Goal: Task Accomplishment & Management: Complete application form

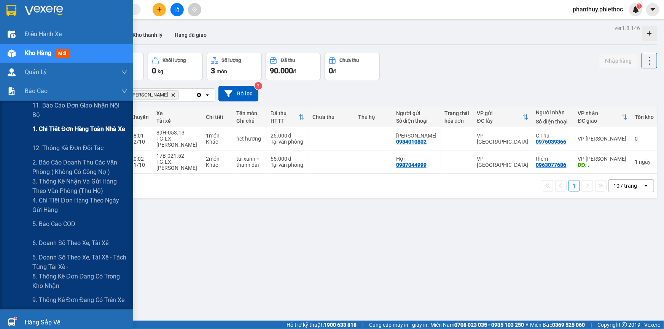
drag, startPoint x: 59, startPoint y: 152, endPoint x: 106, endPoint y: 133, distance: 50.3
click at [60, 152] on span "12. Thống kê đơn đối tác" at bounding box center [67, 148] width 71 height 10
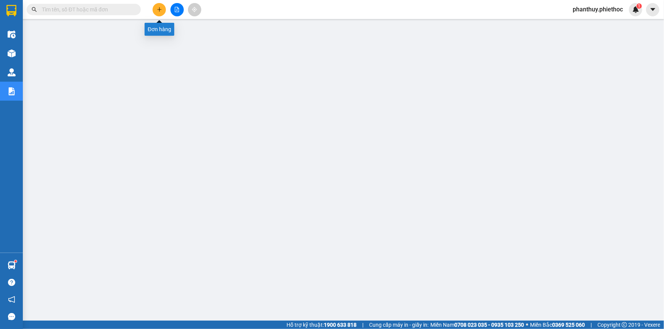
click at [160, 9] on icon "plus" at bounding box center [159, 9] width 4 height 0
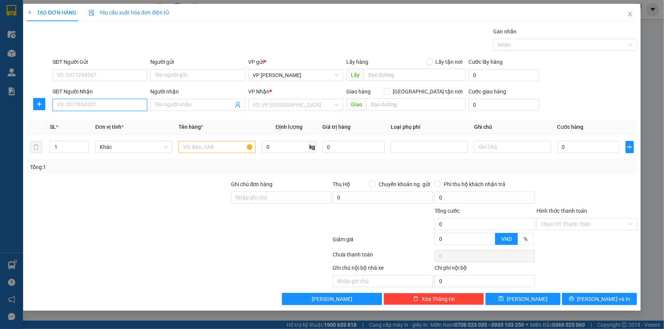
click at [98, 105] on input "SĐT Người Nhận" at bounding box center [99, 105] width 95 height 12
type input "0919812386"
click at [98, 117] on div "0919812386 - C Hoa" at bounding box center [100, 120] width 86 height 8
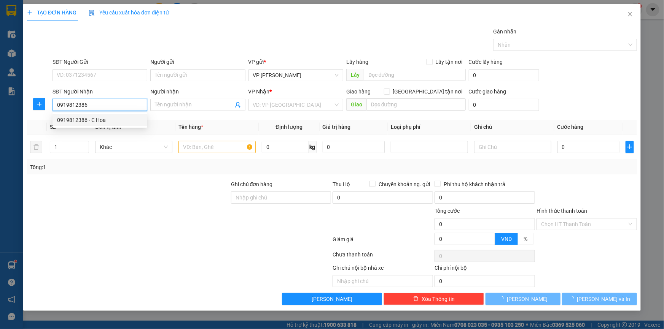
type input "C Hoa"
checkbox input "true"
type input "Chung cư HUD2 [PERSON_NAME], Tp.[GEOGRAPHIC_DATA]"
type input "30.000"
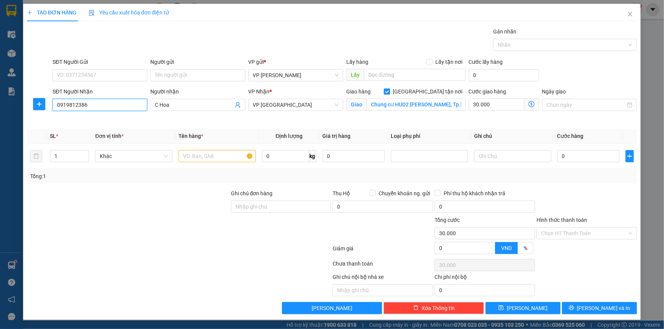
type input "0919812386"
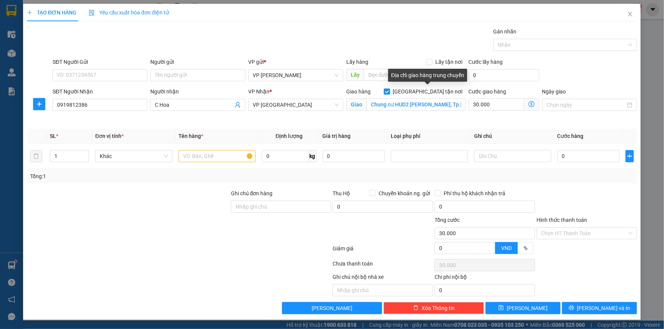
click at [389, 91] on input "[GEOGRAPHIC_DATA] tận nơi" at bounding box center [386, 91] width 5 height 5
checkbox input "false"
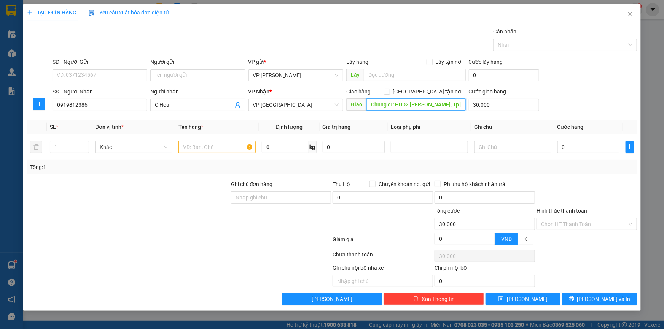
click at [381, 106] on input "Chung cư HUD2 [PERSON_NAME], Tp.[GEOGRAPHIC_DATA]" at bounding box center [415, 104] width 99 height 12
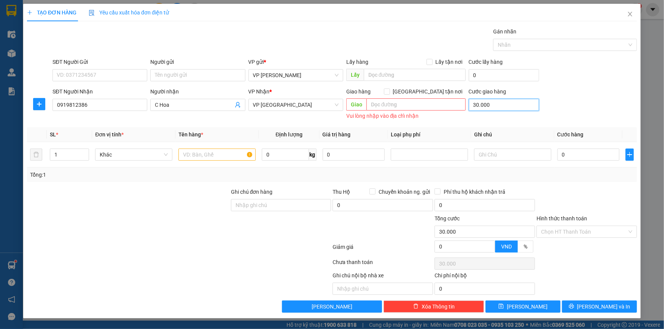
click at [490, 106] on input "30.000" at bounding box center [503, 105] width 70 height 12
type input "0"
click at [99, 80] on input "SĐT Người Gửi" at bounding box center [99, 75] width 95 height 12
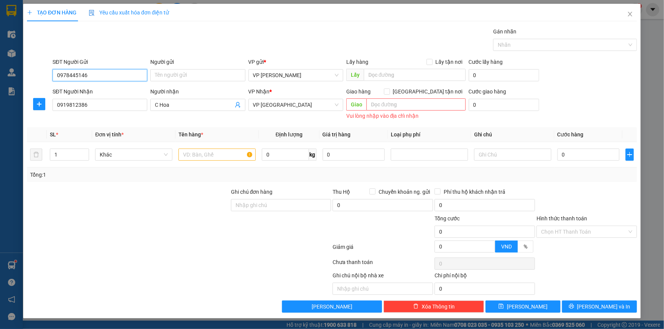
type input "0978445146"
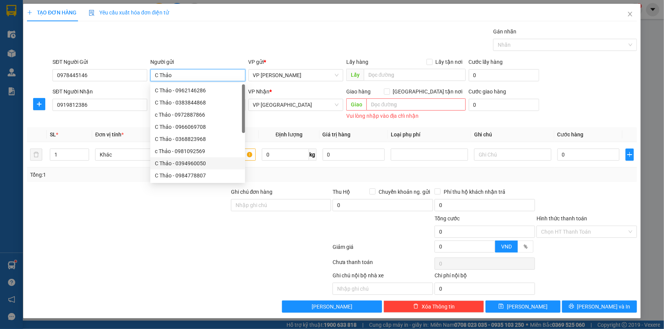
type input "C Thảo"
drag, startPoint x: 119, startPoint y: 225, endPoint x: 122, endPoint y: 221, distance: 5.1
click at [118, 225] on div at bounding box center [128, 227] width 204 height 27
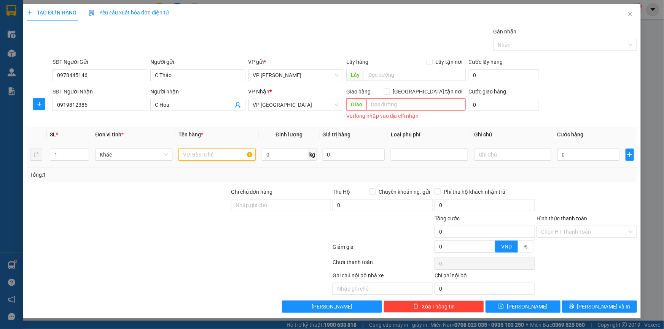
click at [229, 152] on input "text" at bounding box center [216, 155] width 77 height 12
type input "Thùng sữa"
type input "7"
click at [586, 156] on input "0" at bounding box center [588, 155] width 62 height 12
type input "03"
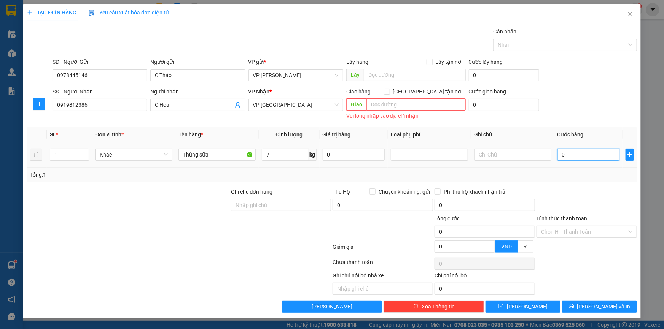
type input "3"
type input "035"
type input "35"
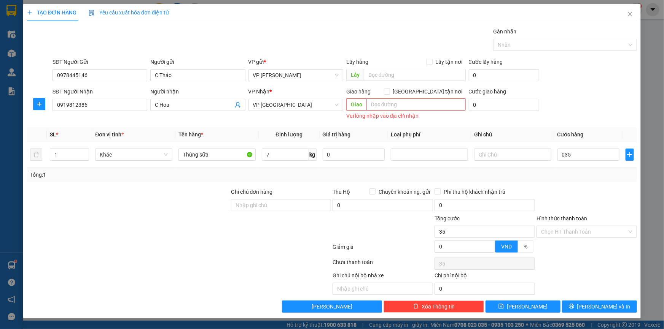
type input "35.000"
click at [570, 81] on div "SĐT Người Gửi 0978445146 Người gửi C Thảo VP gửi * VP [PERSON_NAME] Lấy hàng Lấ…" at bounding box center [344, 71] width 587 height 27
click at [552, 229] on input "Hình thức thanh toán" at bounding box center [584, 231] width 86 height 11
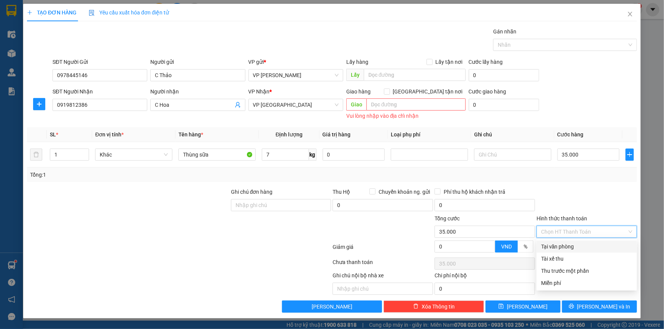
click at [558, 248] on div "Tại văn phòng" at bounding box center [586, 247] width 91 height 8
type input "0"
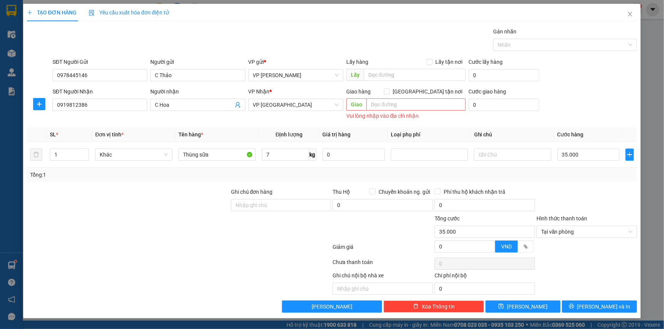
drag, startPoint x: 570, startPoint y: 76, endPoint x: 548, endPoint y: 83, distance: 23.3
click at [569, 79] on div "SĐT Người Gửi 0978445146 Người gửi C Thảo VP gửi * VP [PERSON_NAME] Lấy hàng Lấ…" at bounding box center [344, 71] width 587 height 27
click at [573, 308] on icon "printer" at bounding box center [570, 306] width 5 height 5
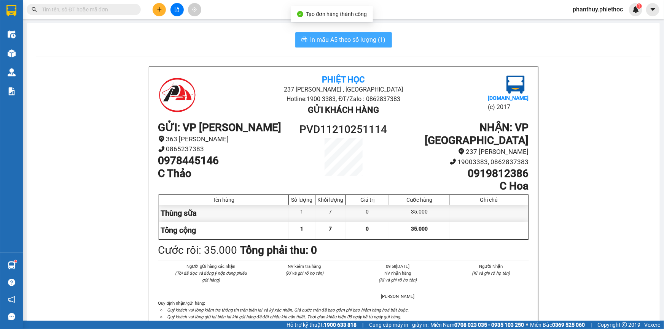
click at [330, 41] on span "In mẫu A5 theo số lượng (1)" at bounding box center [347, 40] width 75 height 10
click at [325, 38] on span "In mẫu A5 theo số lượng (1)" at bounding box center [347, 40] width 75 height 10
drag, startPoint x: 306, startPoint y: 40, endPoint x: 394, endPoint y: 2, distance: 94.9
click at [307, 39] on button "In mẫu A5 theo số lượng (1)" at bounding box center [343, 39] width 97 height 15
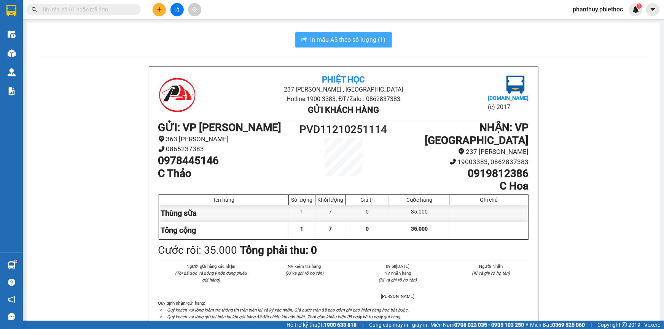
click at [342, 36] on span "In mẫu A5 theo số lượng (1)" at bounding box center [347, 40] width 75 height 10
click at [336, 37] on span "In mẫu A5 theo số lượng (1)" at bounding box center [347, 40] width 75 height 10
click at [302, 38] on icon "printer" at bounding box center [304, 40] width 6 height 6
click at [157, 8] on icon "plus" at bounding box center [159, 9] width 5 height 5
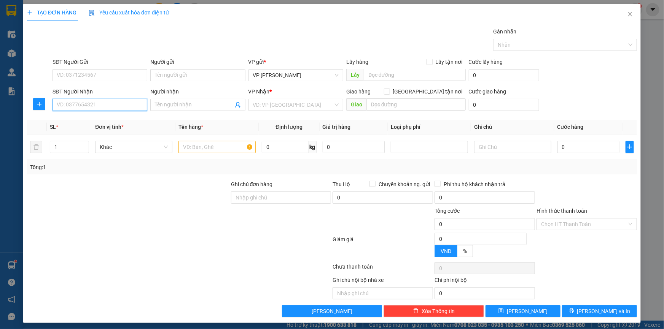
click at [85, 107] on input "SĐT Người Nhận" at bounding box center [99, 105] width 95 height 12
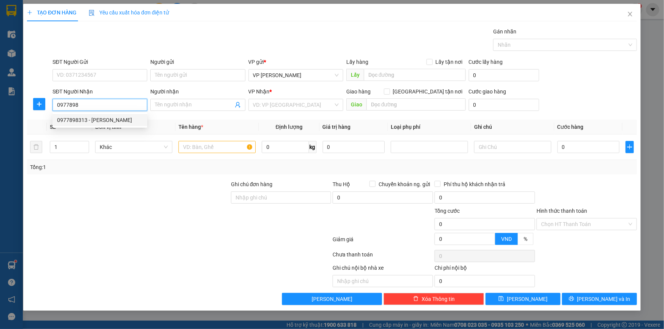
click at [108, 119] on div "0977898313 - [PERSON_NAME]" at bounding box center [100, 120] width 86 height 8
type input "0977898313"
type input "[PERSON_NAME]"
type input "0977898313"
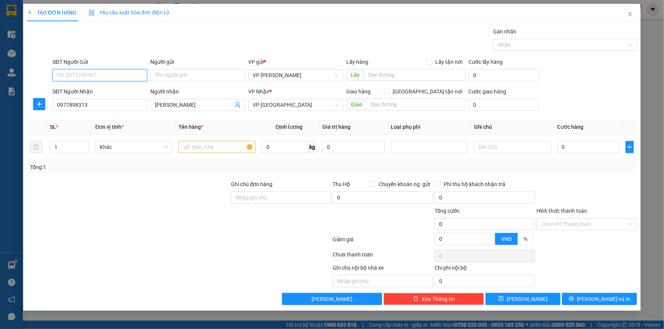
click at [103, 69] on input "SĐT Người Gửi" at bounding box center [99, 75] width 95 height 12
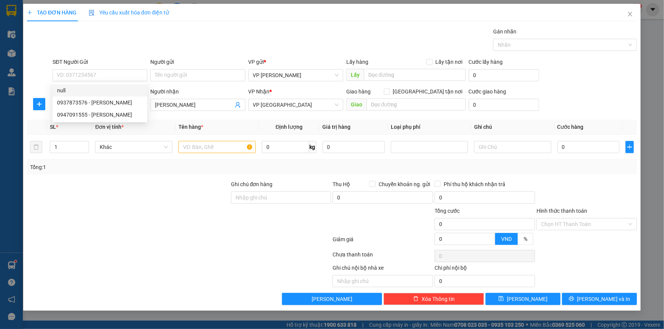
click at [218, 27] on div "Gói vận chuyển * Tiêu chuẩn Gán nhãn Nhãn" at bounding box center [344, 40] width 587 height 27
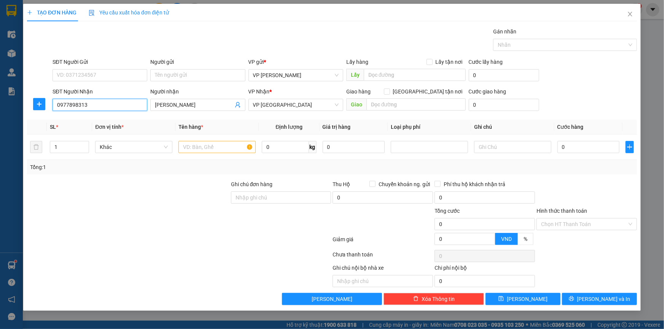
drag, startPoint x: 111, startPoint y: 107, endPoint x: 0, endPoint y: 101, distance: 110.8
click at [0, 101] on div "TẠO ĐƠN HÀNG Yêu cầu xuất hóa đơn điện tử Transit Pickup Surcharge Ids Transit …" at bounding box center [332, 164] width 664 height 329
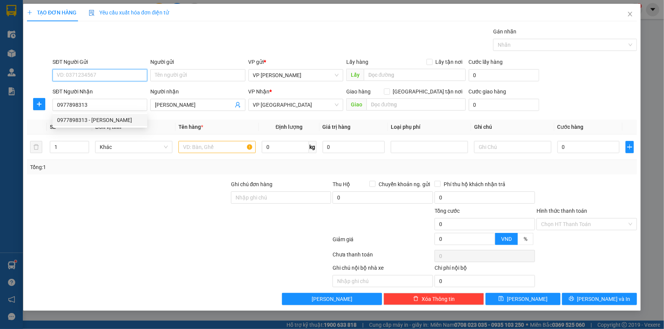
click at [75, 69] on input "SĐT Người Gửi" at bounding box center [99, 75] width 95 height 12
paste input "0977898313"
click at [104, 76] on input "0977898313" at bounding box center [99, 75] width 95 height 12
type input "0977898313"
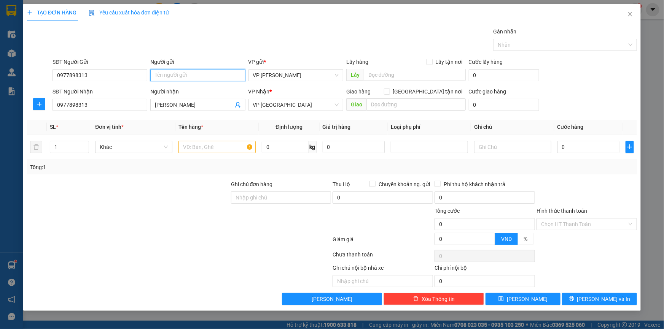
click at [159, 70] on input "Người gửi" at bounding box center [197, 75] width 95 height 12
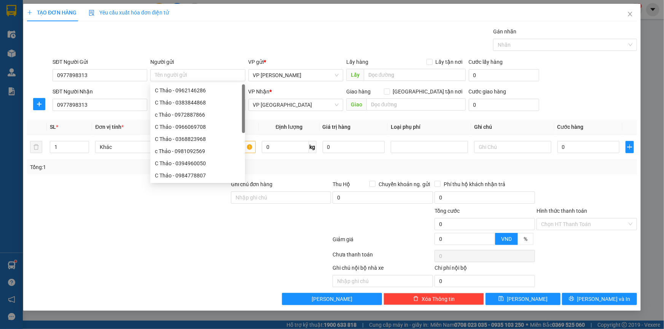
click at [187, 41] on div "Gói vận chuyển * Tiêu chuẩn Gán nhãn Nhãn" at bounding box center [344, 40] width 587 height 27
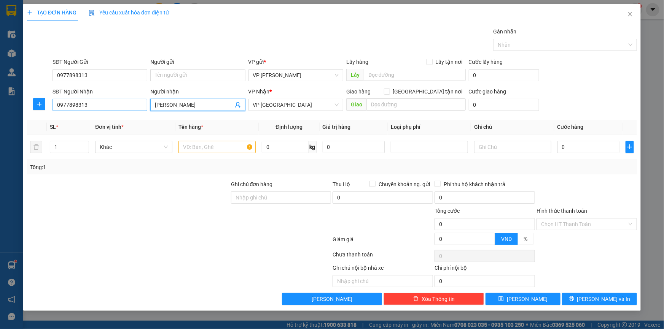
drag, startPoint x: 206, startPoint y: 105, endPoint x: 69, endPoint y: 98, distance: 136.6
click at [69, 98] on div "SĐT Người Nhận 0977898313 Người nhận Anh Tuấn [PERSON_NAME] VP Nhận * VP Thái B…" at bounding box center [344, 100] width 587 height 27
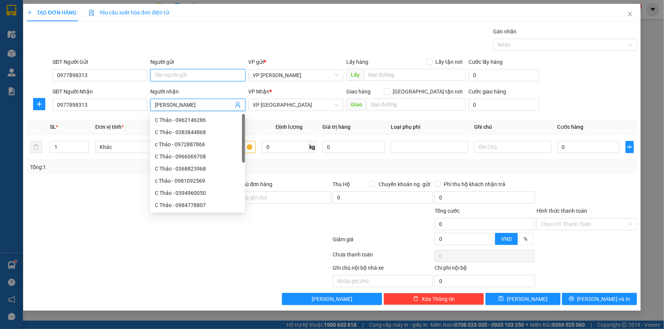
click at [170, 73] on input "Người gửi" at bounding box center [197, 75] width 95 height 12
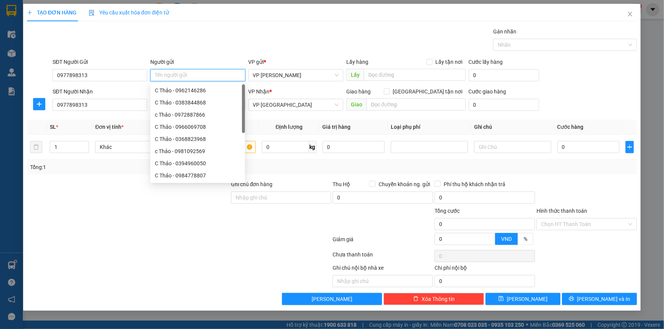
paste input "[PERSON_NAME]"
type input "[PERSON_NAME]"
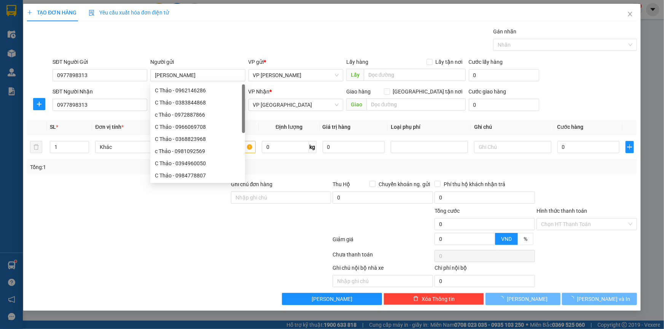
click at [239, 32] on div "Gói vận chuyển * Tiêu chuẩn Gán nhãn Nhãn" at bounding box center [344, 40] width 587 height 27
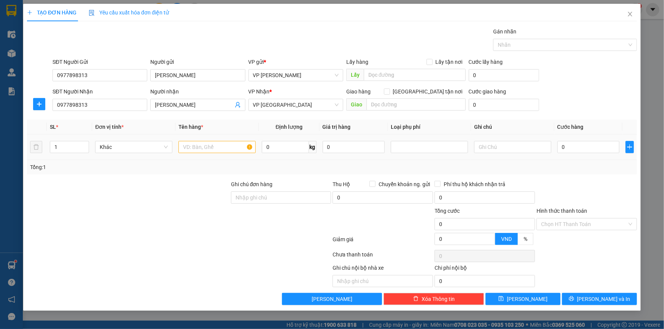
drag, startPoint x: 203, startPoint y: 139, endPoint x: 199, endPoint y: 142, distance: 4.9
click at [202, 139] on td at bounding box center [216, 147] width 83 height 25
click at [196, 145] on input "text" at bounding box center [216, 147] width 77 height 12
type input "Thùng xốp dài (cá)"
type input "19"
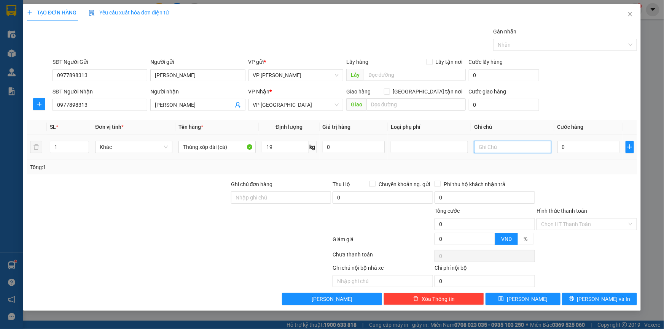
click at [500, 148] on input "text" at bounding box center [512, 147] width 77 height 12
type input "Cồng kềnh 10k"
click at [586, 80] on div "SĐT Người Gửi 0977898313 Người gửi Anh [PERSON_NAME] VP gửi * VP [PERSON_NAME] …" at bounding box center [344, 71] width 587 height 27
click at [131, 190] on div at bounding box center [128, 193] width 204 height 27
click at [575, 144] on input "0" at bounding box center [588, 147] width 62 height 12
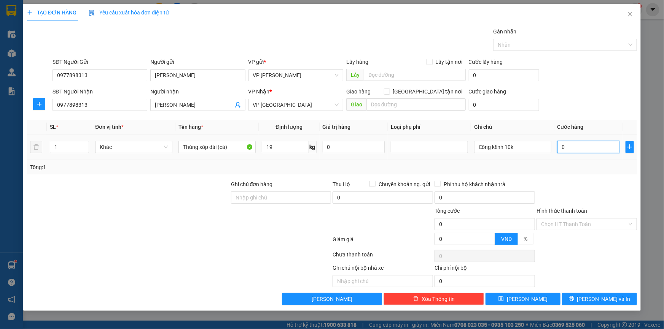
type input "06"
type input "6"
type input "060"
type input "60"
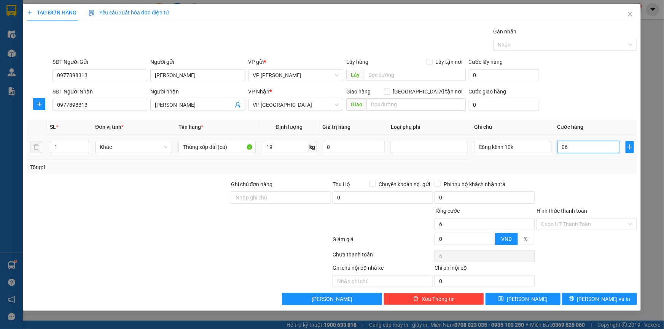
type input "60"
type input "60.000"
drag, startPoint x: 575, startPoint y: 90, endPoint x: 566, endPoint y: 83, distance: 11.4
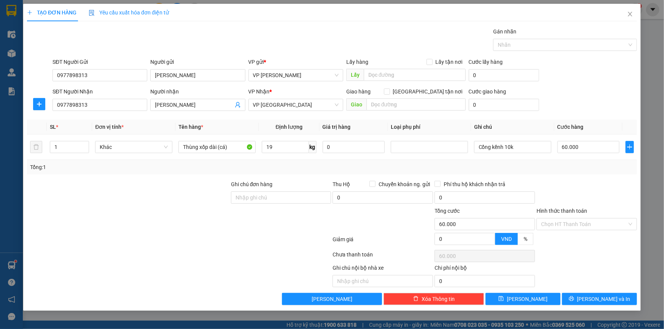
click at [574, 89] on div "SĐT Người Nhận 0977898313 Người nhận Anh Tuấn Sushi VP Nhận * VP Thái Bình Giao…" at bounding box center [344, 100] width 587 height 27
drag, startPoint x: 595, startPoint y: 295, endPoint x: 387, endPoint y: 184, distance: 235.4
click at [594, 295] on button "[PERSON_NAME] và In" at bounding box center [599, 299] width 75 height 12
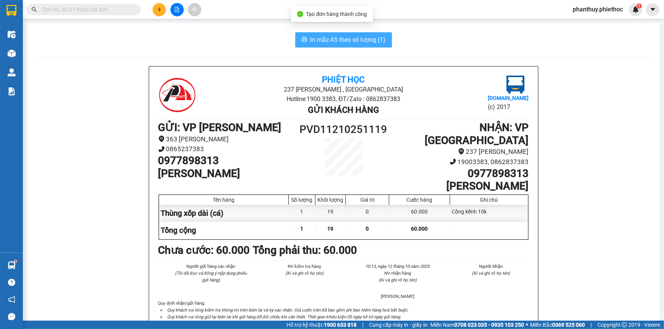
click at [321, 38] on span "In mẫu A5 theo số lượng (1)" at bounding box center [347, 40] width 75 height 10
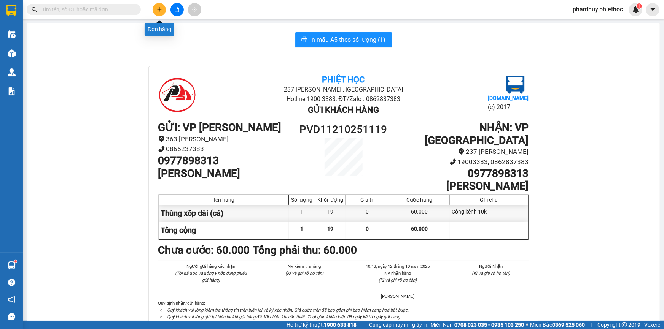
click at [159, 7] on icon "plus" at bounding box center [159, 9] width 5 height 5
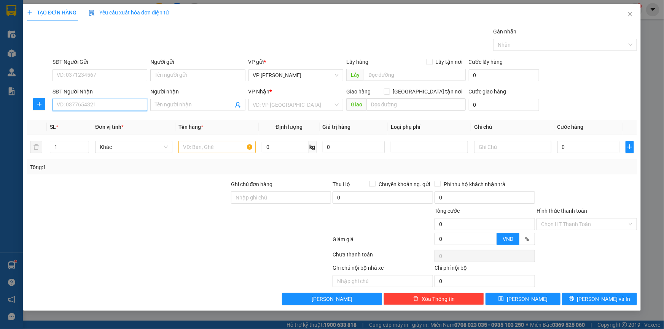
click at [71, 107] on input "SĐT Người Nhận" at bounding box center [99, 105] width 95 height 12
type input "0983637955"
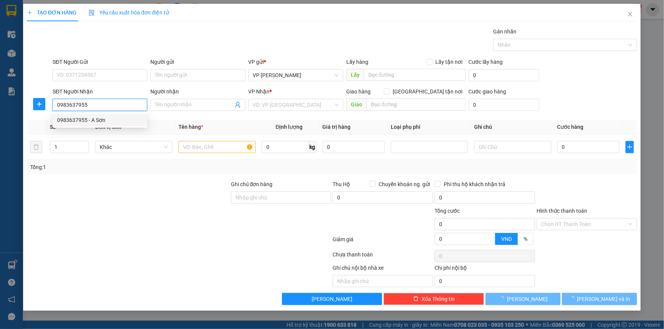
click at [89, 119] on div "0983637955 - A Sơn" at bounding box center [100, 120] width 86 height 8
type input "A Sơn"
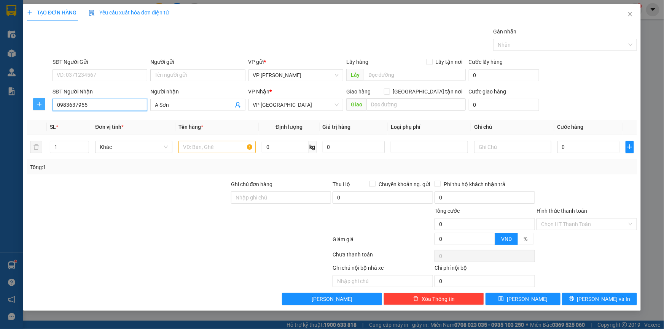
type input "0983637955"
click at [34, 103] on span "plus" at bounding box center [38, 104] width 11 height 6
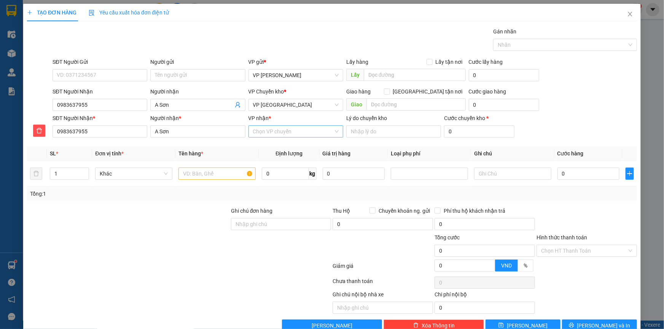
click at [268, 135] on input "VP nhận *" at bounding box center [293, 131] width 80 height 11
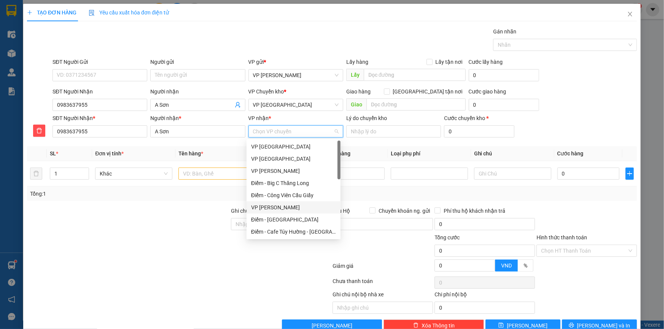
scroll to position [69, 0]
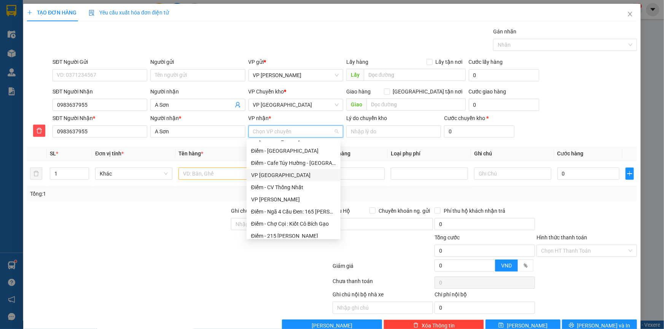
click at [284, 171] on div "VP [GEOGRAPHIC_DATA]" at bounding box center [293, 175] width 85 height 8
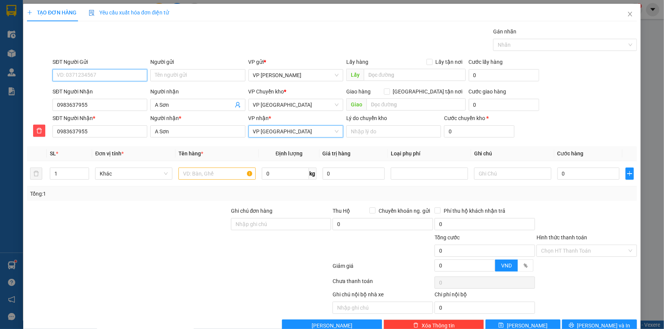
click at [122, 74] on input "SĐT Người Gửi" at bounding box center [99, 75] width 95 height 12
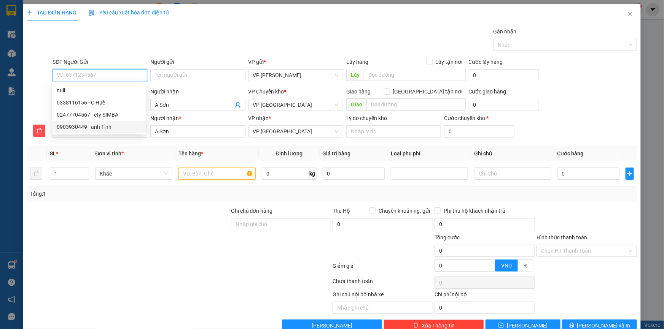
click at [108, 128] on div "0903930449 - anh Tình" at bounding box center [99, 127] width 85 height 8
type input "0903930449"
type input "anh Tình"
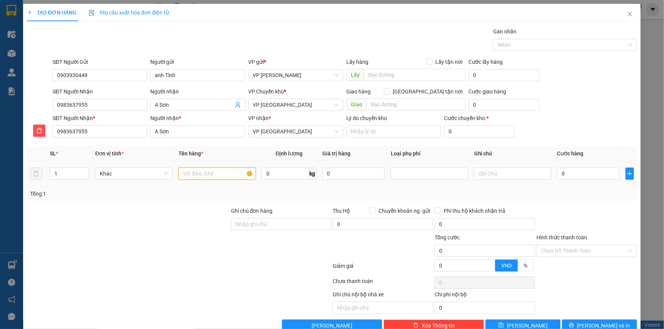
click at [208, 175] on input "text" at bounding box center [216, 174] width 77 height 12
type input "Thùng xốp nhỏ cá"
type input "6"
click at [626, 173] on icon "plus" at bounding box center [629, 174] width 6 height 6
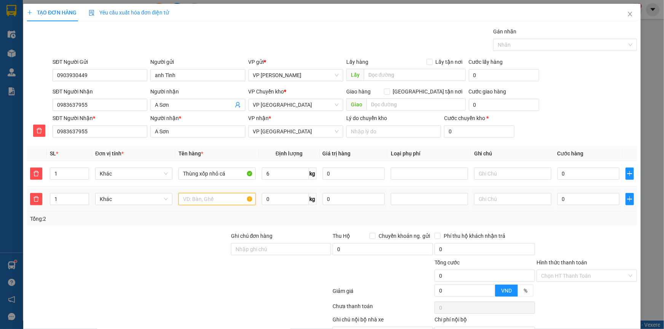
click at [213, 198] on input "text" at bounding box center [216, 199] width 77 height 12
type input "Thùng xốp dài cá"
click at [485, 196] on input "text" at bounding box center [512, 199] width 77 height 12
type input "2 kiện giảm 10k, cồng kềnh 10k"
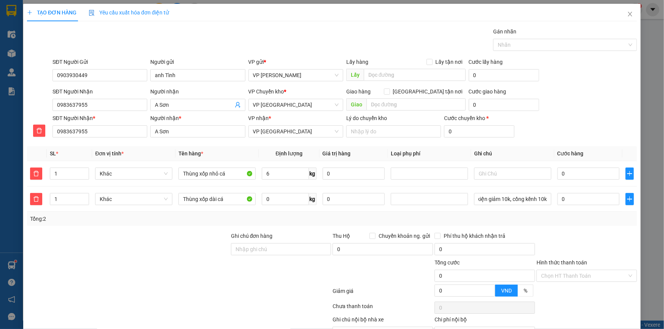
scroll to position [0, 0]
click at [540, 113] on div "SĐT Người Nhận 0983637955 Người nhận A Sơn VP Chuyển kho * VP Thái Bình Giao hà…" at bounding box center [344, 100] width 587 height 27
click at [294, 195] on input "0" at bounding box center [285, 199] width 47 height 12
type input "16"
click at [558, 107] on div "SĐT Người Nhận 0983637955 Người nhận A Sơn VP Chuyển kho * VP Thái Bình Giao hà…" at bounding box center [344, 100] width 587 height 27
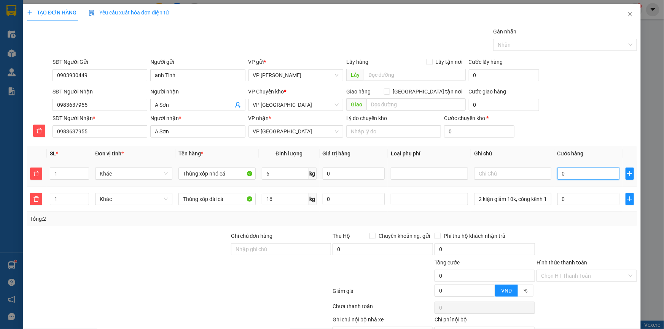
drag, startPoint x: 579, startPoint y: 178, endPoint x: 572, endPoint y: 182, distance: 7.9
click at [579, 178] on input "0" at bounding box center [588, 174] width 62 height 12
type input "04"
type input "4"
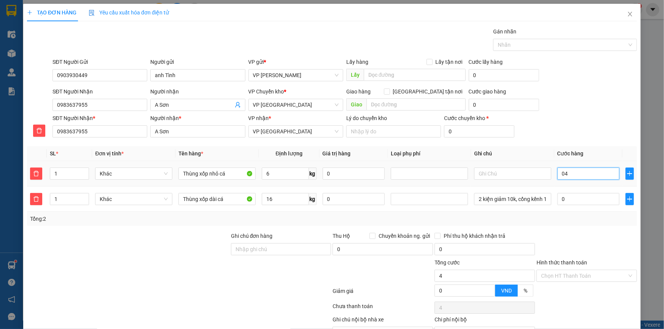
type input "040"
type input "40"
type input "40.000"
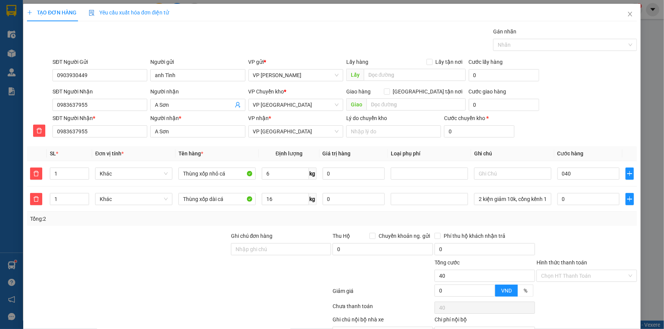
type input "40.000"
click at [595, 84] on form "SĐT Người Gửi 0903930449 Người gửi anh Tình VP gửi * VP [PERSON_NAME] Lấy hàng …" at bounding box center [332, 99] width 610 height 83
click at [564, 197] on input "0" at bounding box center [588, 199] width 62 height 12
type input "0"
type input "40.005"
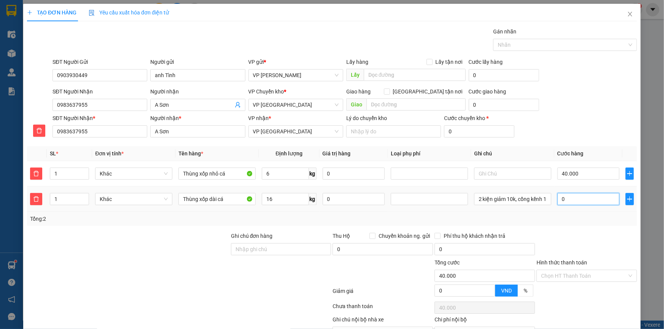
type input "40.005"
type input "05"
type input "40.055"
type input "055"
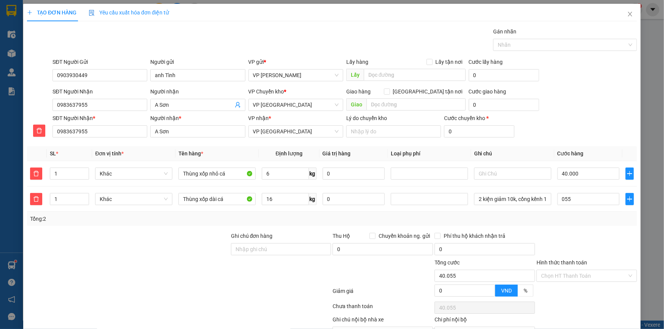
type input "95.000"
type input "55.000"
click at [596, 119] on div "SĐT Người Nhận * 0983637955 Người nhận * A Sơn VP nhận * VP Tiền Hải Lý do chuy…" at bounding box center [344, 127] width 587 height 27
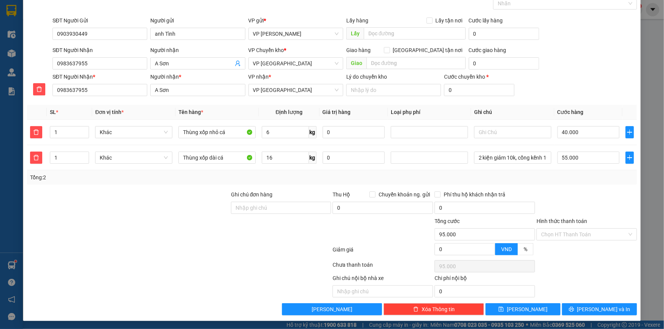
scroll to position [42, 0]
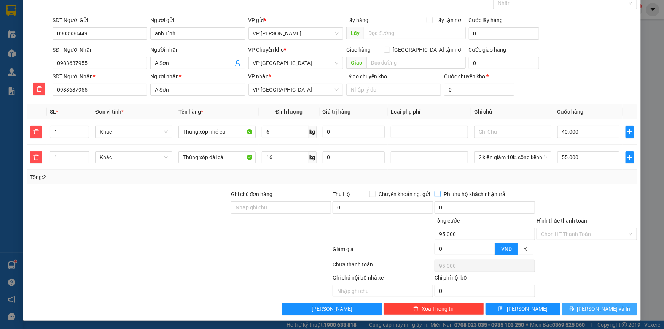
drag, startPoint x: 591, startPoint y: 306, endPoint x: 467, endPoint y: 194, distance: 168.0
click at [590, 307] on span "[PERSON_NAME] và In" at bounding box center [603, 309] width 53 height 8
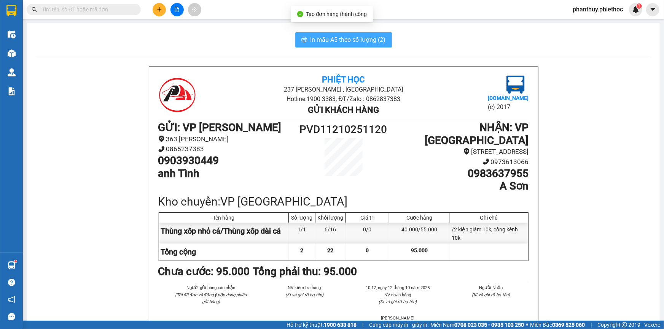
drag, startPoint x: 344, startPoint y: 34, endPoint x: 334, endPoint y: 32, distance: 10.1
click at [343, 34] on button "In mẫu A5 theo số lượng (2)" at bounding box center [343, 39] width 97 height 15
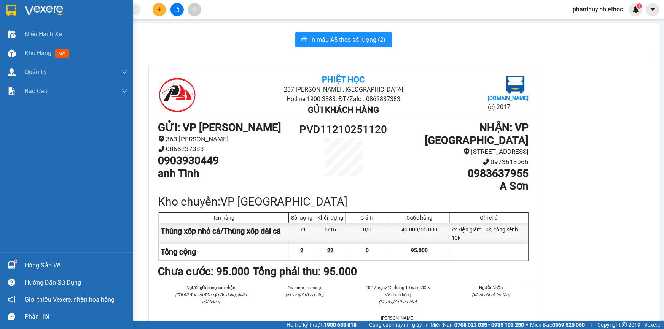
click at [41, 260] on div "Hàng sắp về" at bounding box center [76, 265] width 103 height 11
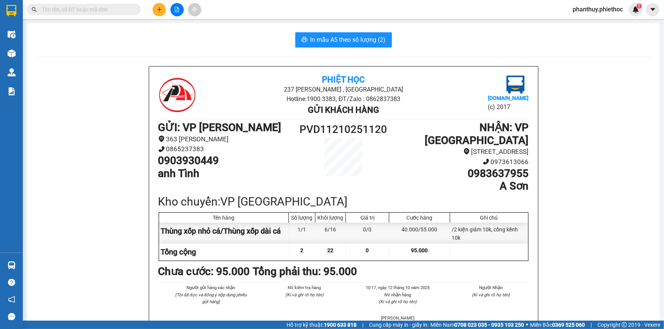
drag, startPoint x: 146, startPoint y: 70, endPoint x: 46, endPoint y: 49, distance: 102.5
click at [145, 72] on section "Kết quả tìm kiếm ( 0 ) Bộ lọc No Data phanthuy.phiethoc 1 Điều hành xe Kho hàng…" at bounding box center [332, 164] width 664 height 329
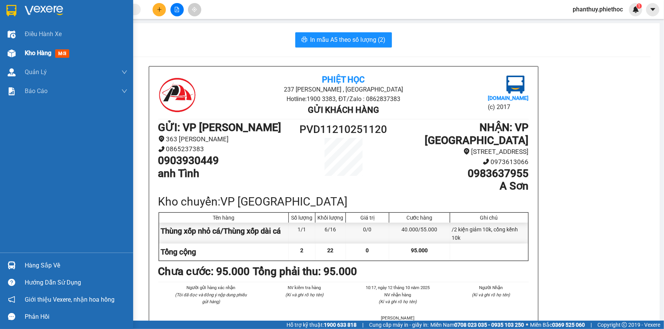
drag, startPoint x: 19, startPoint y: 53, endPoint x: 25, endPoint y: 56, distance: 6.6
click at [25, 56] on div "Kho hàng mới" at bounding box center [66, 53] width 133 height 19
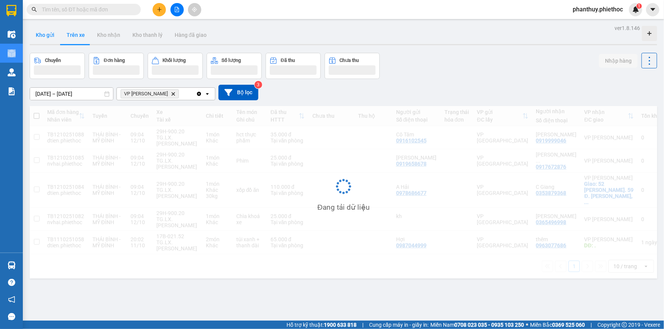
click at [47, 36] on button "Kho gửi" at bounding box center [45, 35] width 31 height 18
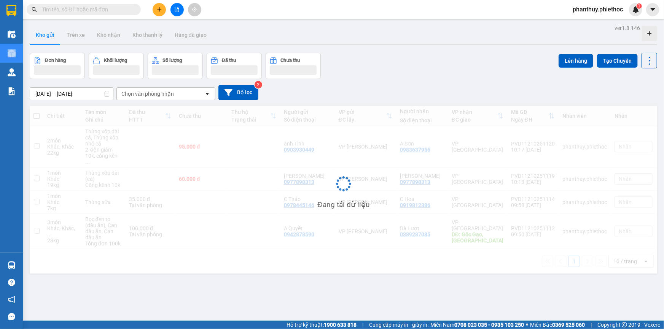
click at [48, 35] on button "Kho gửi" at bounding box center [45, 35] width 31 height 18
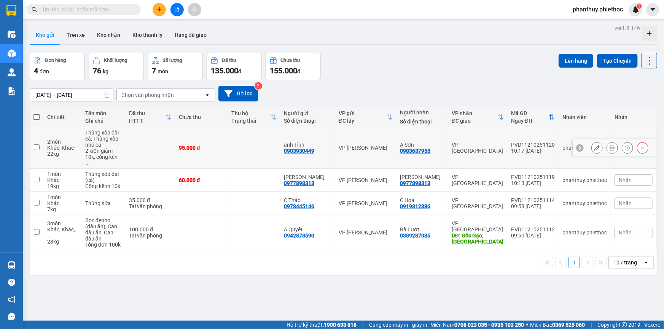
click at [36, 144] on input "checkbox" at bounding box center [37, 147] width 6 height 6
checkbox input "true"
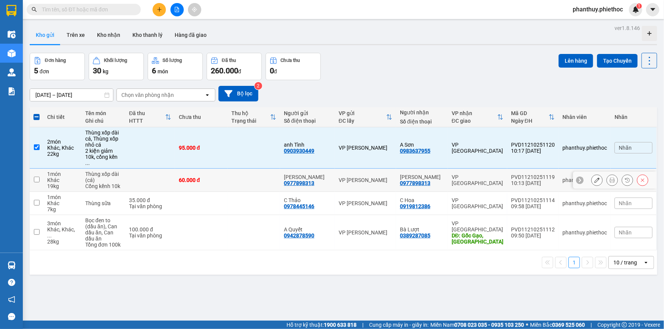
click at [35, 177] on input "checkbox" at bounding box center [37, 180] width 6 height 6
checkbox input "true"
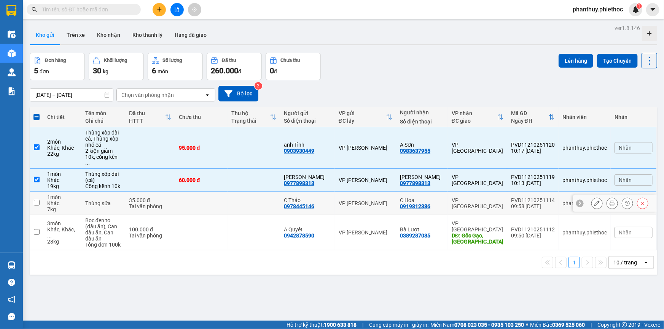
click at [37, 200] on input "checkbox" at bounding box center [37, 203] width 6 height 6
checkbox input "true"
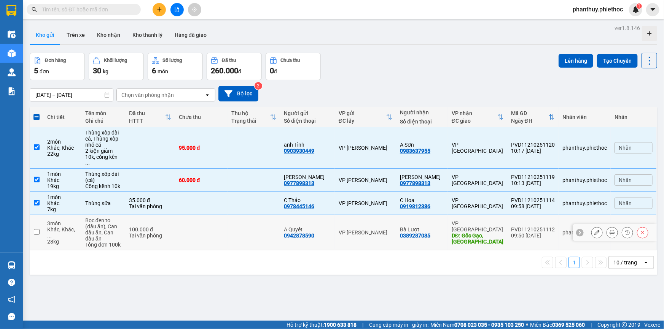
click at [37, 229] on input "checkbox" at bounding box center [37, 232] width 6 height 6
checkbox input "true"
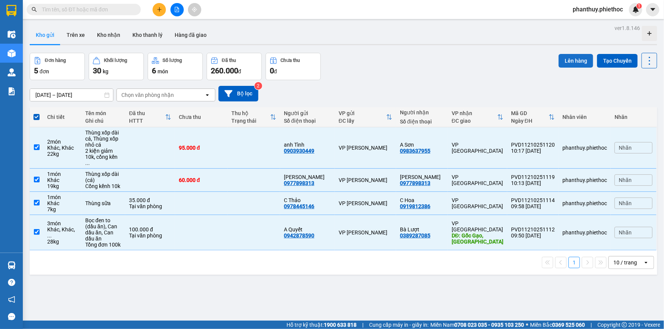
click at [572, 56] on button "Lên hàng" at bounding box center [575, 61] width 35 height 14
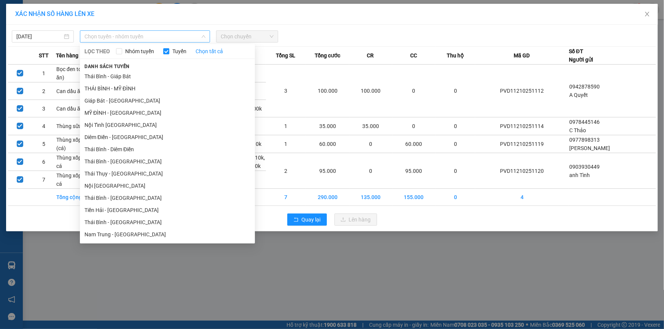
click at [136, 32] on span "Chọn tuyến - nhóm tuyến" at bounding box center [144, 36] width 121 height 11
click at [106, 112] on li "MỸ ĐÌNH - [GEOGRAPHIC_DATA]" at bounding box center [167, 113] width 175 height 12
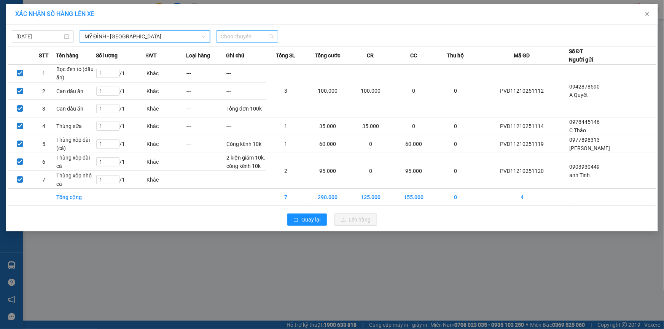
click at [230, 37] on span "Chọn chuyến" at bounding box center [247, 36] width 53 height 11
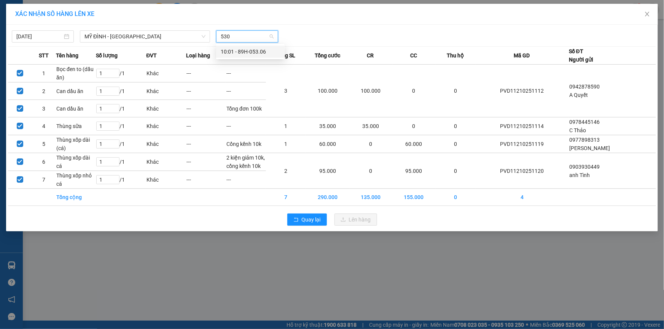
type input "5306"
click at [265, 52] on div "10:01 - 89H-053.06" at bounding box center [250, 52] width 59 height 8
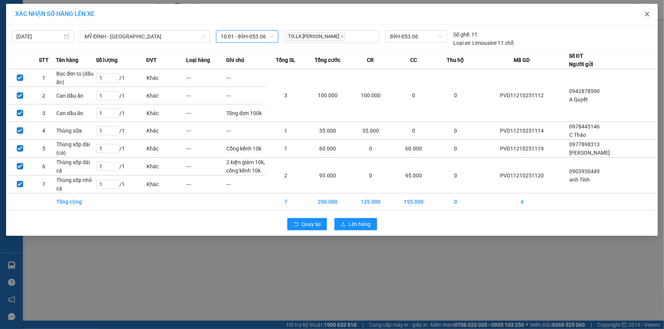
click at [647, 12] on icon "close" at bounding box center [647, 14] width 6 height 6
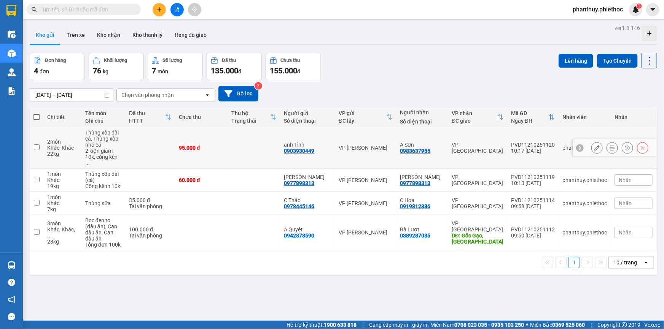
click at [34, 145] on input "checkbox" at bounding box center [37, 147] width 6 height 6
checkbox input "true"
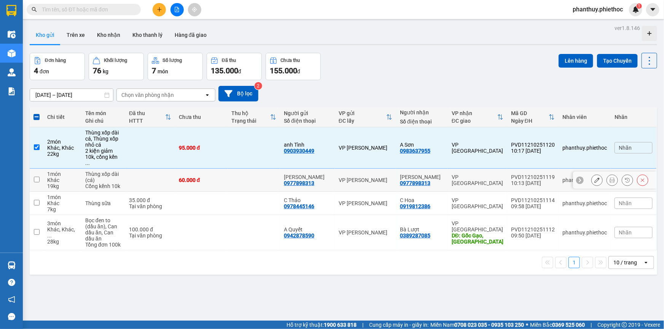
click at [36, 177] on input "checkbox" at bounding box center [37, 180] width 6 height 6
checkbox input "true"
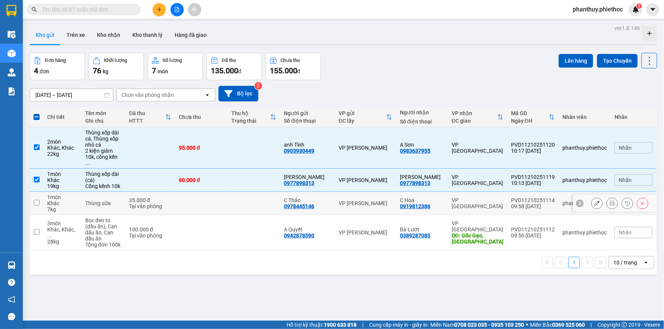
click at [34, 200] on input "checkbox" at bounding box center [37, 203] width 6 height 6
checkbox input "true"
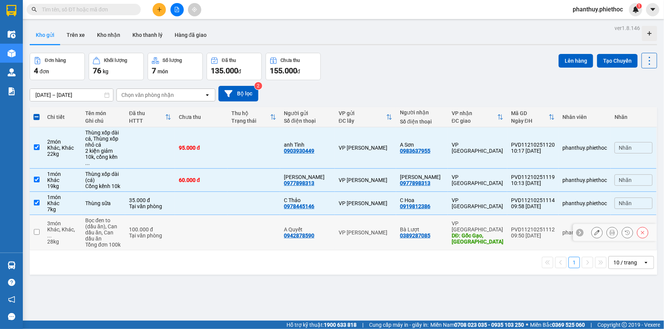
click at [36, 229] on input "checkbox" at bounding box center [37, 232] width 6 height 6
checkbox input "true"
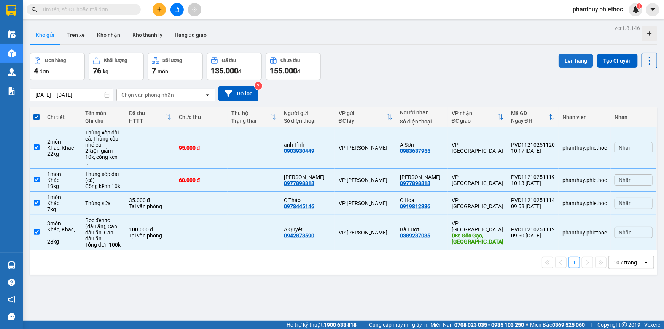
click at [560, 58] on button "Lên hàng" at bounding box center [575, 61] width 35 height 14
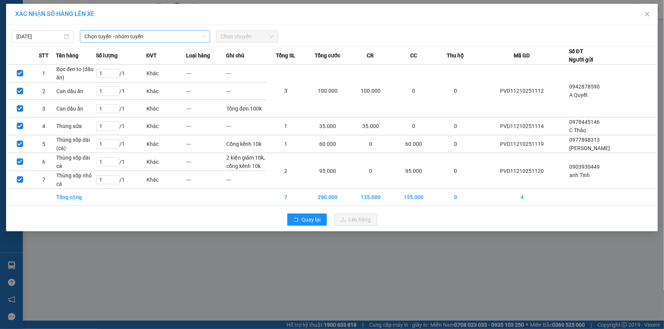
click at [93, 33] on span "Chọn tuyến - nhóm tuyến" at bounding box center [144, 36] width 121 height 11
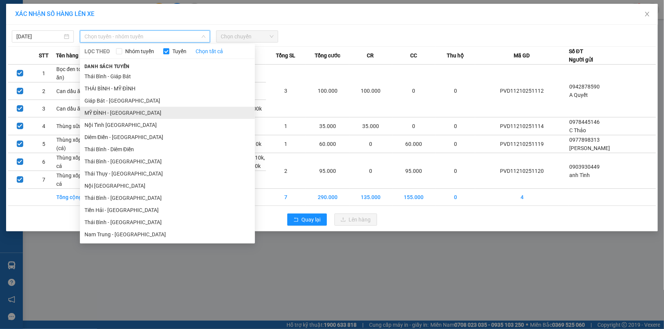
click at [110, 111] on li "MỸ ĐÌNH - [GEOGRAPHIC_DATA]" at bounding box center [167, 113] width 175 height 12
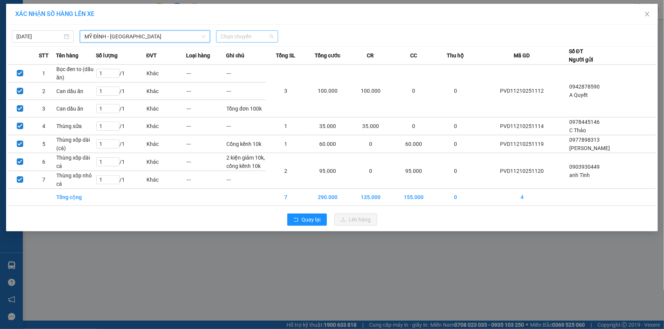
click at [233, 32] on span "Chọn chuyến" at bounding box center [247, 36] width 53 height 11
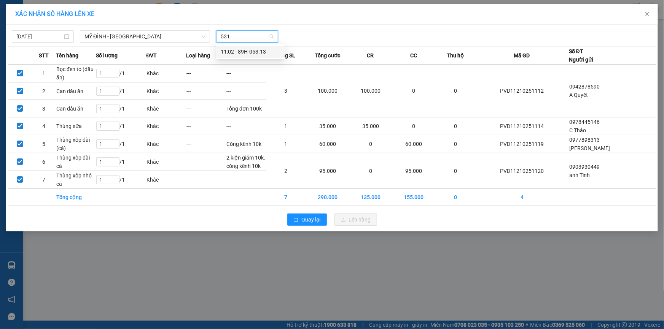
type input "5313"
click at [234, 53] on div "11:02 - 89H-053.13" at bounding box center [250, 52] width 59 height 8
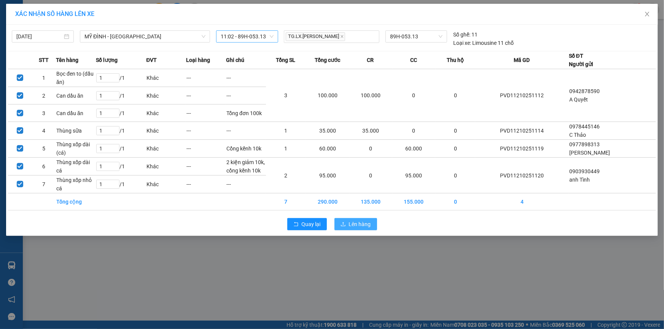
click at [358, 226] on span "Lên hàng" at bounding box center [360, 224] width 22 height 8
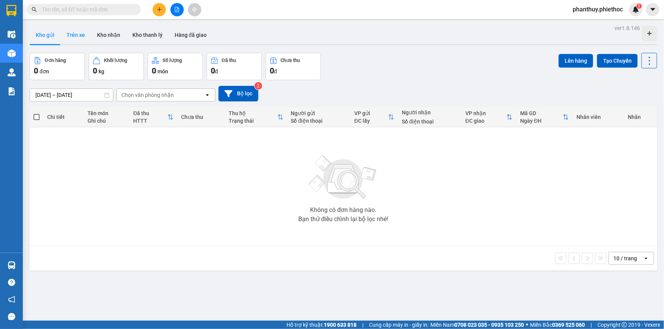
click at [76, 35] on button "Trên xe" at bounding box center [75, 35] width 30 height 18
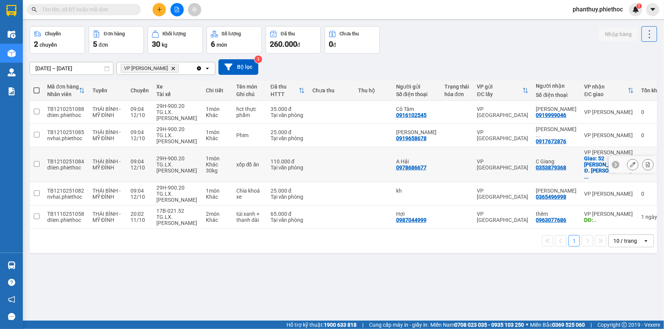
scroll to position [34, 0]
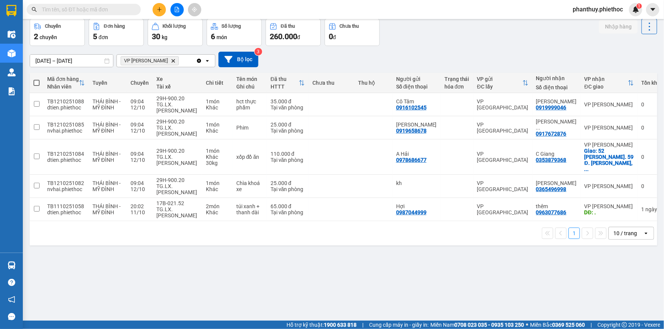
click at [171, 60] on icon "Delete" at bounding box center [173, 61] width 5 height 5
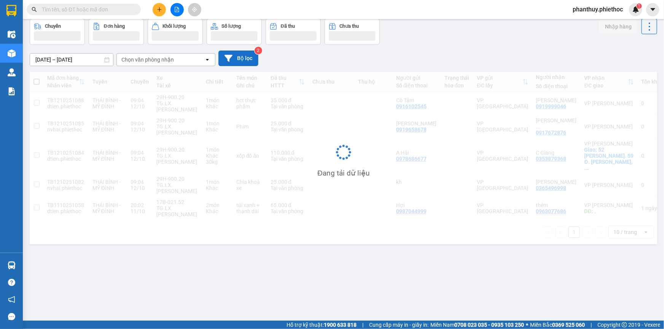
click at [246, 59] on button "Bộ lọc" at bounding box center [238, 59] width 40 height 16
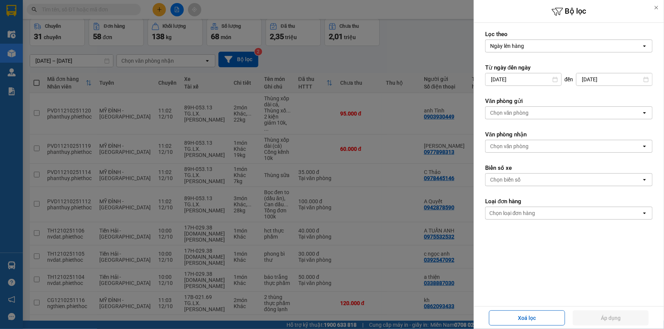
click at [519, 111] on div "Chọn văn phòng" at bounding box center [509, 113] width 39 height 8
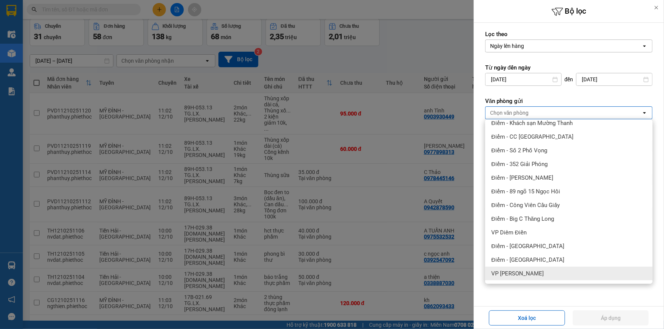
scroll to position [138, 0]
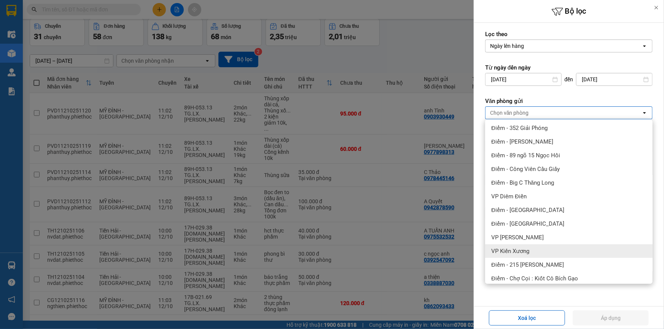
drag, startPoint x: 561, startPoint y: 241, endPoint x: 549, endPoint y: 242, distance: 11.4
drag, startPoint x: 549, startPoint y: 242, endPoint x: 544, endPoint y: 237, distance: 7.5
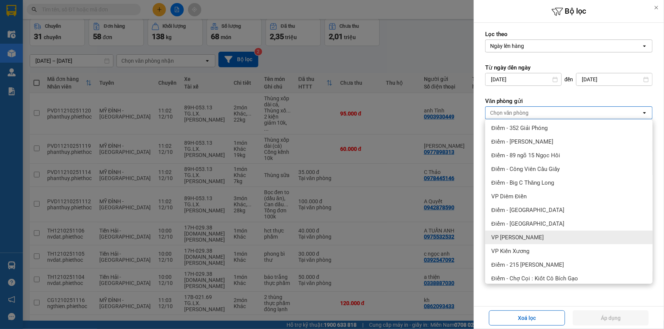
click at [543, 236] on div "VP [PERSON_NAME]" at bounding box center [568, 238] width 167 height 14
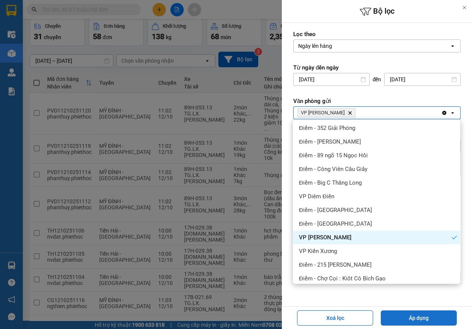
click at [427, 323] on button "Áp dụng" at bounding box center [419, 318] width 76 height 15
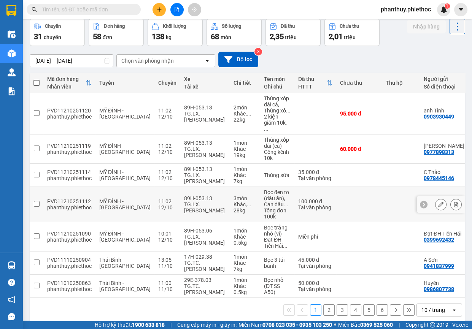
drag, startPoint x: 378, startPoint y: 192, endPoint x: 416, endPoint y: 56, distance: 142.2
click at [416, 56] on div "[DATE] – [DATE] Press the down arrow key to interact with the calendar and sele…" at bounding box center [247, 60] width 435 height 16
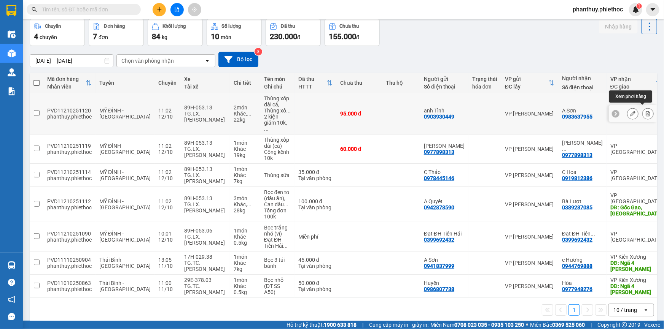
click at [645, 111] on icon at bounding box center [647, 113] width 5 height 5
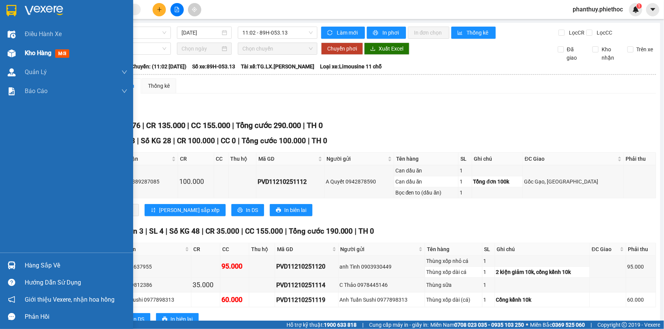
click at [36, 54] on span "Kho hàng" at bounding box center [38, 52] width 27 height 7
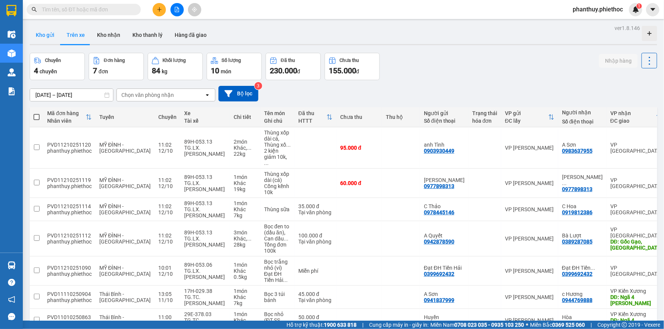
drag, startPoint x: 39, startPoint y: 32, endPoint x: 46, endPoint y: 35, distance: 7.8
click at [39, 33] on button "Kho gửi" at bounding box center [45, 35] width 31 height 18
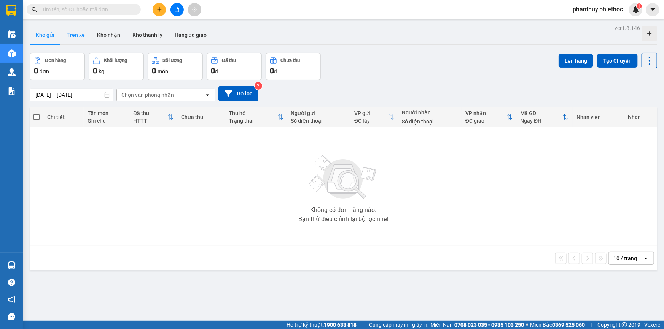
click at [72, 36] on button "Trên xe" at bounding box center [75, 35] width 30 height 18
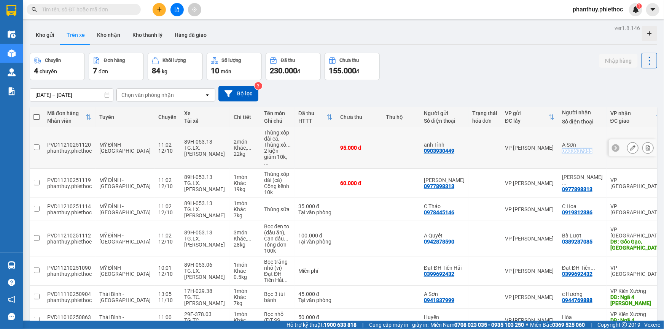
drag, startPoint x: 531, startPoint y: 148, endPoint x: 562, endPoint y: 149, distance: 30.4
click at [562, 149] on td "A Sơn 0983637955" at bounding box center [582, 147] width 48 height 41
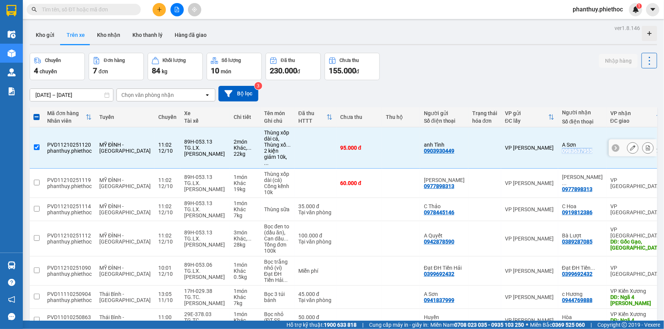
copy div "0983637955"
click at [34, 144] on input "checkbox" at bounding box center [37, 147] width 6 height 6
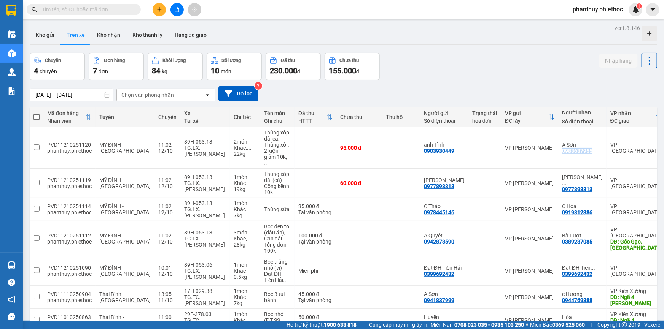
click at [37, 114] on label at bounding box center [36, 117] width 6 height 8
click at [37, 113] on input "checkbox" at bounding box center [37, 113] width 0 height 0
checkbox input "true"
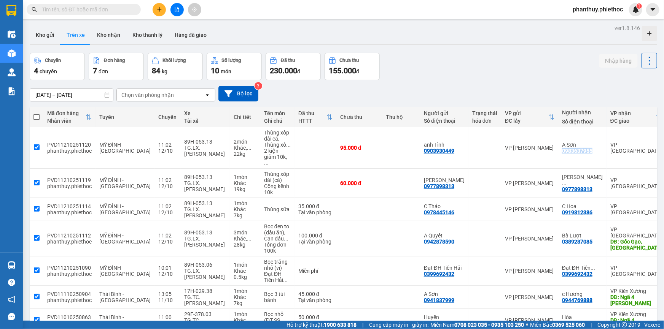
checkbox input "true"
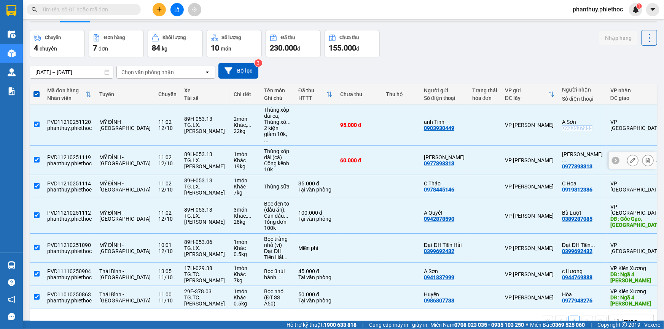
scroll to position [34, 0]
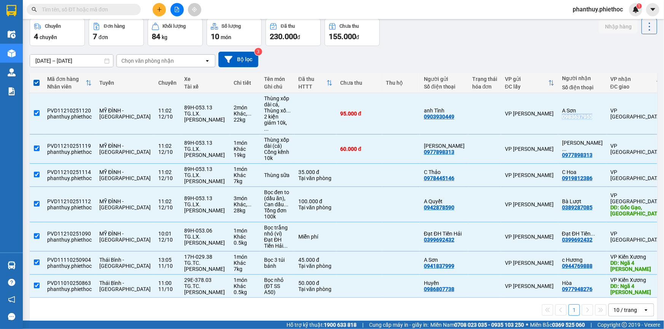
click at [34, 80] on span at bounding box center [36, 83] width 6 height 6
click at [37, 79] on input "checkbox" at bounding box center [37, 79] width 0 height 0
checkbox input "false"
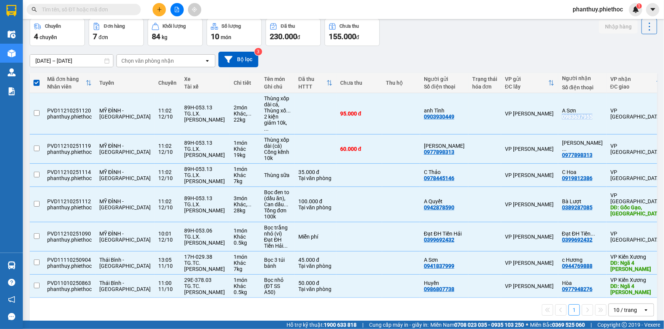
checkbox input "false"
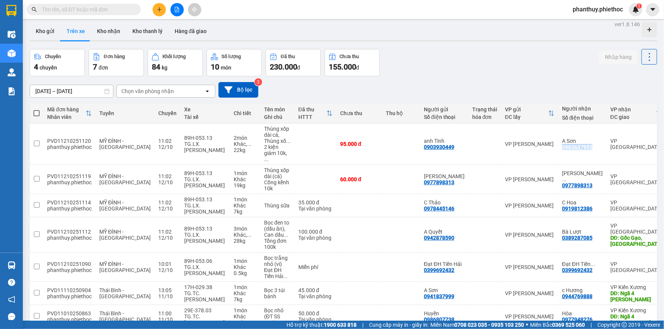
scroll to position [4, 0]
click at [431, 78] on div "[DATE] – [DATE] Press the down arrow key to interact with the calendar and sele…" at bounding box center [343, 89] width 627 height 27
click at [106, 30] on button "Kho nhận" at bounding box center [108, 31] width 35 height 18
type input "[DATE] – [DATE]"
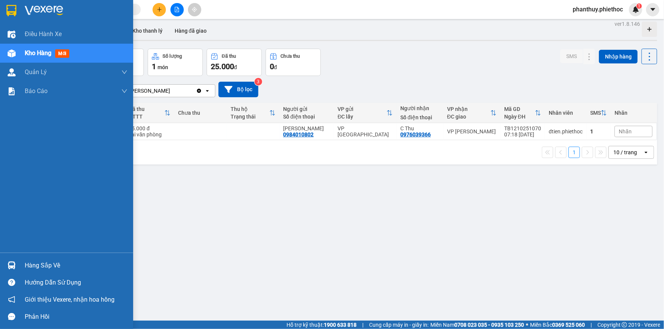
drag, startPoint x: 44, startPoint y: 264, endPoint x: 91, endPoint y: 254, distance: 47.5
click at [45, 264] on div "Hàng sắp về" at bounding box center [76, 265] width 103 height 11
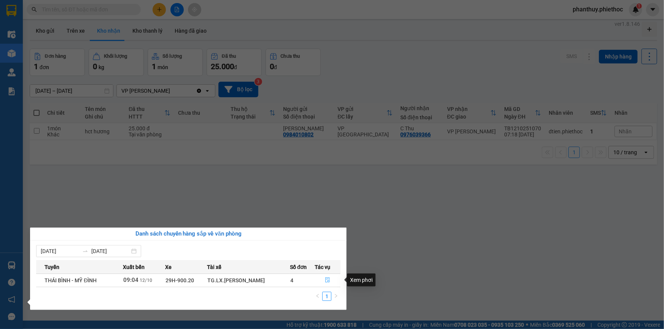
click at [329, 279] on icon "file-done" at bounding box center [327, 280] width 5 height 5
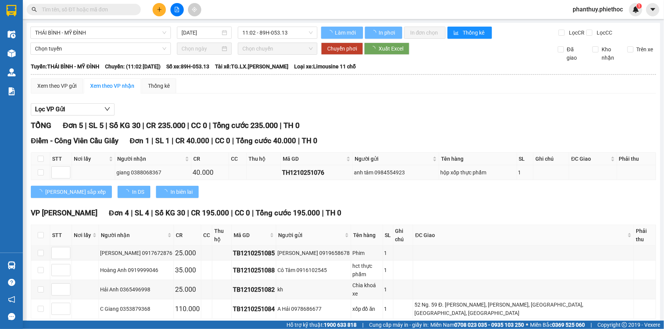
scroll to position [14, 0]
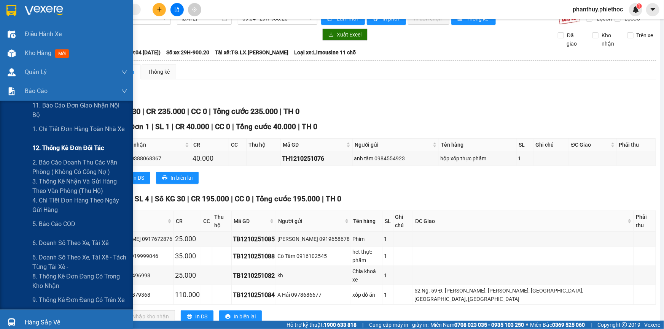
click at [56, 145] on span "12. Thống kê đơn đối tác" at bounding box center [67, 148] width 71 height 10
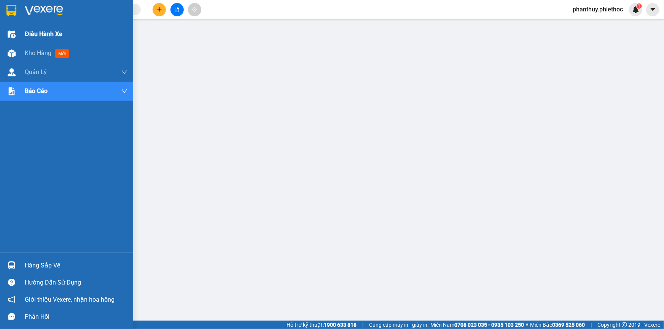
drag, startPoint x: 49, startPoint y: 56, endPoint x: 111, endPoint y: 41, distance: 63.7
click at [49, 56] on span "Kho hàng" at bounding box center [38, 52] width 27 height 7
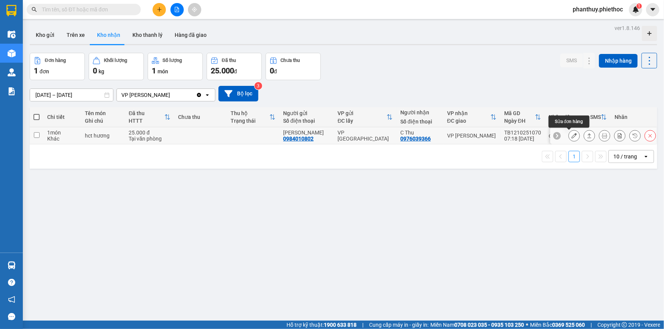
click at [571, 134] on icon at bounding box center [573, 135] width 5 height 5
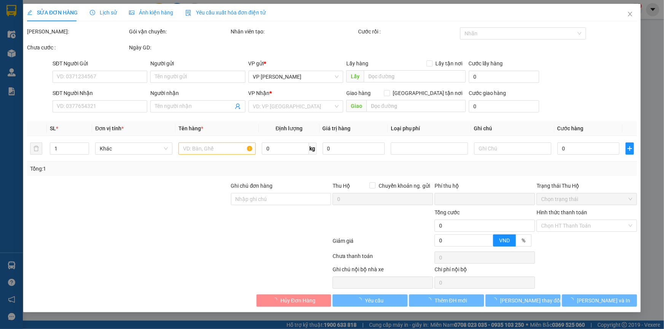
type input "0984010802"
type input "[PERSON_NAME]"
type input "0976039366"
type input "C Thu"
type input "0"
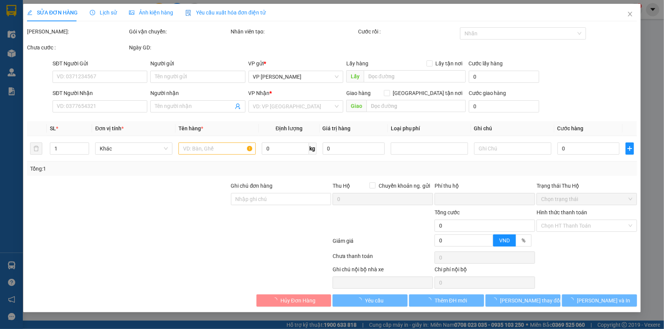
type input "25.000"
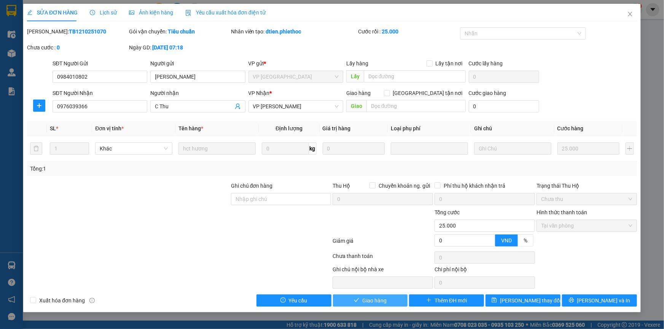
click at [357, 299] on icon "check" at bounding box center [356, 300] width 5 height 5
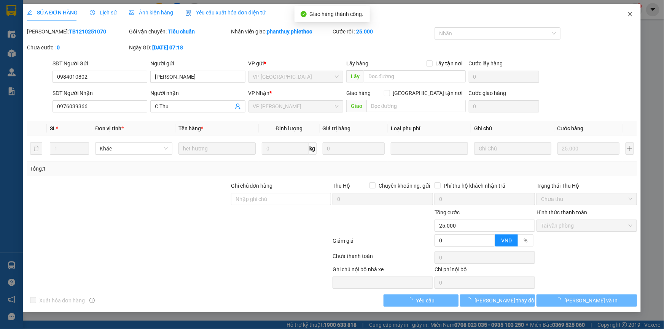
click at [628, 15] on icon "close" at bounding box center [630, 14] width 6 height 6
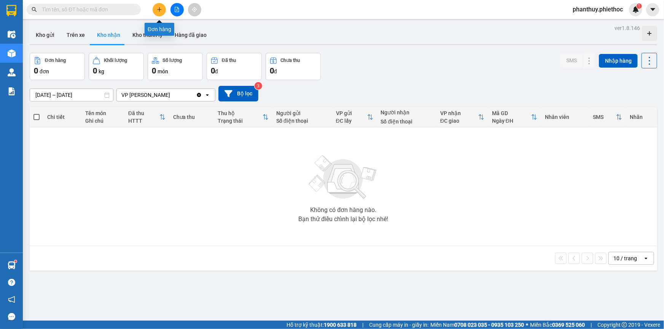
click at [160, 8] on icon "plus" at bounding box center [159, 9] width 5 height 5
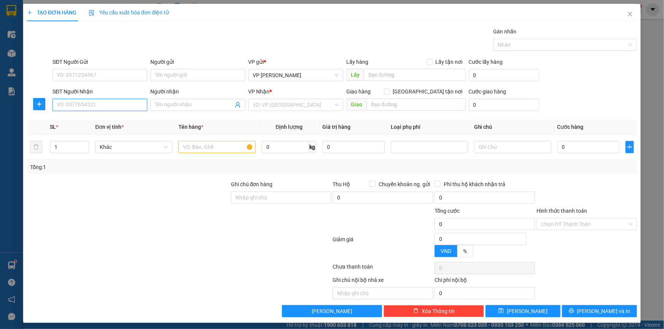
click at [102, 106] on input "SĐT Người Nhận" at bounding box center [99, 105] width 95 height 12
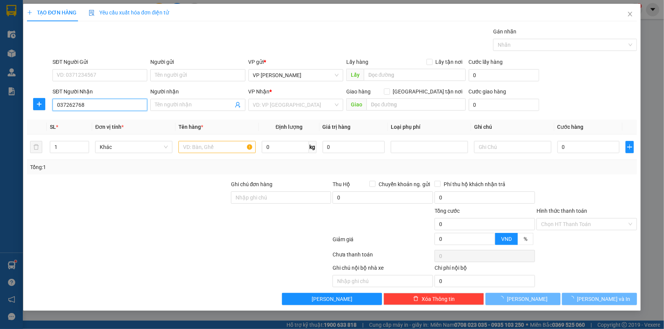
type input "0372627684"
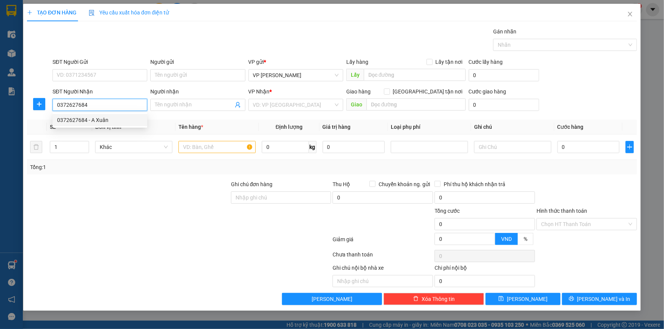
click at [105, 118] on div "0372627684 - A Xuân" at bounding box center [100, 120] width 86 height 8
type input "A Xuân"
type input "0372627684"
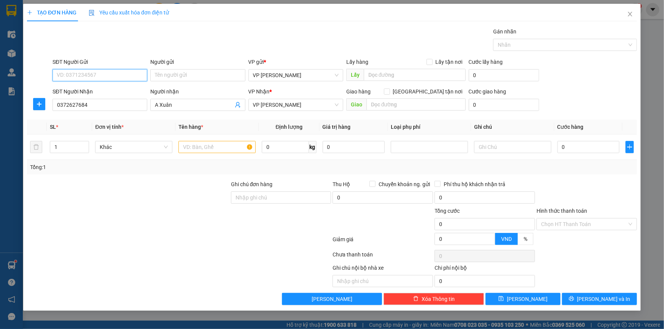
click at [100, 77] on input "SĐT Người Gửi" at bounding box center [99, 75] width 95 height 12
click at [102, 90] on div "0372627684 - A Xuân" at bounding box center [100, 90] width 86 height 8
type input "0372627684"
type input "A Xuân"
drag, startPoint x: 102, startPoint y: 105, endPoint x: 0, endPoint y: 87, distance: 103.9
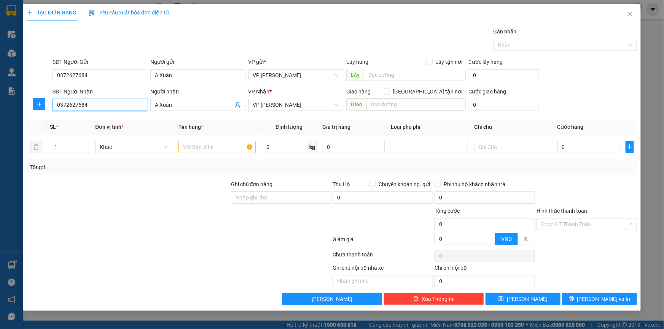
click at [0, 87] on div "TẠO ĐƠN HÀNG Yêu cầu xuất hóa đơn điện tử Transit Pickup Surcharge Ids Transit …" at bounding box center [332, 164] width 664 height 329
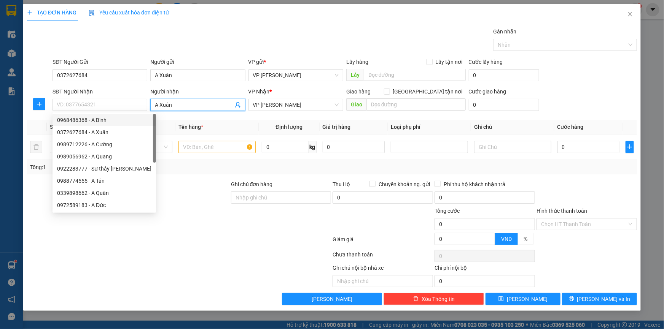
drag, startPoint x: 182, startPoint y: 105, endPoint x: 108, endPoint y: 95, distance: 74.2
click at [108, 95] on div "SĐT Người Nhận VD: 0377654321 Người nhận A Xuân A Xuân VP Nhận * VP [PERSON_NAM…" at bounding box center [344, 100] width 587 height 27
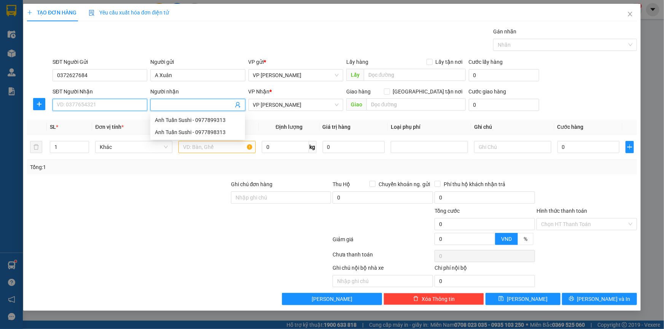
click at [99, 106] on input "SĐT Người Nhận" at bounding box center [99, 105] width 95 height 12
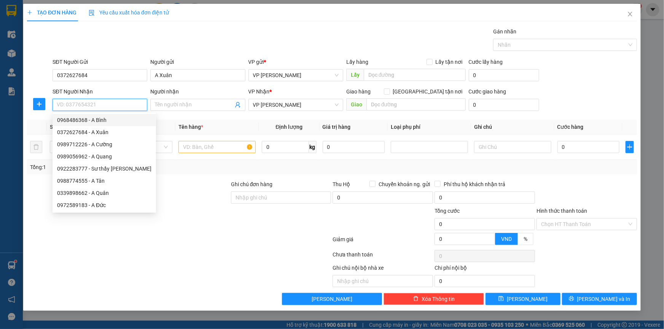
click at [93, 102] on input "SĐT Người Nhận" at bounding box center [99, 105] width 95 height 12
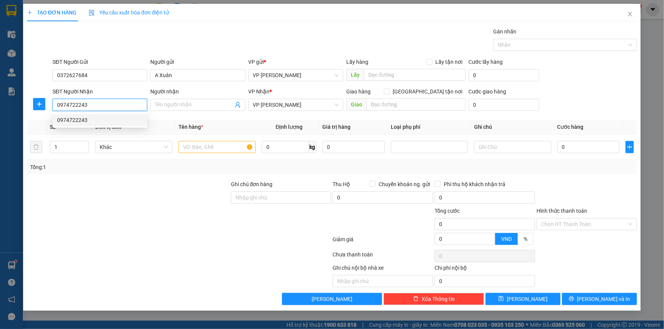
click at [87, 119] on div "0974722243" at bounding box center [100, 120] width 86 height 8
type input "0974722243"
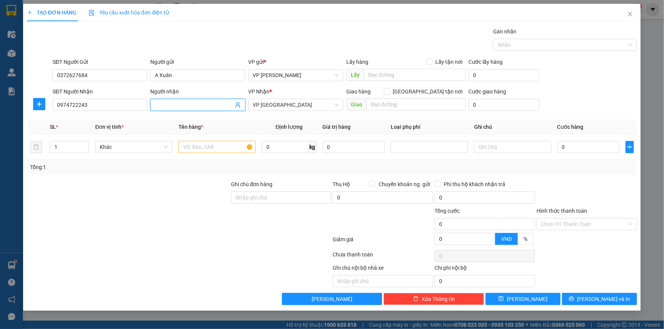
click at [172, 105] on input "Người nhận" at bounding box center [194, 105] width 78 height 8
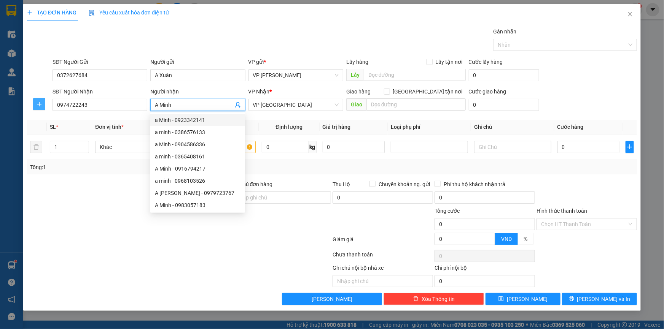
type input "A Minh"
click at [34, 103] on span "plus" at bounding box center [38, 104] width 11 height 6
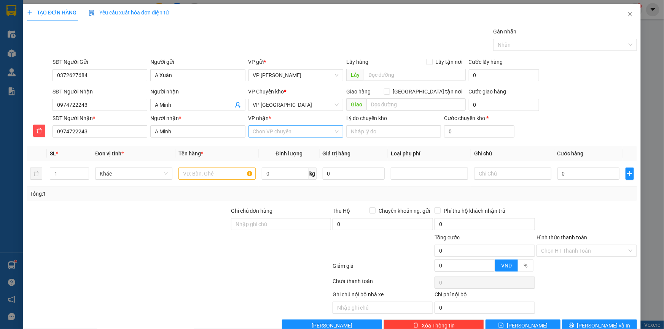
click at [267, 132] on input "VP nhận *" at bounding box center [293, 131] width 80 height 11
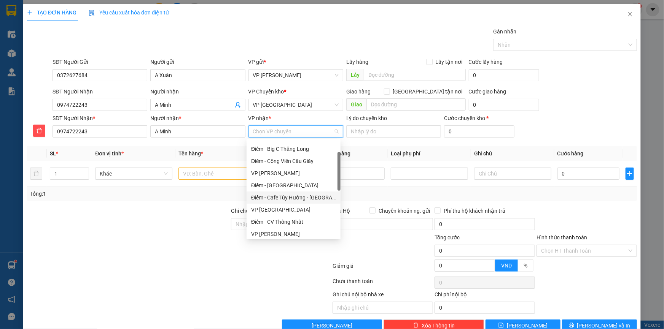
scroll to position [69, 0]
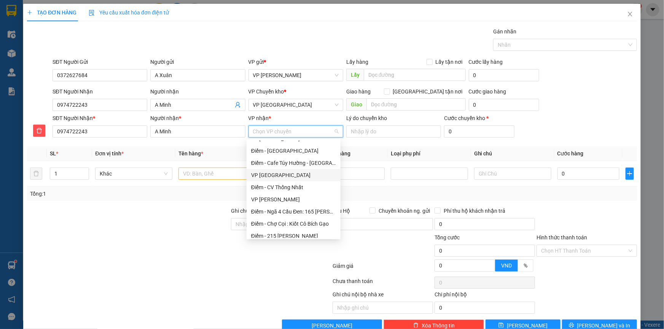
click at [268, 171] on div "VP [GEOGRAPHIC_DATA]" at bounding box center [293, 175] width 85 height 8
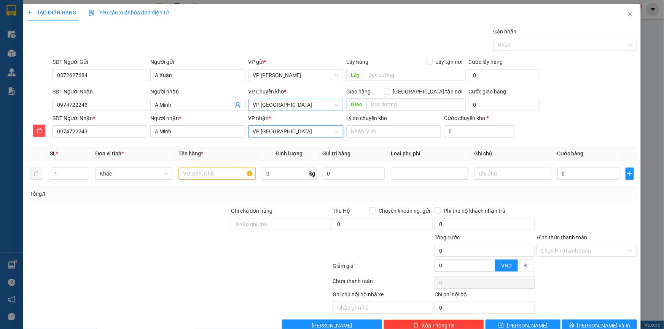
click at [273, 110] on span "VP [GEOGRAPHIC_DATA]" at bounding box center [296, 104] width 86 height 11
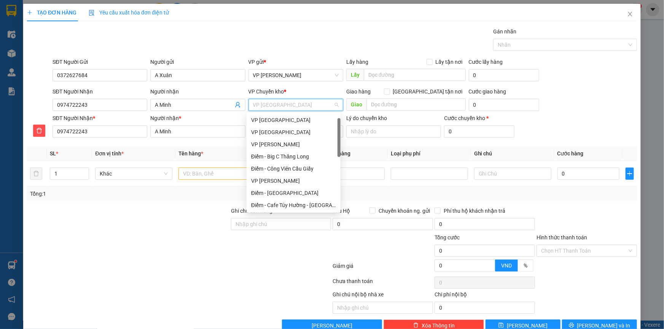
scroll to position [12, 0]
drag, startPoint x: 275, startPoint y: 119, endPoint x: 228, endPoint y: 144, distance: 53.4
click at [275, 121] on div "VP [GEOGRAPHIC_DATA]" at bounding box center [293, 120] width 85 height 8
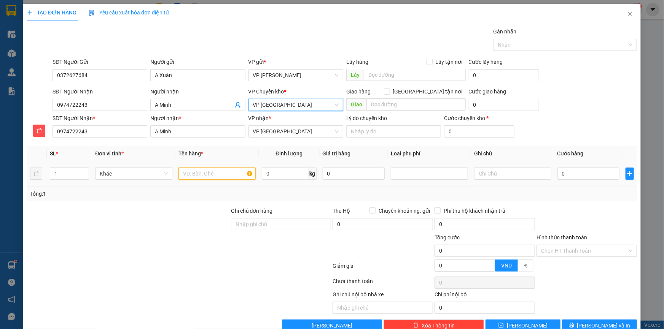
click at [201, 171] on input "text" at bounding box center [216, 174] width 77 height 12
type input "Loa Samsung"
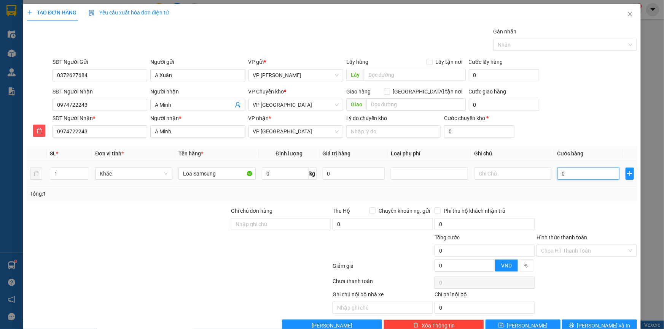
click at [574, 176] on input "0" at bounding box center [588, 174] width 62 height 12
click at [415, 174] on div at bounding box center [428, 173] width 73 height 9
drag, startPoint x: 411, startPoint y: 200, endPoint x: 537, endPoint y: 181, distance: 127.8
click at [411, 200] on div "Hàng dễ vỡ" at bounding box center [425, 201] width 67 height 8
type input "10.000"
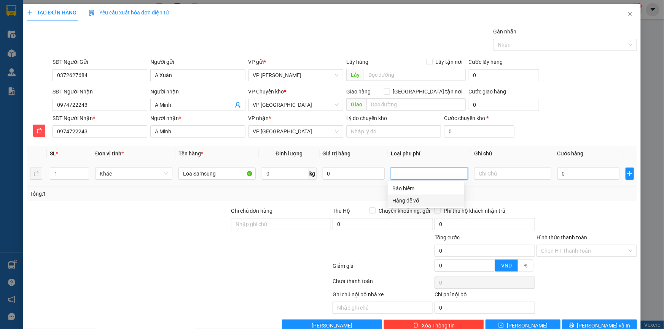
type input "10.000"
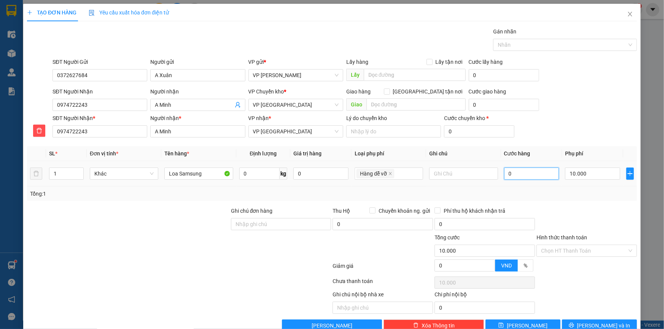
click at [517, 171] on input "0" at bounding box center [531, 174] width 55 height 12
type input "04"
type input "10.004"
type input "040"
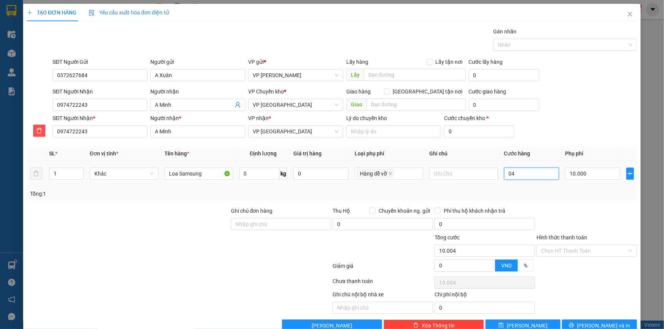
type input "10.040"
type input "40.000"
type input "50.000"
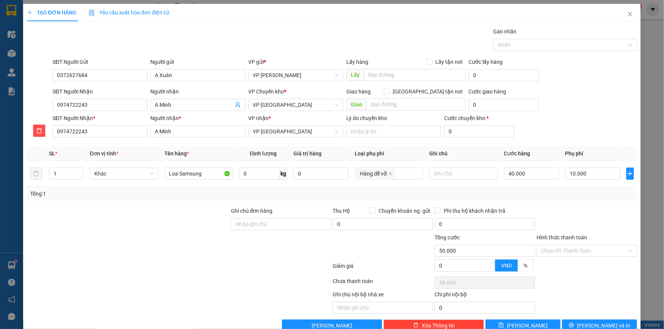
click at [573, 88] on div "SĐT Người Nhận 0974722243 Người nhận A Minh VP Chuyển kho * VP Thái Bình Giao h…" at bounding box center [344, 100] width 587 height 27
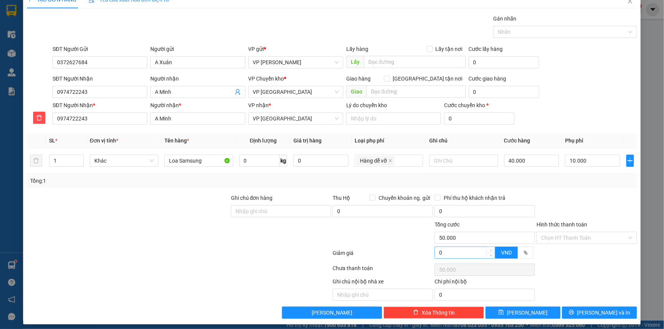
scroll to position [17, 0]
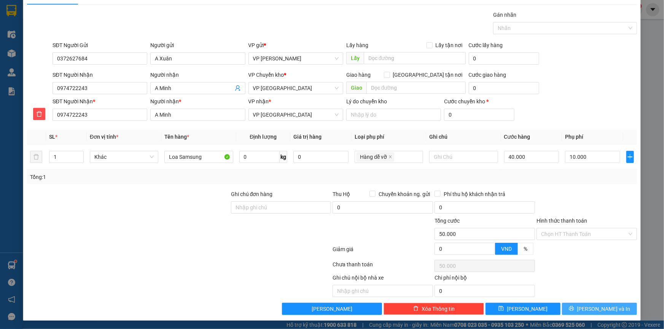
drag, startPoint x: 594, startPoint y: 311, endPoint x: 578, endPoint y: 292, distance: 24.8
click at [594, 311] on span "[PERSON_NAME] và In" at bounding box center [603, 309] width 53 height 8
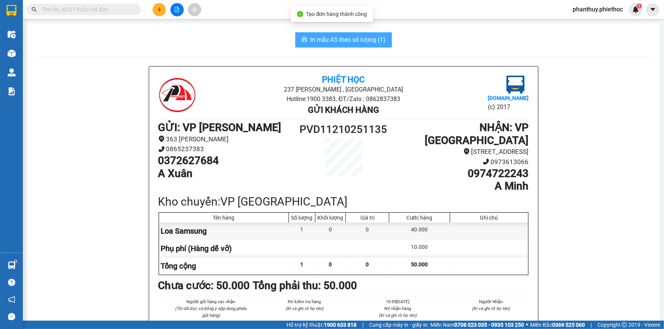
drag, startPoint x: 318, startPoint y: 34, endPoint x: 287, endPoint y: 35, distance: 31.6
click at [318, 37] on button "In mẫu A5 theo số lượng (1)" at bounding box center [343, 39] width 97 height 15
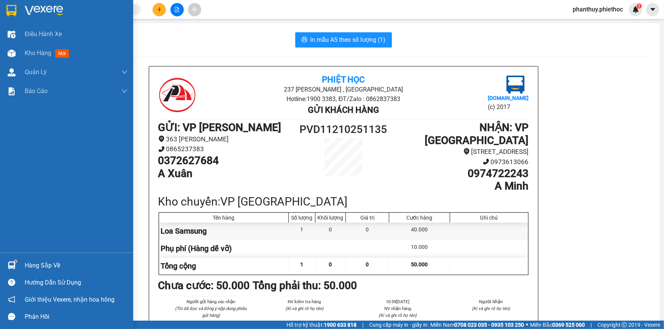
click at [38, 262] on div "Hàng sắp về" at bounding box center [76, 265] width 103 height 11
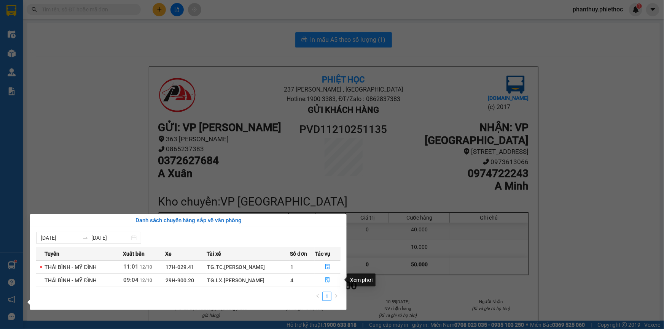
click at [327, 278] on icon "file-done" at bounding box center [327, 280] width 5 height 5
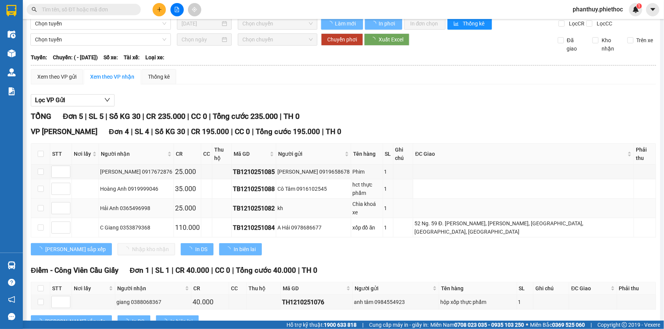
scroll to position [14, 0]
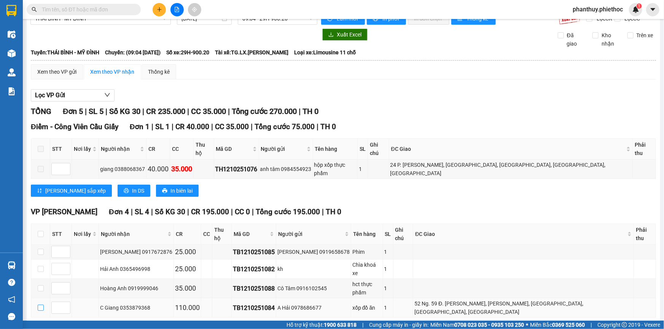
click at [40, 305] on input "checkbox" at bounding box center [41, 308] width 6 height 6
checkbox input "true"
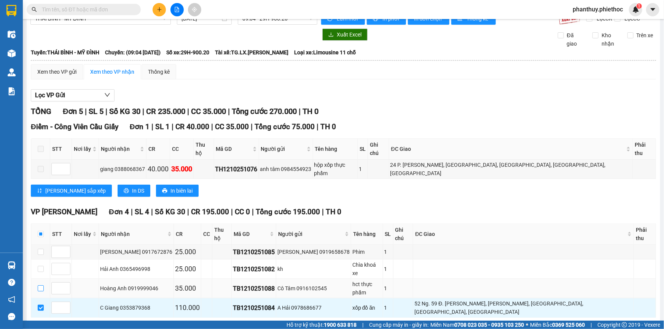
click at [38, 286] on input "checkbox" at bounding box center [41, 289] width 6 height 6
checkbox input "true"
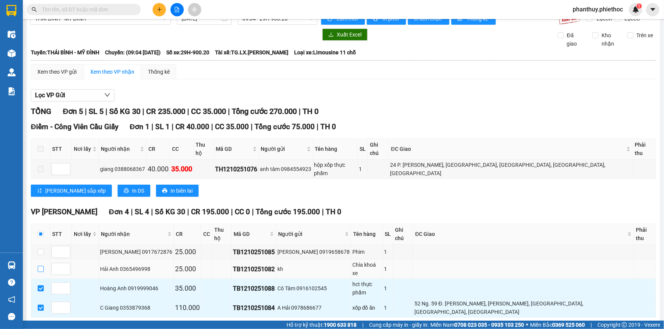
click at [41, 266] on input "checkbox" at bounding box center [41, 269] width 6 height 6
checkbox input "true"
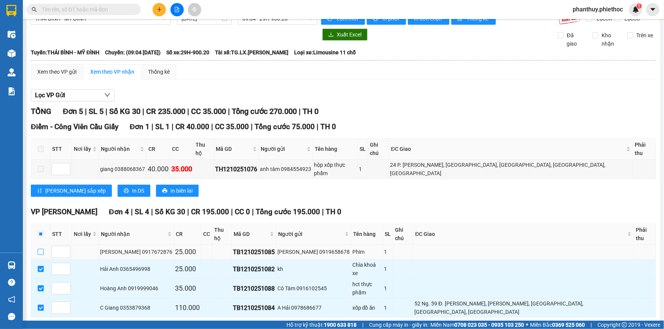
click at [38, 249] on input "checkbox" at bounding box center [41, 252] width 6 height 6
checkbox input "true"
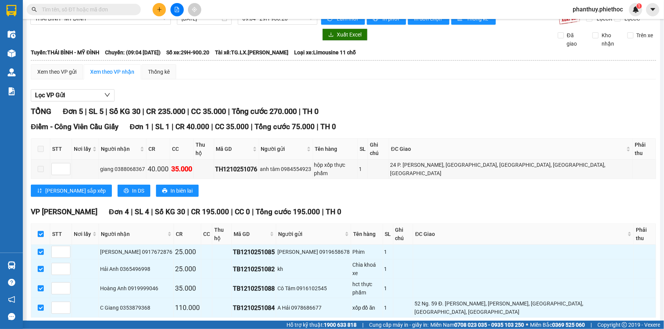
click at [132, 326] on span "Nhập kho nhận" at bounding box center [150, 330] width 37 height 8
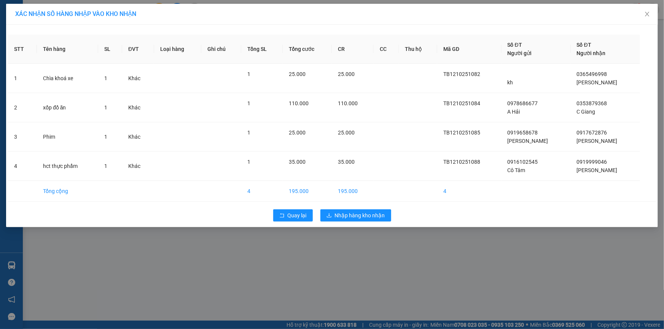
click at [349, 204] on div "STT Tên hàng SL ĐVT Loại hàng Ghi chú Tổng SL Tổng cước CR CC Thu hộ Mã GD Số Đ…" at bounding box center [331, 126] width 651 height 203
click at [343, 214] on span "Nhập hàng kho nhận" at bounding box center [360, 215] width 50 height 8
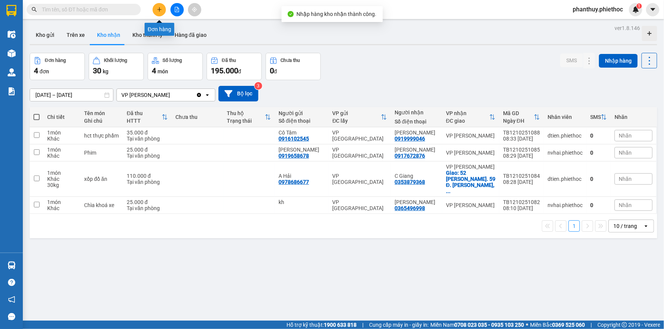
click at [157, 10] on icon "plus" at bounding box center [159, 9] width 5 height 5
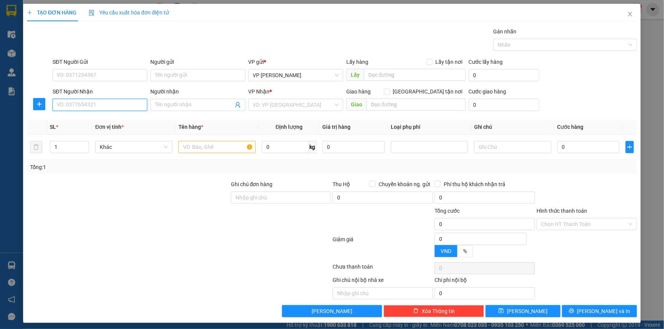
click at [76, 106] on input "SĐT Người Nhận" at bounding box center [99, 105] width 95 height 12
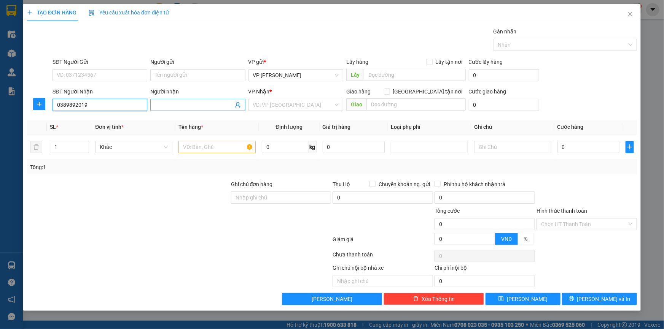
type input "0389892019"
click at [181, 103] on input "Người nhận" at bounding box center [194, 105] width 78 height 8
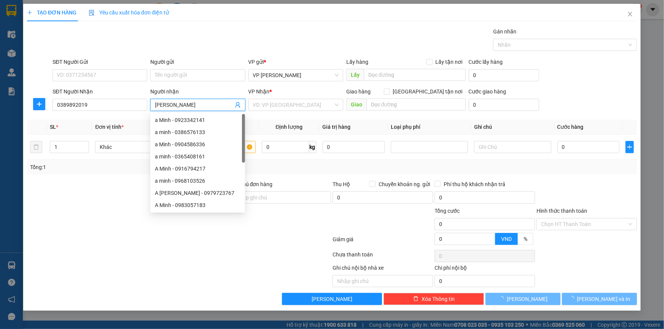
type input "[PERSON_NAME]"
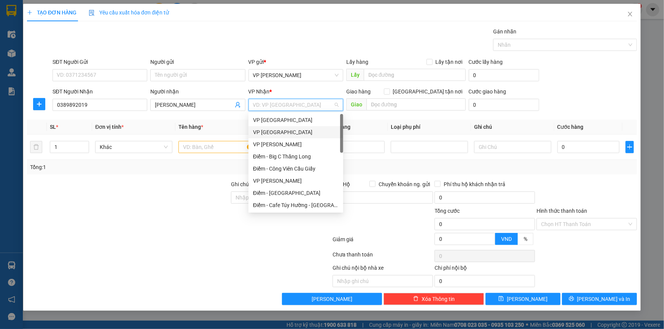
click at [285, 129] on div "VP [GEOGRAPHIC_DATA]" at bounding box center [296, 132] width 86 height 8
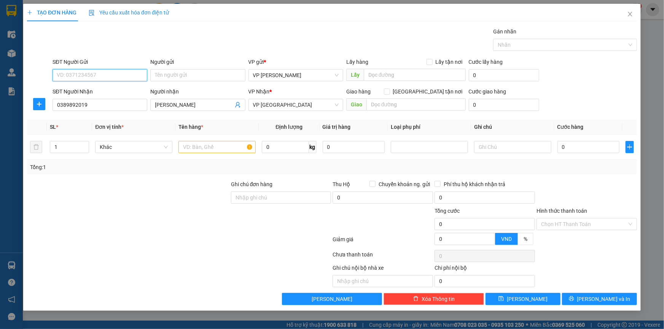
click at [118, 73] on input "SĐT Người Gửi" at bounding box center [99, 75] width 95 height 12
drag, startPoint x: 19, startPoint y: 89, endPoint x: 0, endPoint y: 56, distance: 38.5
click at [0, 56] on div "TẠO ĐƠN HÀNG Yêu cầu xuất hóa đơn điện tử Transit Pickup Surcharge Ids Transit …" at bounding box center [332, 164] width 664 height 329
click at [93, 75] on input "SĐT Người Gửi" at bounding box center [99, 75] width 95 height 12
paste input "0389892019"
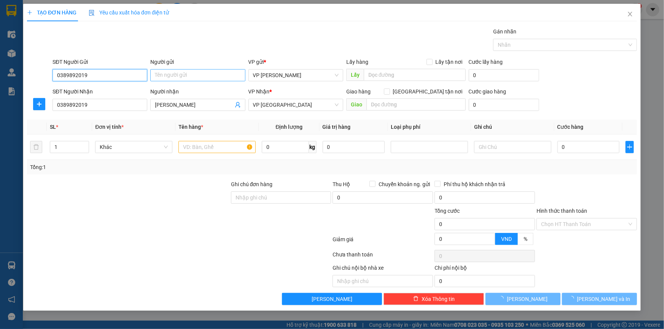
type input "0389892019"
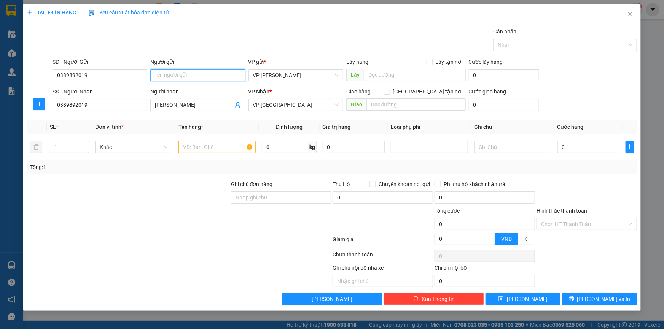
click at [183, 76] on input "Người gửi" at bounding box center [197, 75] width 95 height 12
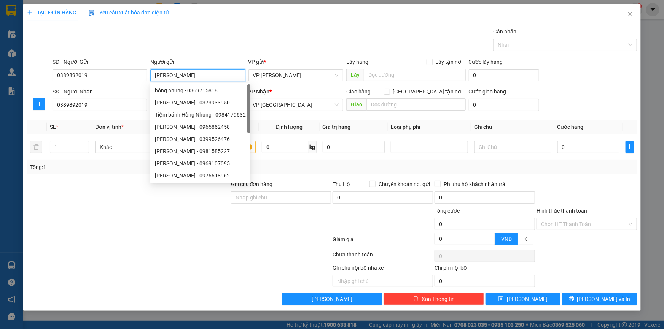
type input "[PERSON_NAME]"
click at [304, 35] on div "Gói vận chuyển * Tiêu chuẩn Gán nhãn Nhãn" at bounding box center [344, 40] width 587 height 27
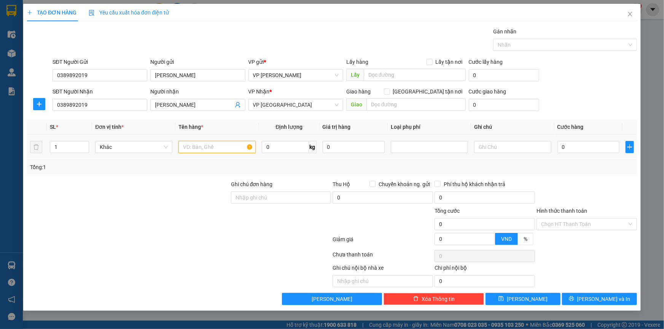
click at [224, 143] on input "text" at bounding box center [216, 147] width 77 height 12
type input "Bọc hồng ([GEOGRAPHIC_DATA])"
type input "1"
type input "02"
type input "2"
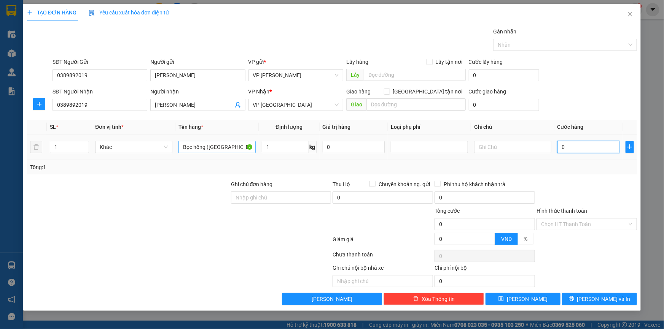
type input "2"
type input "025"
type input "25"
type input "25.000"
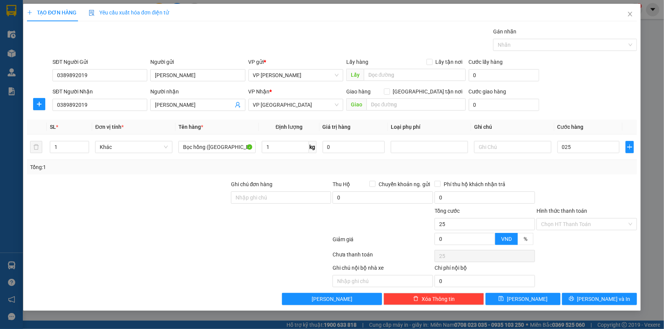
type input "25.000"
click at [592, 100] on div "SĐT Người Nhận 0389892019 Người nhận Hồng Nhung VP Nhận * VP Thái Bình Giao hàn…" at bounding box center [344, 100] width 587 height 27
click at [603, 300] on span "[PERSON_NAME] và In" at bounding box center [603, 299] width 53 height 8
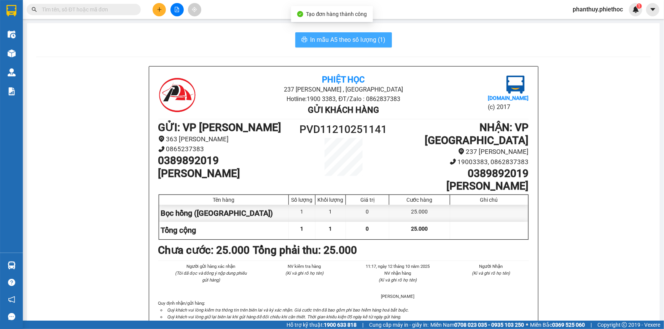
click at [347, 38] on span "In mẫu A5 theo số lượng (1)" at bounding box center [347, 40] width 75 height 10
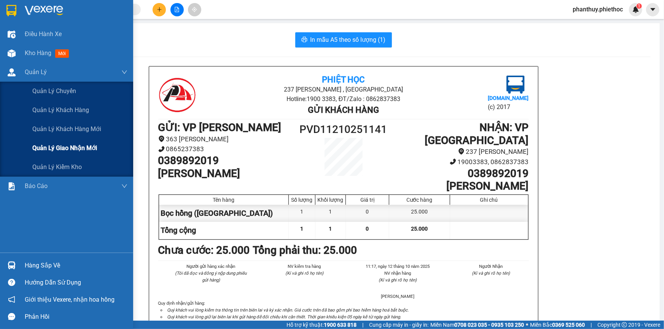
click at [93, 146] on span "Quản lý giao nhận mới" at bounding box center [64, 148] width 65 height 10
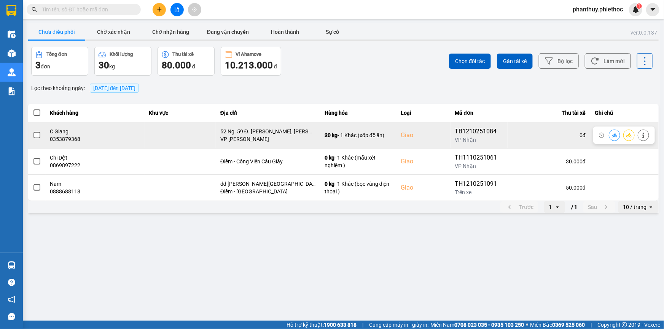
click at [38, 133] on span at bounding box center [36, 135] width 7 height 7
click at [33, 131] on input "checkbox" at bounding box center [33, 131] width 0 height 0
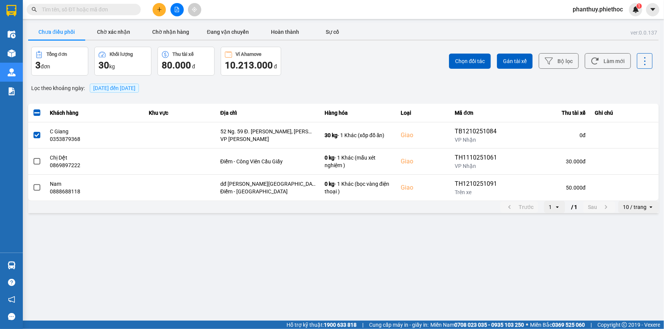
drag, startPoint x: 464, startPoint y: 60, endPoint x: 445, endPoint y: 54, distance: 19.6
click at [464, 60] on span "Chọn đối tác" at bounding box center [470, 61] width 30 height 8
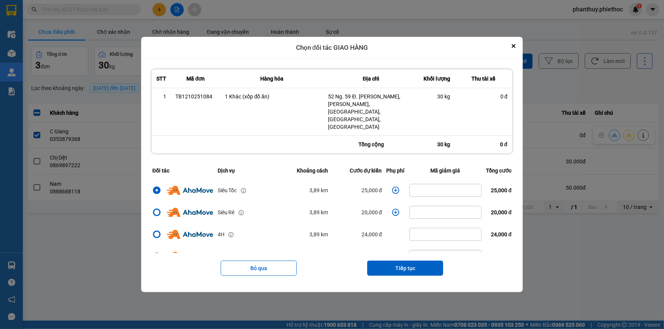
click at [393, 187] on icon "dialog" at bounding box center [395, 190] width 7 height 7
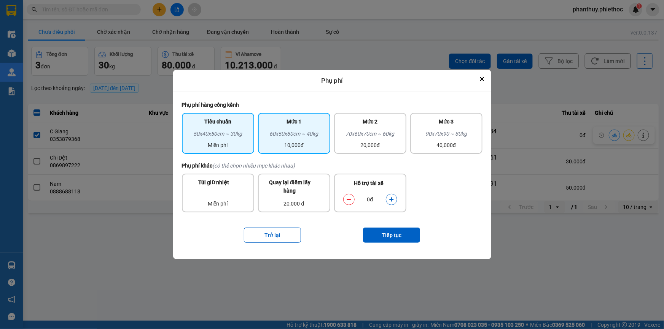
drag, startPoint x: 309, startPoint y: 156, endPoint x: 315, endPoint y: 151, distance: 7.9
click at [309, 156] on div "Tiêu chuẩn 50x40x50cm ~ 30kg Miễn phí Mức 1 60x50x60cm ~ 40kg 10,000đ Mức 2 70x…" at bounding box center [332, 133] width 300 height 49
click at [305, 134] on div "60x50x60cm ~ 40kg" at bounding box center [293, 135] width 63 height 11
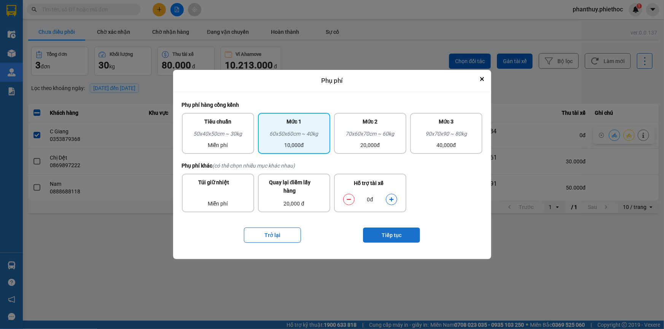
click at [386, 235] on button "Tiếp tục" at bounding box center [391, 235] width 57 height 15
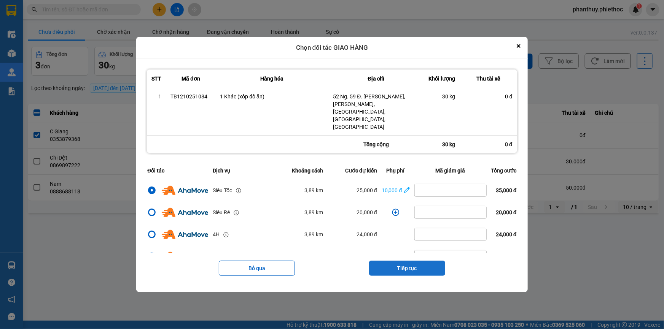
click at [415, 261] on button "Tiếp tục" at bounding box center [407, 268] width 76 height 15
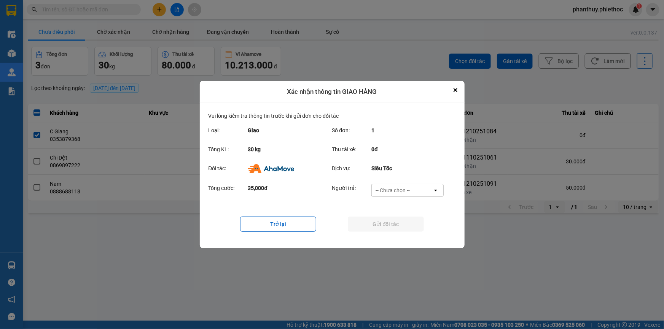
click at [393, 187] on div "-- Chưa chọn --" at bounding box center [392, 191] width 34 height 8
click at [397, 235] on span "Ví Ahamove" at bounding box center [392, 234] width 31 height 8
click at [388, 222] on button "Gửi đối tác" at bounding box center [386, 224] width 76 height 15
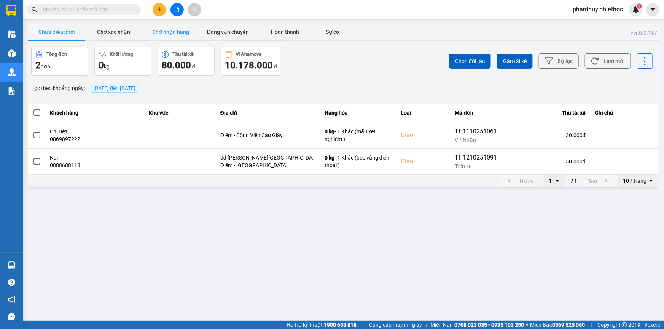
click at [174, 35] on button "Chờ nhận hàng" at bounding box center [170, 31] width 57 height 15
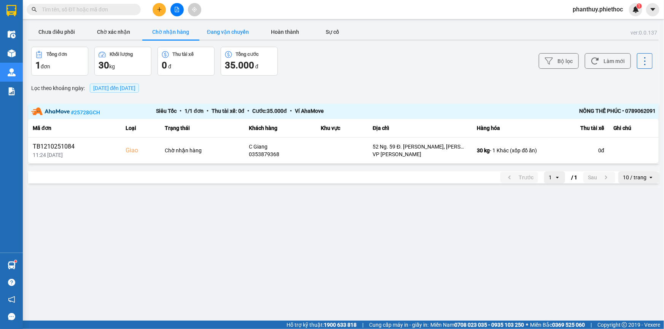
click at [231, 36] on button "Đang vận chuyển" at bounding box center [227, 31] width 57 height 15
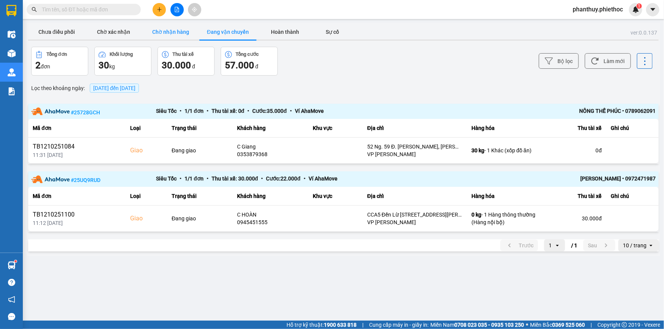
click at [175, 32] on button "Chờ nhận hàng" at bounding box center [170, 31] width 57 height 15
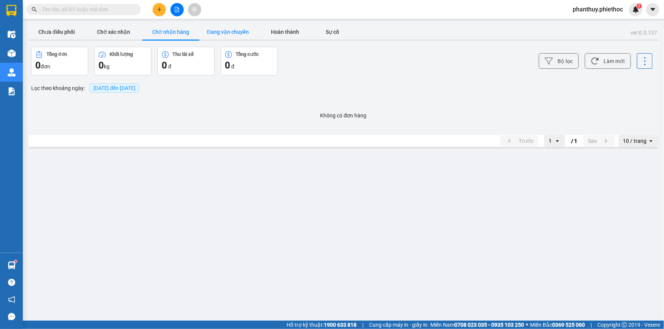
click at [222, 33] on button "Đang vận chuyển" at bounding box center [227, 31] width 57 height 15
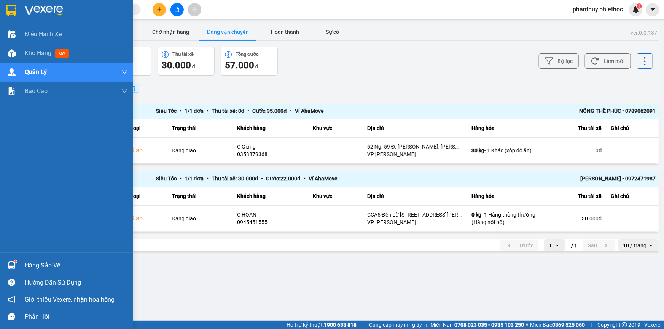
click at [19, 267] on div "Hàng sắp về" at bounding box center [66, 265] width 133 height 17
click at [11, 54] on div "Điều hành xe Kho hàng mới Quản [PERSON_NAME] lý chuyến Quản lý khách hàng Quản …" at bounding box center [66, 164] width 133 height 329
click at [39, 52] on span "Kho hàng" at bounding box center [38, 52] width 27 height 7
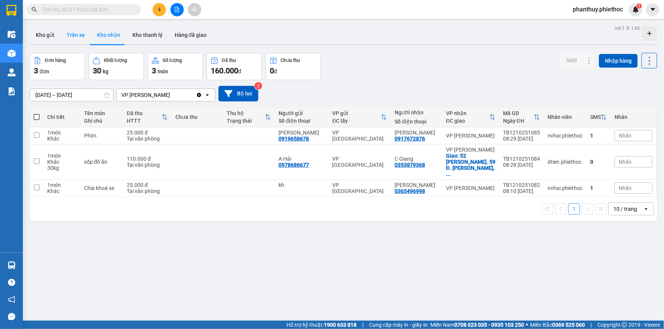
click at [71, 33] on button "Trên xe" at bounding box center [75, 35] width 30 height 18
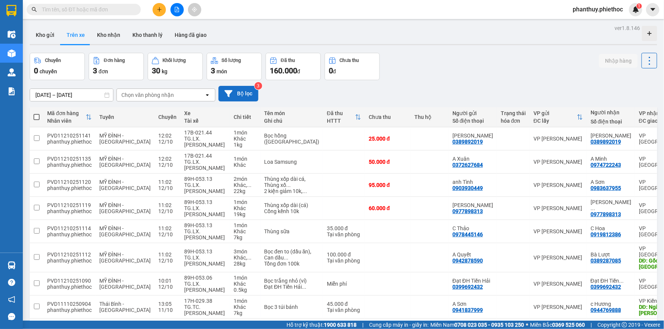
click at [258, 94] on div "[DATE] – [DATE] Press the down arrow key to interact with the calendar and sele…" at bounding box center [343, 94] width 627 height 16
click at [249, 95] on button "Bộ lọc" at bounding box center [238, 94] width 40 height 16
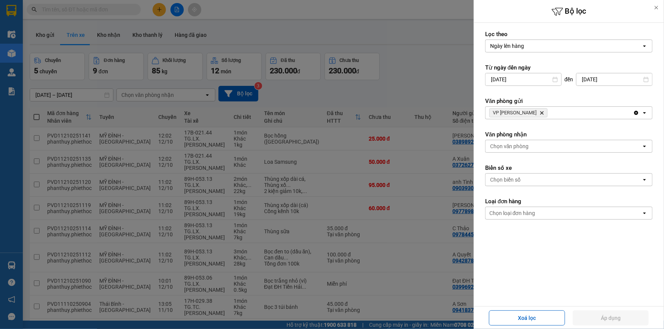
click at [540, 113] on icon "Delete" at bounding box center [541, 113] width 5 height 5
click at [516, 144] on div "Chọn văn phòng" at bounding box center [509, 147] width 39 height 8
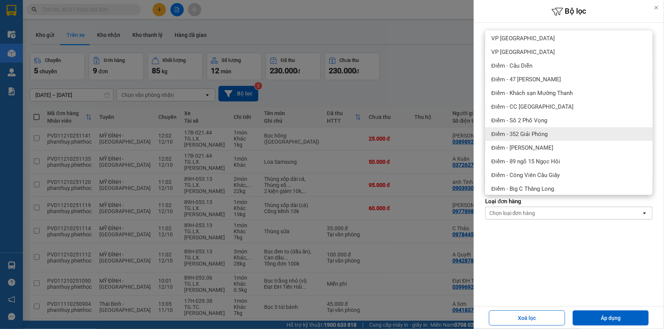
scroll to position [103, 0]
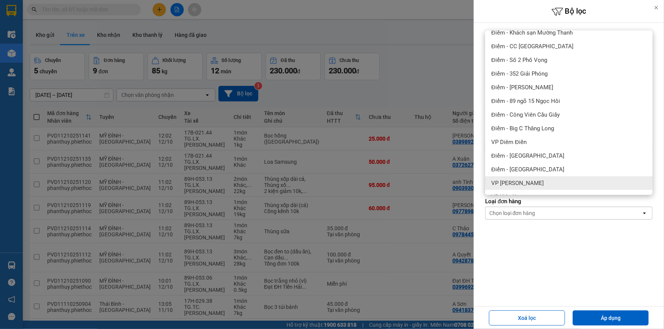
click at [536, 183] on span "VP [PERSON_NAME]" at bounding box center [517, 183] width 52 height 8
drag, startPoint x: 607, startPoint y: 319, endPoint x: 411, endPoint y: 259, distance: 205.5
click at [605, 320] on button "Áp dụng" at bounding box center [610, 318] width 76 height 15
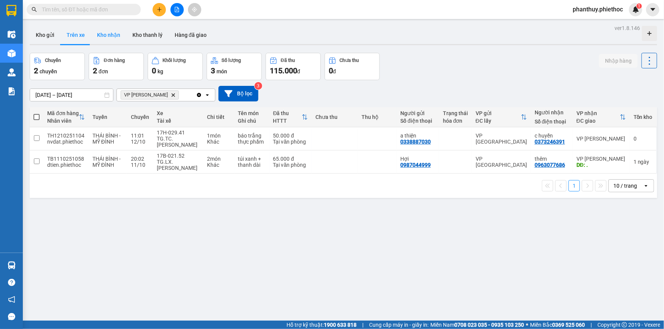
click at [114, 32] on button "Kho nhận" at bounding box center [108, 35] width 35 height 18
type input "[DATE] – [DATE]"
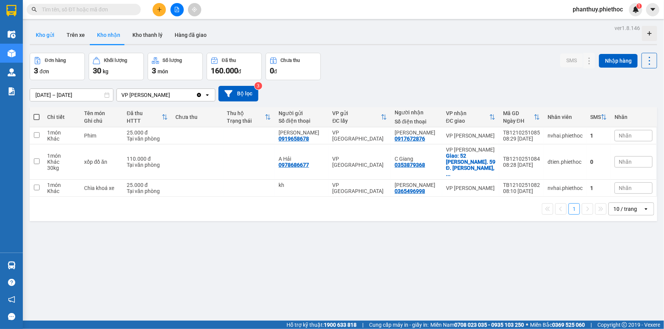
click at [48, 36] on button "Kho gửi" at bounding box center [45, 35] width 31 height 18
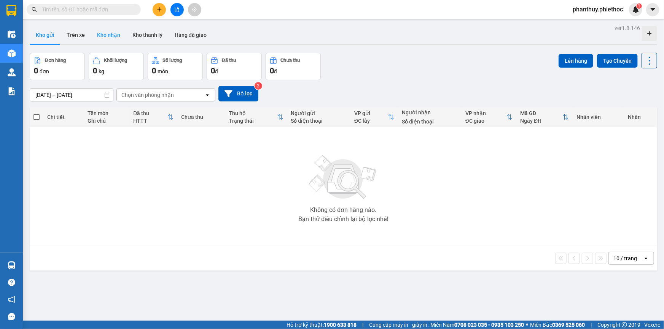
click at [109, 34] on button "Kho nhận" at bounding box center [108, 35] width 35 height 18
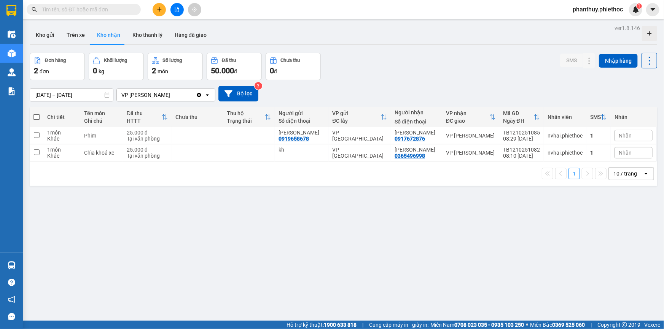
click at [118, 13] on input "text" at bounding box center [87, 9] width 90 height 8
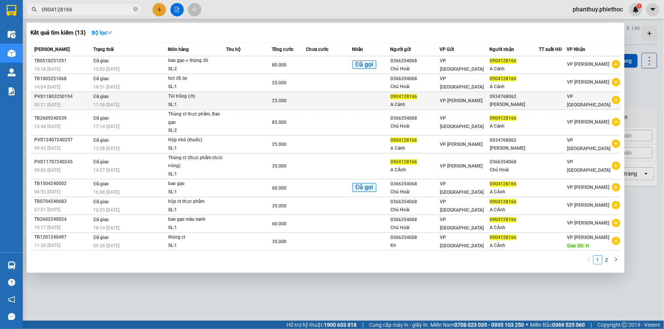
type input "0904128166"
click at [392, 105] on div "A Cảnh" at bounding box center [414, 105] width 49 height 8
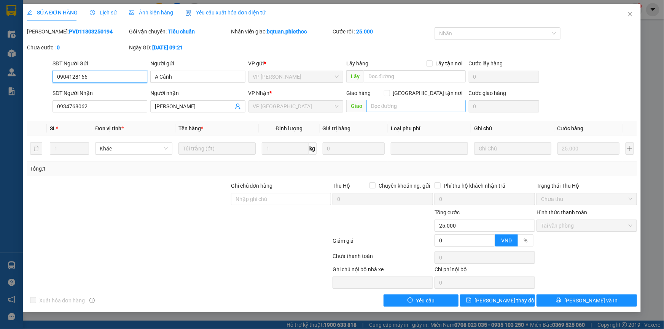
type input "0904128166"
type input "A Cảnh"
type input "0934768062"
type input "[PERSON_NAME]"
type input "0"
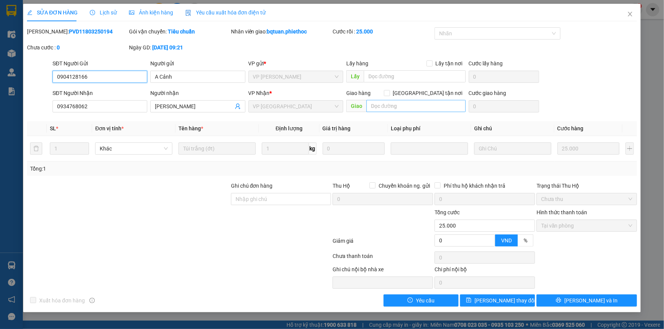
type input "25.000"
click at [630, 13] on icon "close" at bounding box center [630, 14] width 6 height 6
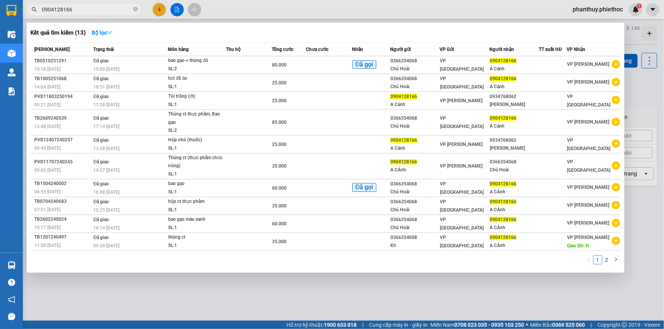
click at [79, 8] on input "0904128166" at bounding box center [87, 9] width 90 height 8
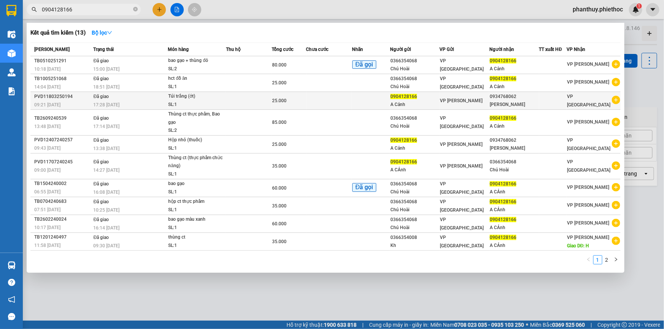
click at [454, 98] on span "VP [PERSON_NAME]" at bounding box center [461, 100] width 43 height 5
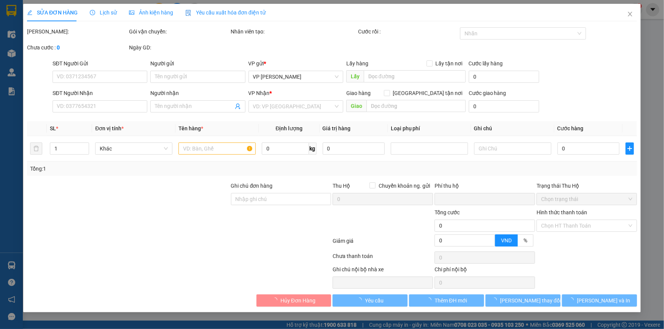
type input "0904128166"
type input "A Cảnh"
type input "0934768062"
type input "[PERSON_NAME]"
type input "0"
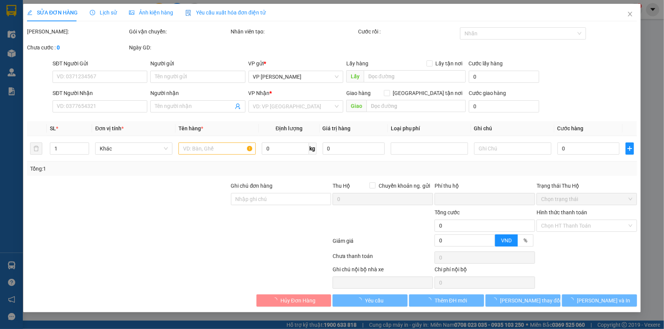
type input "25.000"
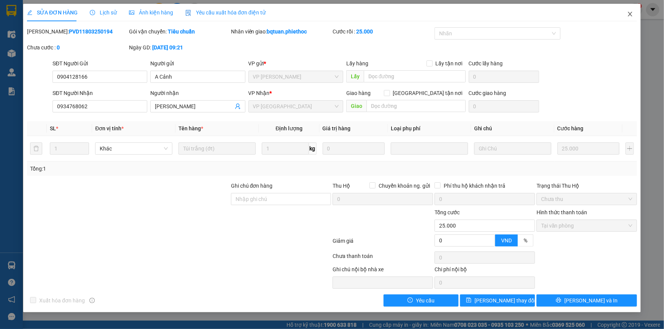
click at [627, 12] on icon "close" at bounding box center [630, 14] width 6 height 6
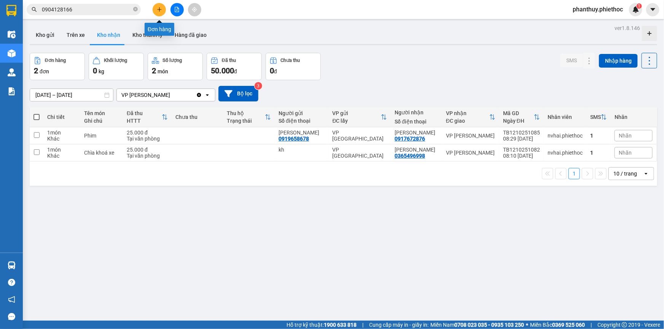
click at [157, 11] on icon "plus" at bounding box center [159, 9] width 5 height 5
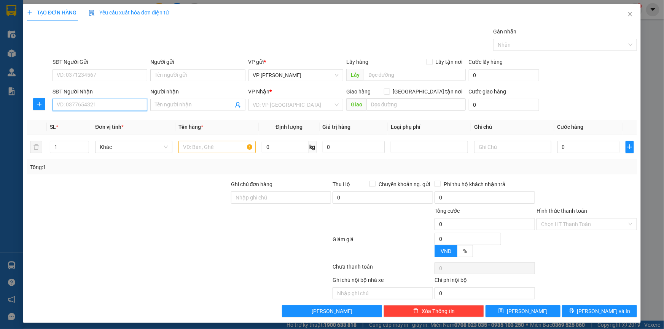
click at [72, 106] on input "SĐT Người Nhận" at bounding box center [99, 105] width 95 height 12
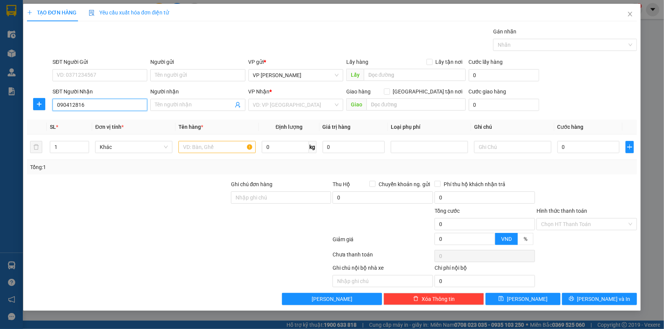
type input "0904128166"
drag, startPoint x: 103, startPoint y: 120, endPoint x: 106, endPoint y: 121, distance: 3.9
click at [102, 121] on div "0904128166 - A Cảnh" at bounding box center [100, 120] width 86 height 8
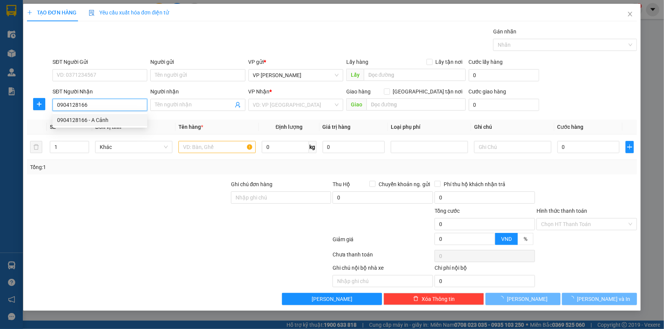
type input "A Cảnh"
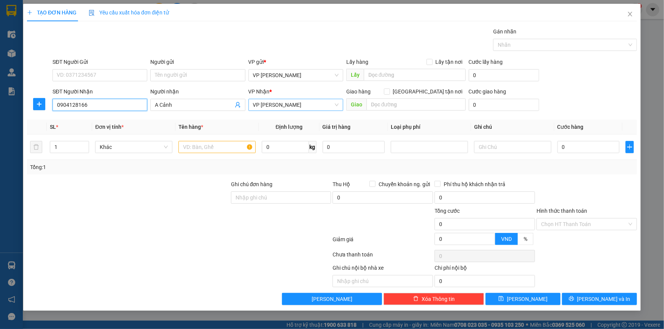
click at [283, 103] on span "VP [PERSON_NAME]" at bounding box center [296, 104] width 86 height 11
type input "0904128166"
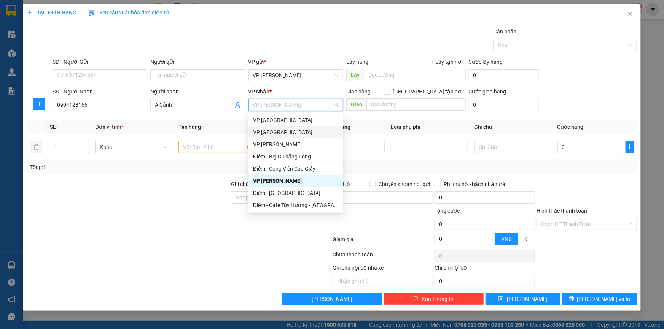
click at [277, 133] on div "VP [GEOGRAPHIC_DATA]" at bounding box center [296, 132] width 86 height 8
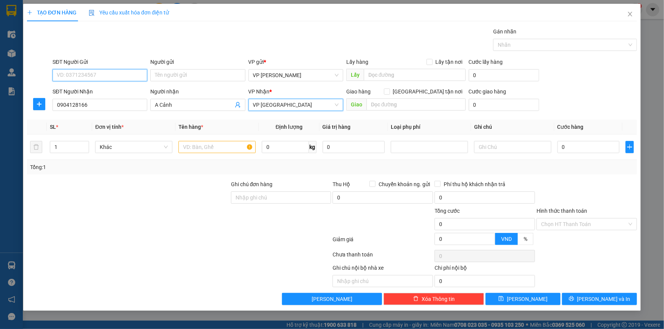
click at [71, 70] on input "SĐT Người Gửi" at bounding box center [99, 75] width 95 height 12
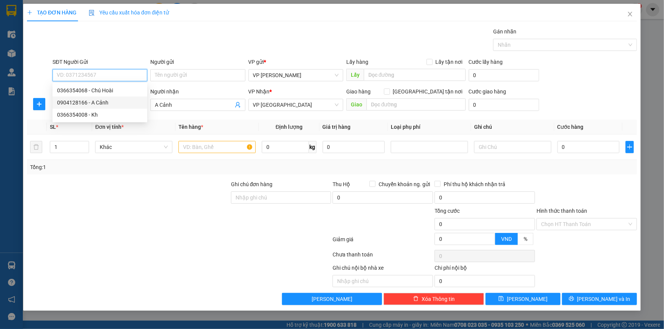
click at [100, 103] on div "0904128166 - A Cảnh" at bounding box center [100, 102] width 86 height 8
type input "0904128166"
type input "A Cảnh"
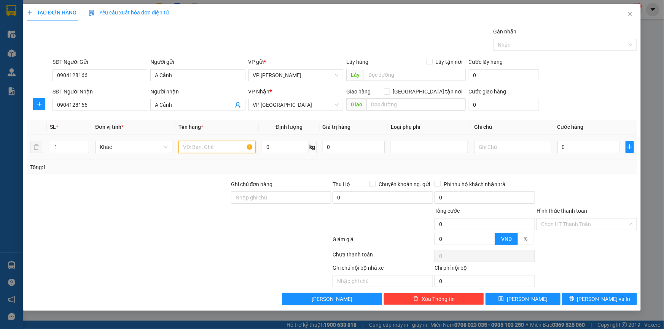
click at [197, 144] on input "text" at bounding box center [216, 147] width 77 height 12
type input "[PERSON_NAME]"
type input "18"
click at [629, 148] on icon "plus" at bounding box center [629, 147] width 6 height 6
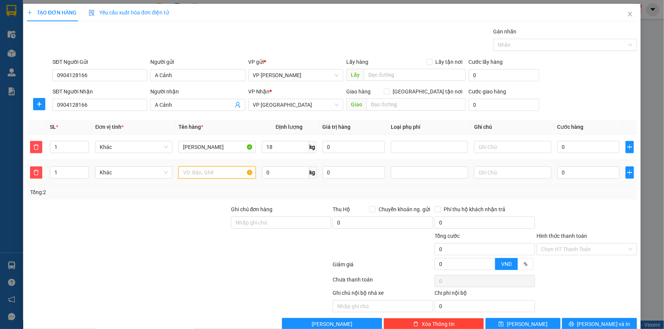
click at [192, 176] on input "text" at bounding box center [216, 173] width 77 height 12
type input "[PERSON_NAME]"
type input "18"
click at [501, 171] on input "text" at bounding box center [512, 173] width 77 height 12
type input "2 kiện giảm 10k"
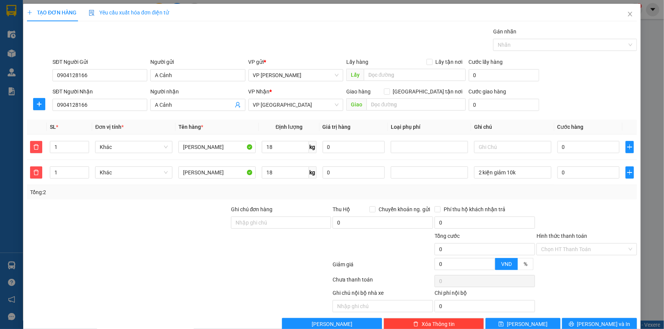
click at [584, 92] on div "SĐT Người Nhận 0904128166 Người nhận A Cảnh VP Nhận * VP Thái Bình Giao hàng [G…" at bounding box center [344, 100] width 587 height 27
click at [575, 141] on input "0" at bounding box center [588, 147] width 62 height 12
type input "05"
type input "5"
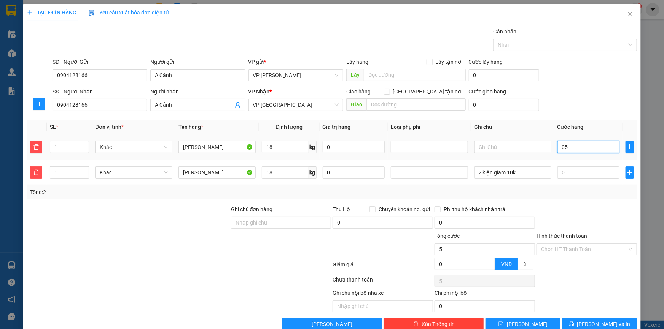
type input "050"
type input "50"
type input "50.000"
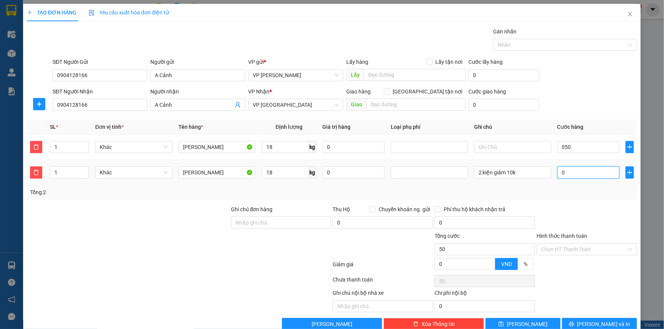
type input "50.000"
click at [581, 171] on input "0" at bounding box center [588, 173] width 62 height 12
type input "0"
type input "50.004"
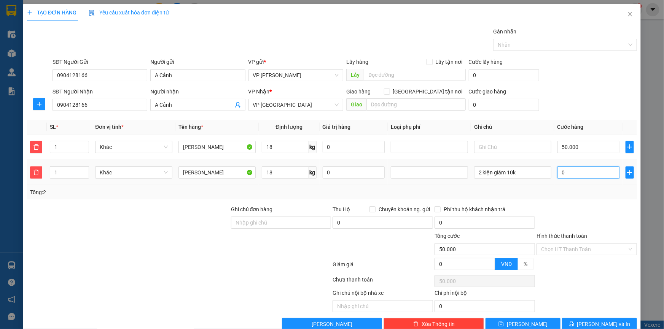
type input "04"
type input "50.040"
type input "040"
type input "90.000"
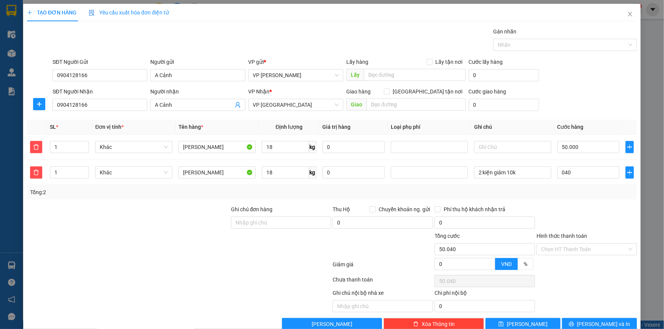
type input "90.000"
type input "40.000"
click at [588, 86] on form "SĐT Người Gửi 0904128166 Người gửi A Cảnh VP gửi * VP [PERSON_NAME] Lấy hàng Lấ…" at bounding box center [332, 86] width 610 height 56
click at [588, 324] on span "[PERSON_NAME] và In" at bounding box center [603, 324] width 53 height 8
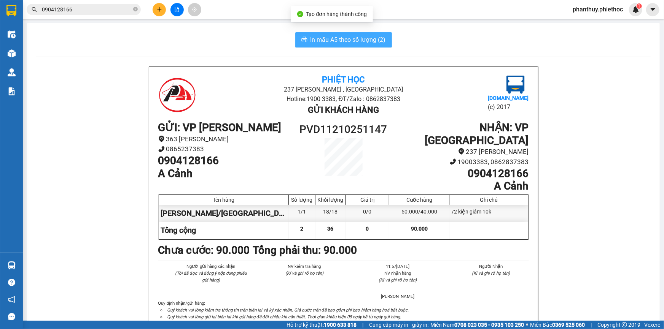
click at [340, 38] on span "In mẫu A5 theo số lượng (2)" at bounding box center [347, 40] width 75 height 10
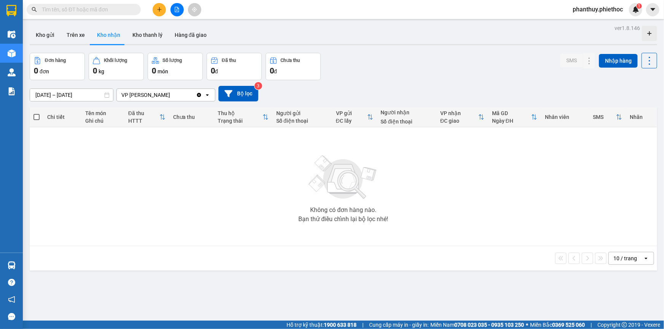
click at [153, 8] on button at bounding box center [158, 9] width 13 height 13
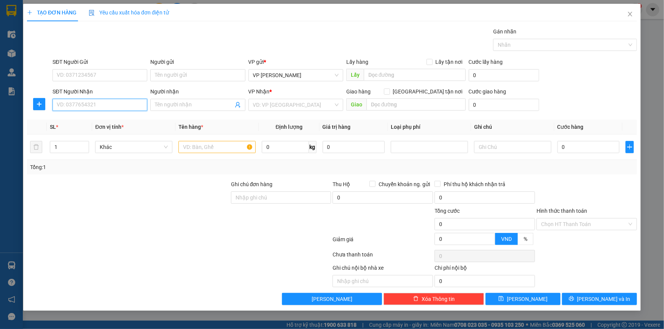
click at [88, 105] on input "SĐT Người Nhận" at bounding box center [99, 105] width 95 height 12
type input "0389287085"
drag, startPoint x: 91, startPoint y: 119, endPoint x: 95, endPoint y: 118, distance: 3.9
click at [91, 119] on div "0389287085 - Bà Lượt" at bounding box center [100, 120] width 86 height 8
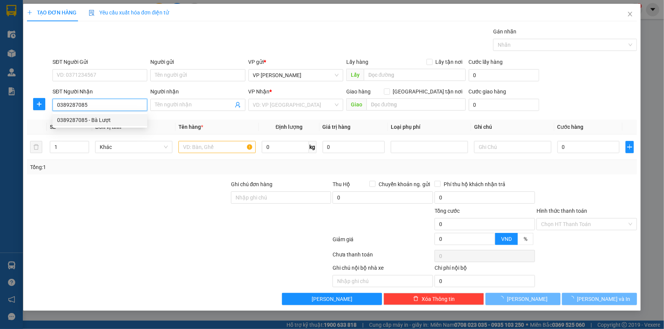
type input "Bà Lượt"
type input "Gốc Gạo, [GEOGRAPHIC_DATA]"
type input "5.000"
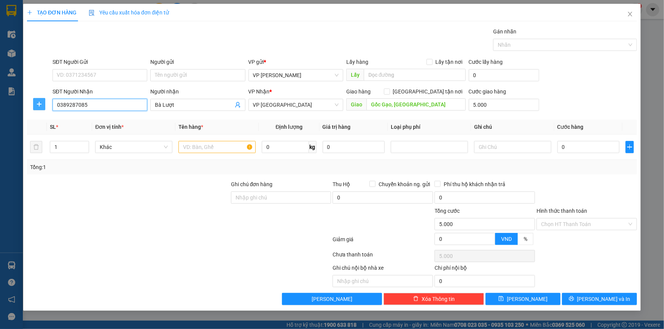
type input "0389287085"
click at [35, 105] on span "plus" at bounding box center [38, 104] width 11 height 6
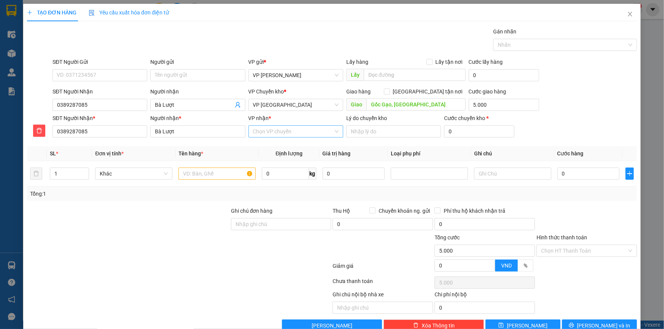
click at [270, 130] on input "VP nhận *" at bounding box center [293, 131] width 80 height 11
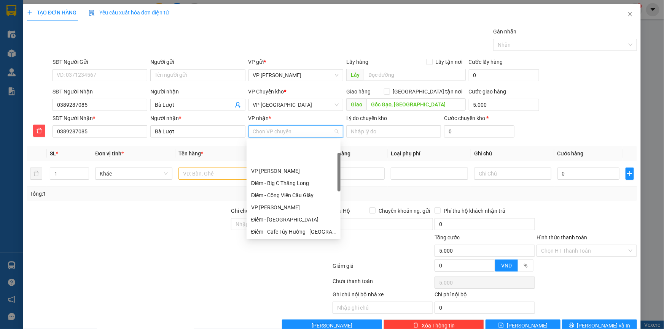
scroll to position [69, 0]
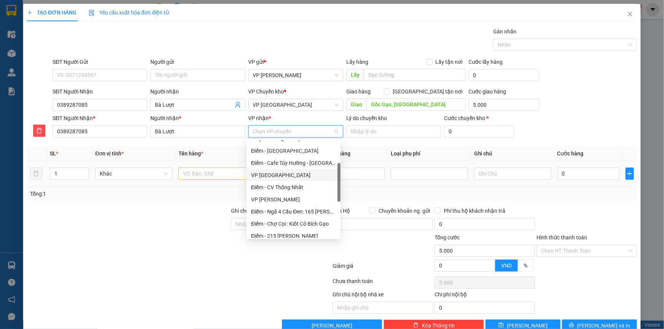
click at [275, 176] on div "VP [GEOGRAPHIC_DATA]" at bounding box center [293, 175] width 85 height 8
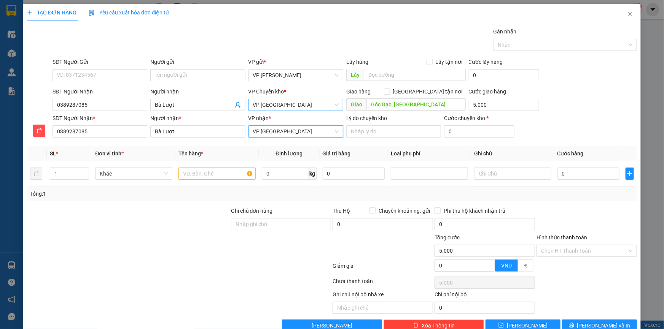
click at [281, 104] on span "VP [GEOGRAPHIC_DATA]" at bounding box center [296, 104] width 86 height 11
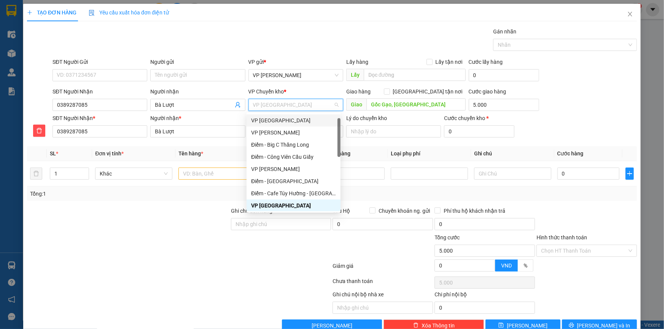
click at [274, 119] on div "VP [GEOGRAPHIC_DATA]" at bounding box center [293, 120] width 85 height 8
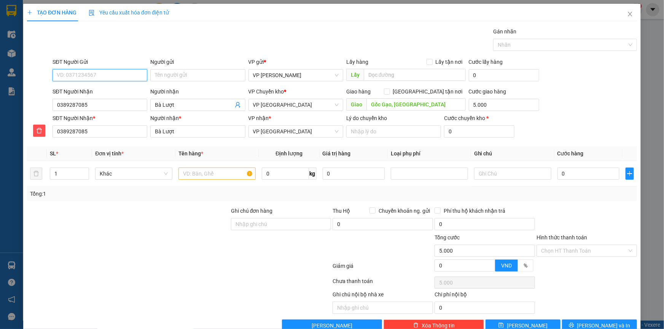
click at [116, 75] on input "SĐT Người Gửi" at bounding box center [99, 75] width 95 height 12
drag, startPoint x: 103, startPoint y: 89, endPoint x: 254, endPoint y: 198, distance: 186.1
click at [103, 89] on div "0942878590 - A Quyết" at bounding box center [99, 90] width 85 height 8
type input "0942878590"
type input "A Quyết"
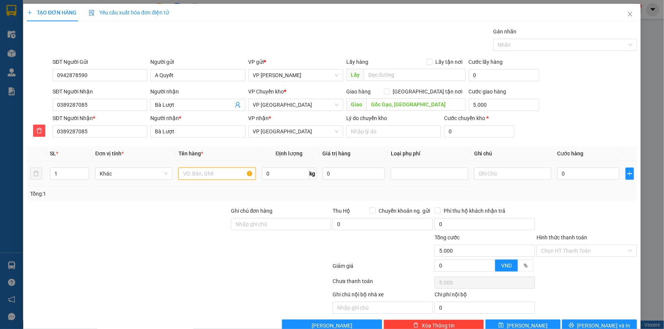
click at [202, 173] on input "text" at bounding box center [216, 174] width 77 height 12
type input "Can dầu ăn"
click at [626, 173] on icon "plus" at bounding box center [629, 174] width 6 height 6
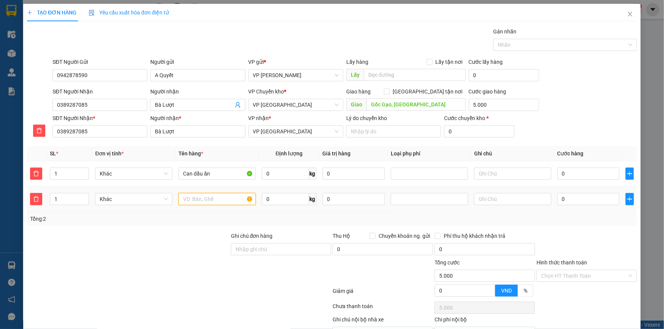
click at [235, 197] on input "text" at bounding box center [216, 199] width 77 height 12
type input "Can dầu ăn"
drag, startPoint x: 627, startPoint y: 198, endPoint x: 467, endPoint y: 211, distance: 160.6
click at [627, 198] on icon "plus" at bounding box center [629, 199] width 6 height 6
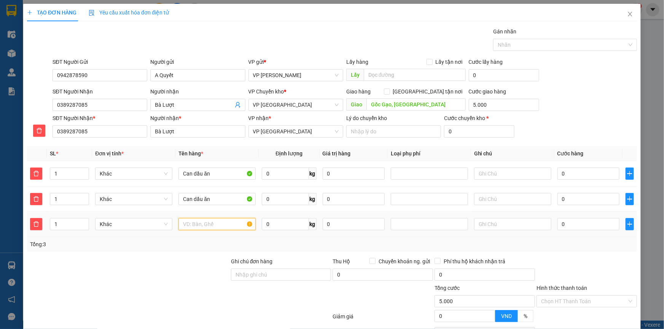
click at [207, 222] on input "text" at bounding box center [216, 224] width 77 height 12
type input "Bọc đen (dầu ăn)"
click at [287, 177] on input "0" at bounding box center [285, 174] width 47 height 12
type input "4"
click at [283, 192] on span "0 kg" at bounding box center [289, 199] width 54 height 14
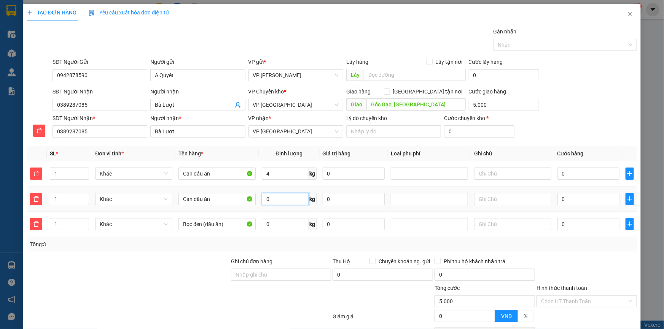
drag, startPoint x: 282, startPoint y: 195, endPoint x: 287, endPoint y: 198, distance: 6.7
click at [283, 195] on input "0" at bounding box center [285, 199] width 47 height 12
type input "4"
click at [292, 225] on input "0" at bounding box center [285, 224] width 47 height 12
type input "20"
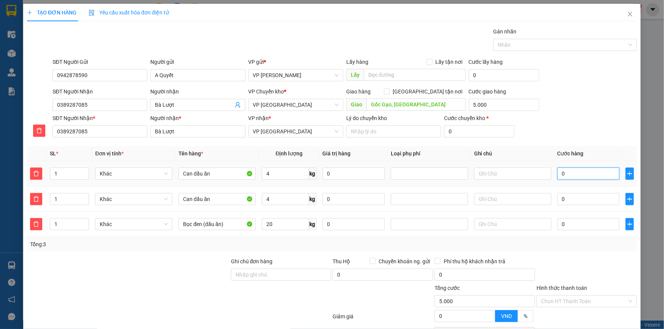
click at [567, 178] on input "0" at bounding box center [588, 174] width 62 height 12
type input "03"
type input "5.003"
type input "030"
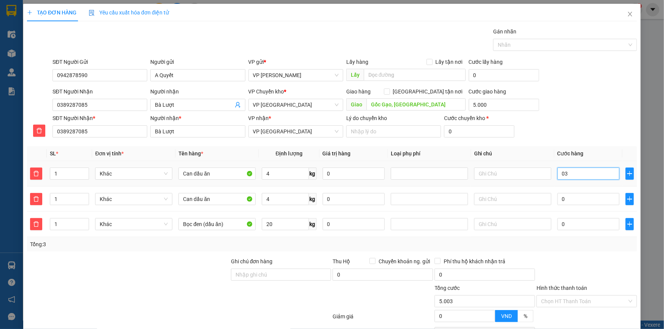
type input "5.030"
type input "30.000"
type input "35.000"
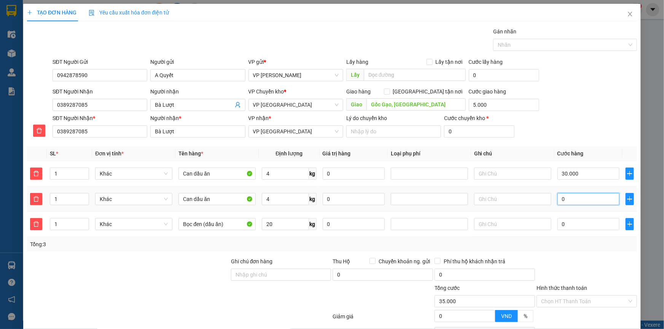
click at [569, 196] on input "0" at bounding box center [588, 199] width 62 height 12
type input "0"
type input "35.003"
type input "03"
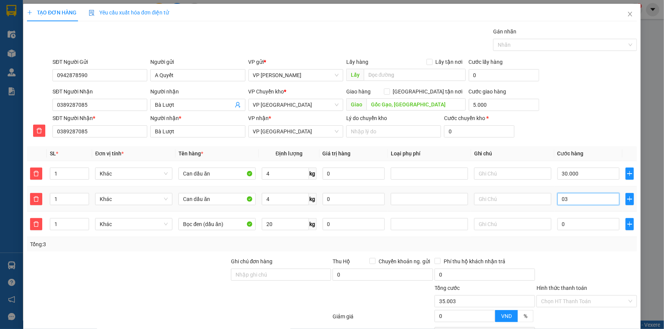
type input "35.030"
type input "030"
type input "65.000"
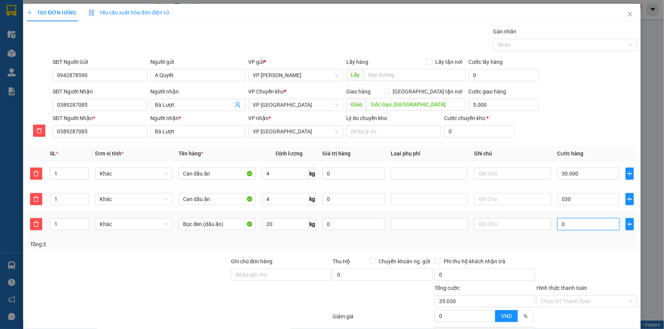
type input "30.000"
click at [572, 222] on input "0" at bounding box center [588, 224] width 62 height 12
click at [500, 225] on input "text" at bounding box center [512, 224] width 77 height 12
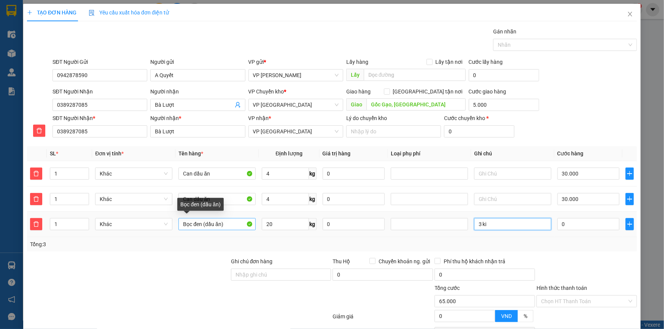
type input "3 ki"
click at [202, 222] on input "Bọc đen (dầu ăn)" at bounding box center [216, 224] width 77 height 12
type input "Bọc đen to (dầu ăn)"
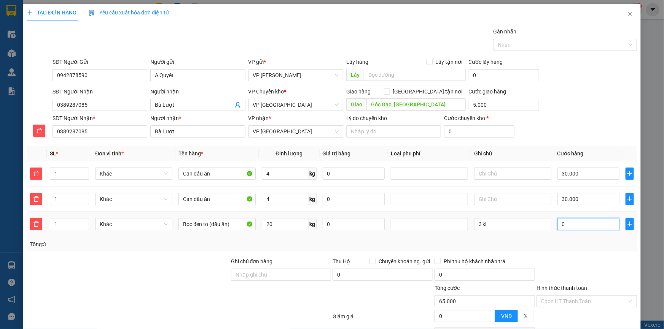
click at [568, 224] on input "0" at bounding box center [588, 224] width 62 height 12
type input "0"
type input "65.004"
type input "04"
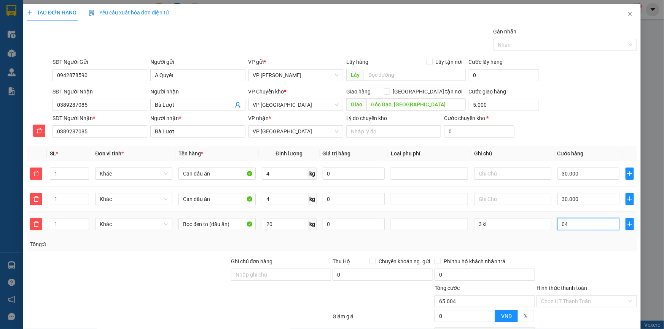
type input "65.040"
type input "040"
type input "105.000"
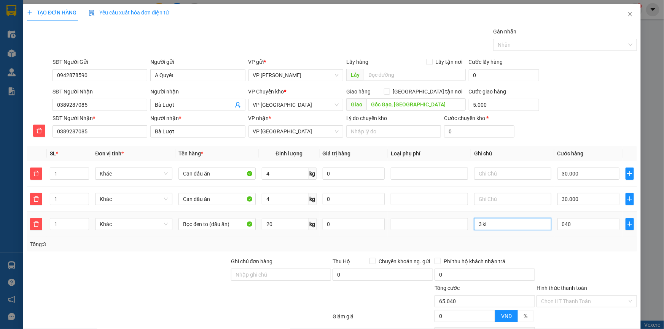
type input "40.000"
click at [503, 226] on input "3 ki" at bounding box center [512, 224] width 77 height 12
type input "3 kiện giảm 10k"
click at [581, 66] on div "SĐT Người Gửi 0942878590 Người gửi A Quyết VP gửi * VP Phạm Văn Đồng Lấy hàng L…" at bounding box center [344, 71] width 587 height 27
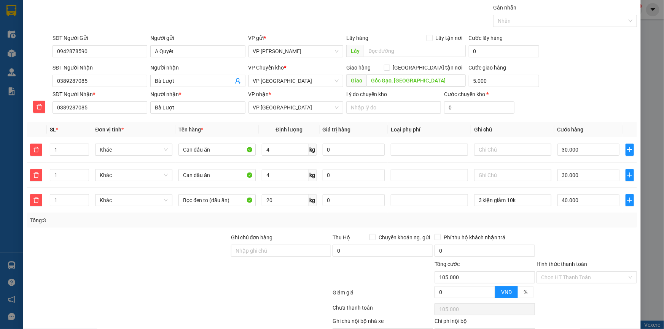
scroll to position [67, 0]
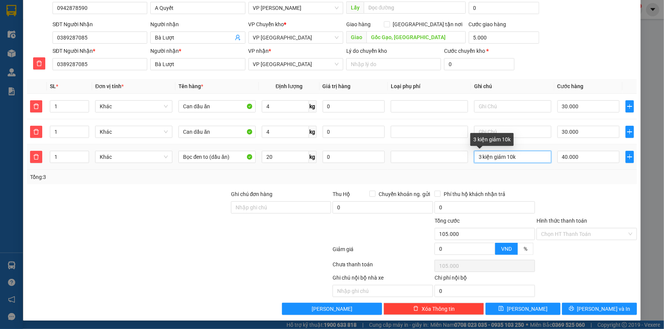
click at [524, 158] on input "3 kiện giảm 10k" at bounding box center [512, 157] width 77 height 12
drag, startPoint x: 527, startPoint y: 158, endPoint x: 398, endPoint y: 149, distance: 129.6
click at [398, 149] on tr "1 Khác Bọc đen to (dầu ăn) 20 kg 0 3 kiện giảm 10k 40.000" at bounding box center [332, 156] width 610 height 25
type input "65.000"
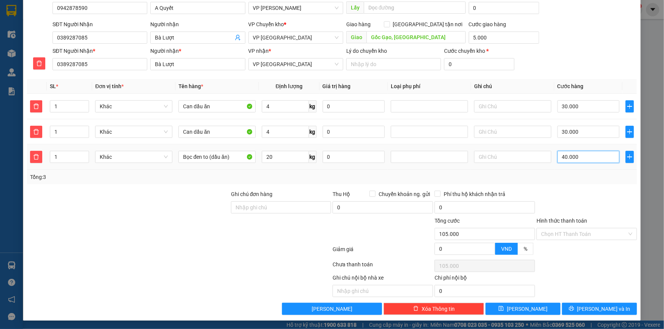
type input "0"
type input "65.003"
type input "035"
type input "65.035"
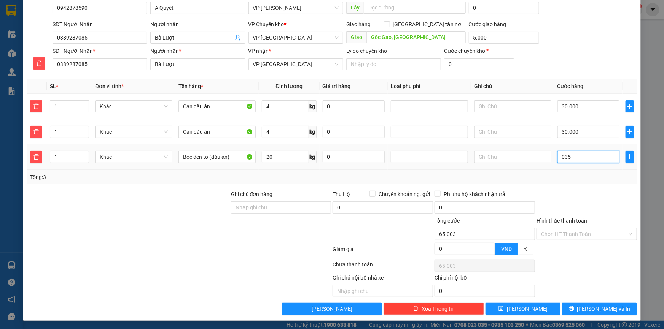
type input "65.035"
type input "035"
type input "100.000"
type input "35.000"
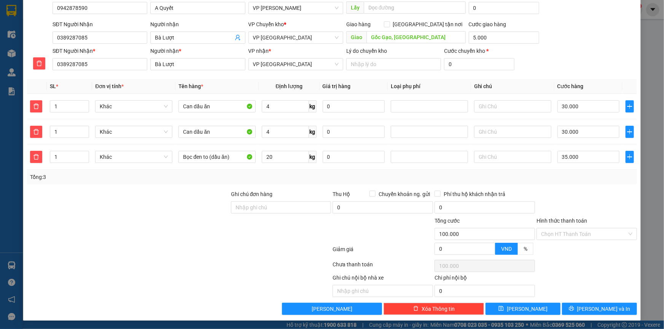
click at [581, 69] on div "SĐT Người Nhận * 0389287085 Người nhận * Bà Lượt VP nhận * VP Tiền Hải Lý do ch…" at bounding box center [344, 60] width 587 height 27
click at [486, 107] on input "text" at bounding box center [512, 106] width 77 height 12
type input "Tổng đơn 100k"
click at [577, 57] on div "SĐT Người Nhận * 0389287085 Người nhận * Bà Lượt VP nhận * VP Tiền Hải Lý do ch…" at bounding box center [344, 60] width 587 height 27
click at [589, 50] on div "SĐT Người Nhận * 0389287085 Người nhận * Bà Lượt VP nhận * VP Tiền Hải Lý do ch…" at bounding box center [344, 60] width 587 height 27
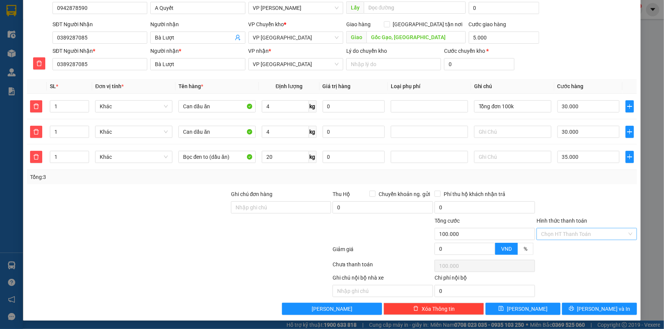
click at [554, 234] on input "Hình thức thanh toán" at bounding box center [584, 234] width 86 height 11
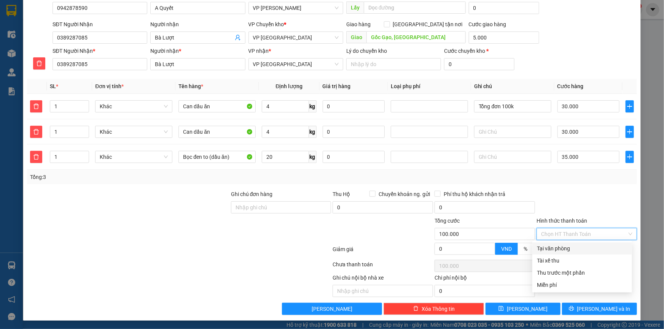
click at [559, 247] on div "Tại văn phòng" at bounding box center [582, 249] width 91 height 8
type input "0"
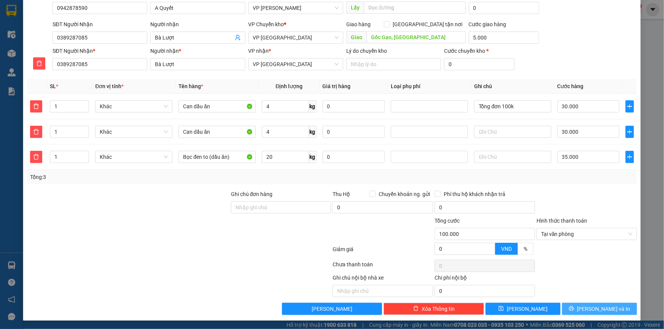
click at [599, 308] on span "[PERSON_NAME] và In" at bounding box center [603, 309] width 53 height 8
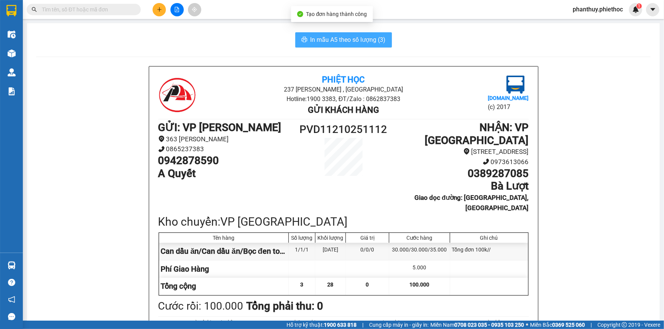
click at [312, 37] on span "In mẫu A5 theo số lượng (3)" at bounding box center [347, 40] width 75 height 10
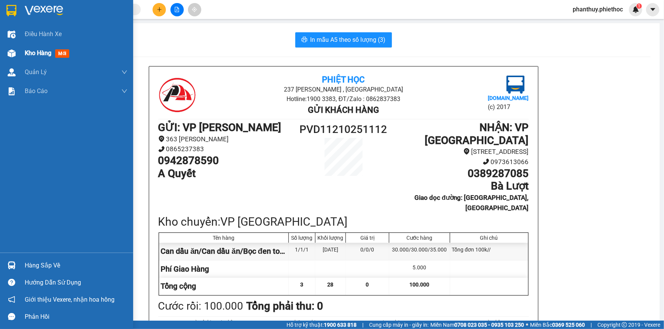
click at [44, 50] on div "Kho hàng mới" at bounding box center [76, 53] width 103 height 19
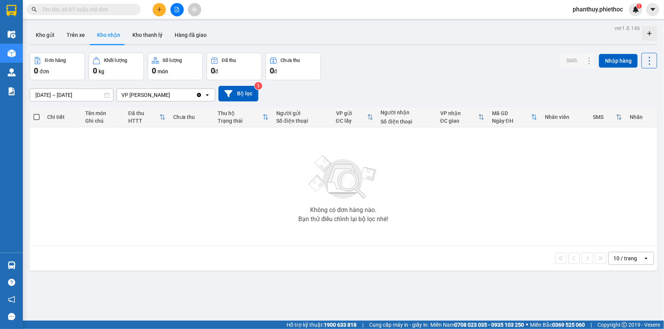
drag, startPoint x: 29, startPoint y: 260, endPoint x: 149, endPoint y: 237, distance: 122.5
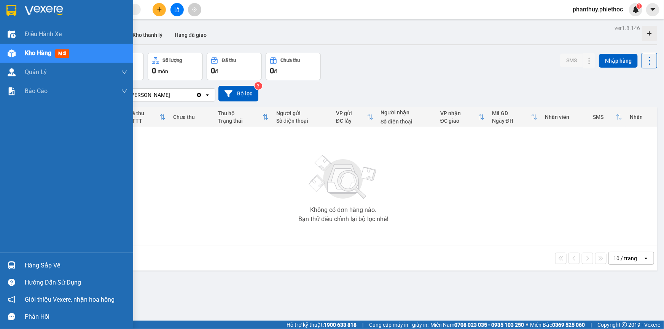
click at [20, 262] on div "Hàng sắp về" at bounding box center [66, 265] width 133 height 17
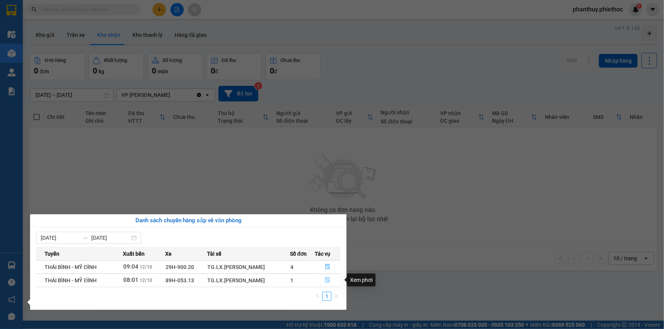
click at [327, 279] on icon "file-done" at bounding box center [327, 280] width 5 height 5
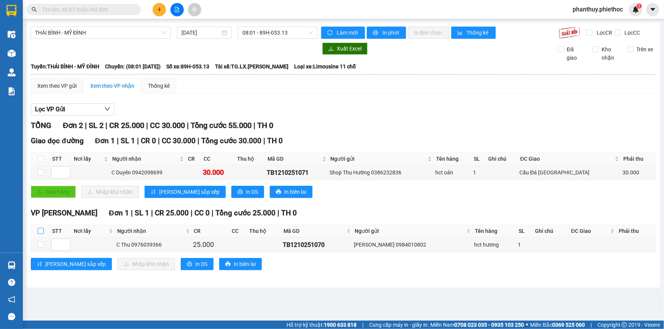
click at [41, 231] on input "checkbox" at bounding box center [41, 231] width 6 height 6
checkbox input "true"
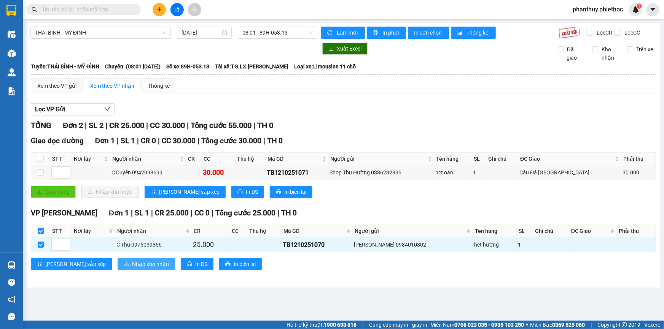
click at [132, 262] on span "Nhập kho nhận" at bounding box center [150, 264] width 37 height 8
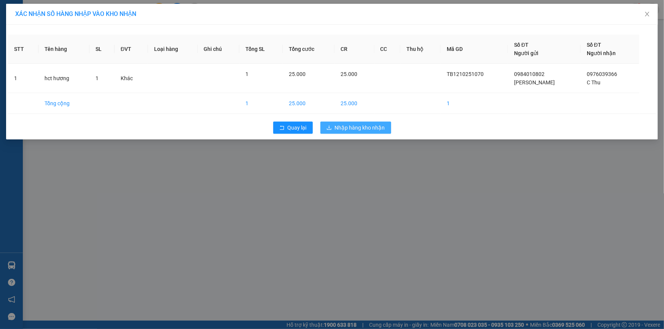
click at [365, 125] on span "Nhập hàng kho nhận" at bounding box center [360, 128] width 50 height 8
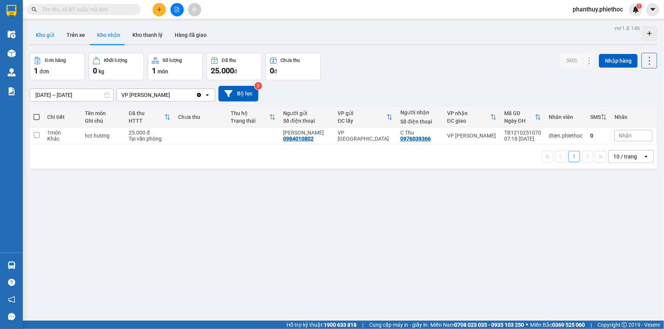
click at [44, 29] on button "Kho gửi" at bounding box center [45, 35] width 31 height 18
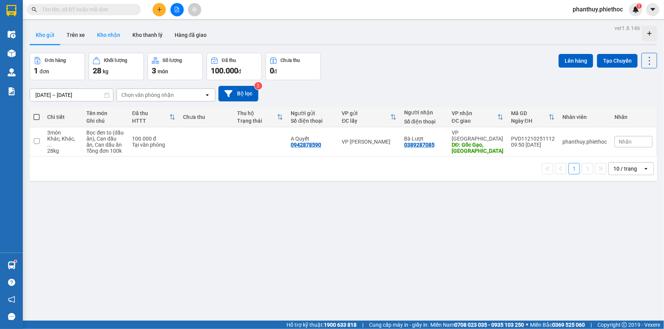
click at [108, 38] on button "Kho nhận" at bounding box center [108, 35] width 35 height 18
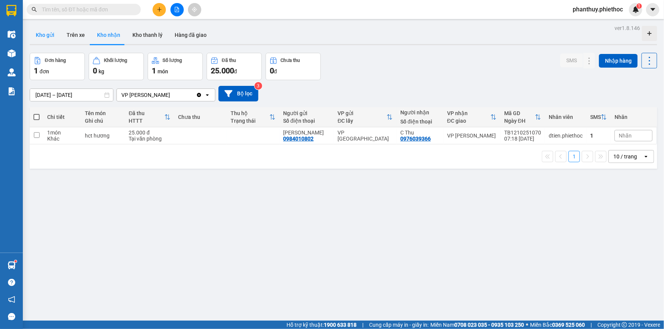
click at [43, 36] on button "Kho gửi" at bounding box center [45, 35] width 31 height 18
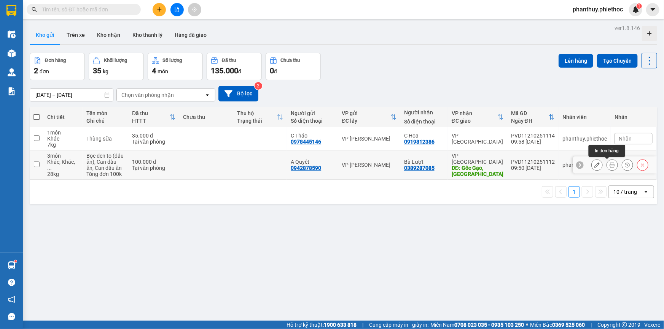
click at [609, 165] on icon at bounding box center [611, 164] width 5 height 5
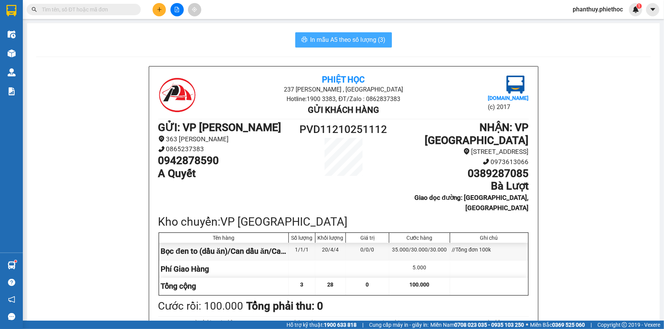
click at [327, 35] on span "In mẫu A5 theo số lượng (3)" at bounding box center [347, 40] width 75 height 10
click at [116, 8] on input "text" at bounding box center [87, 9] width 90 height 8
paste input "0983637955"
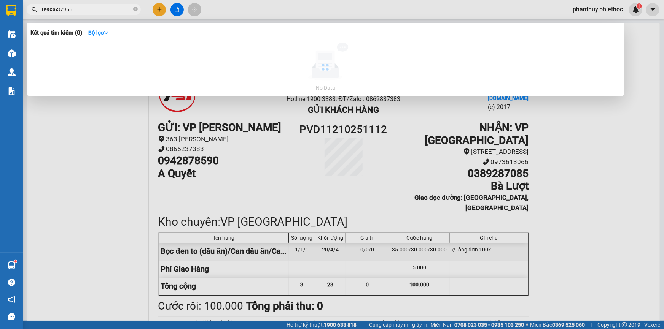
type input "0983637955"
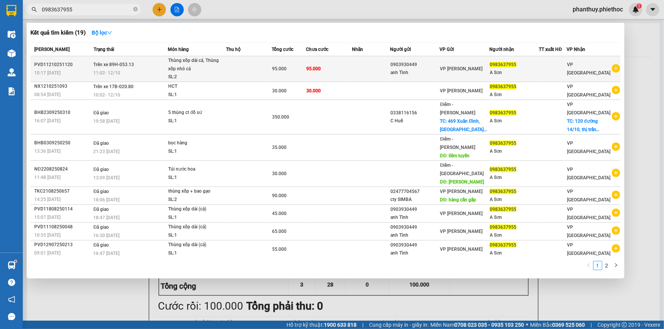
click at [185, 64] on div "Thùng xốp dài cá, Thùng xốp nhỏ cá" at bounding box center [196, 65] width 57 height 16
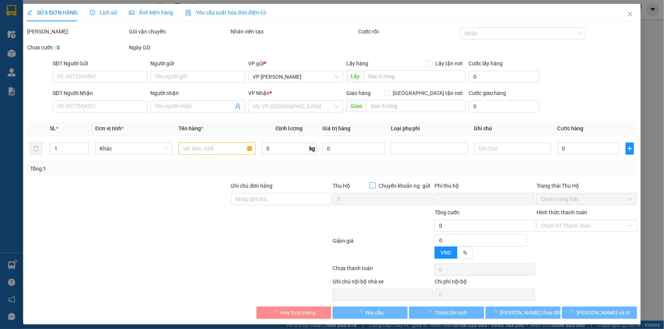
type input "0903930449"
type input "anh Tình"
type input "0983637955"
type input "A Sơn"
type input "0"
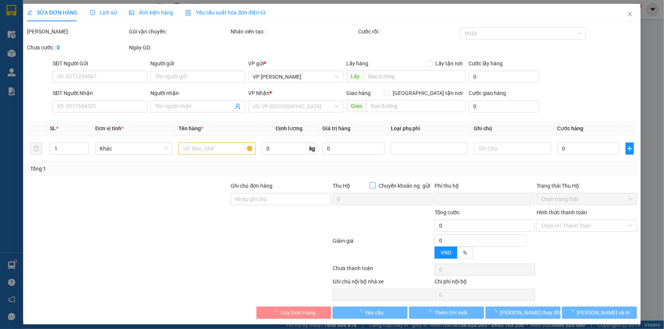
type input "95.000"
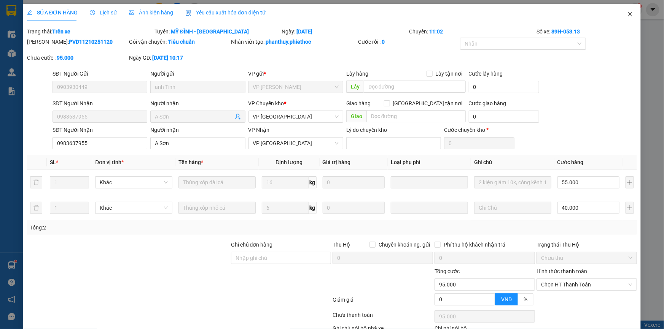
click at [627, 13] on icon "close" at bounding box center [630, 14] width 6 height 6
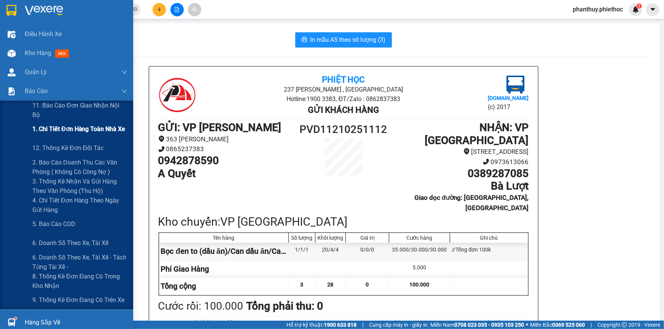
click at [78, 127] on span "1. Chi tiết đơn hàng toàn nhà xe" at bounding box center [78, 129] width 93 height 10
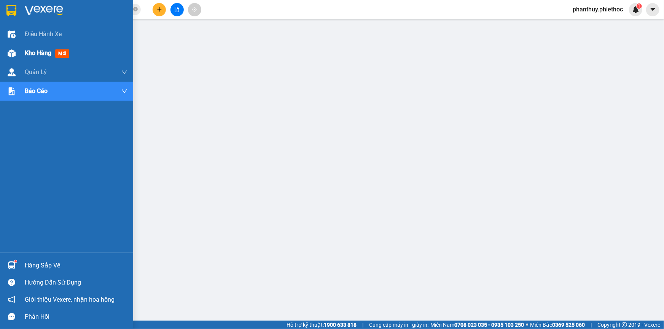
drag, startPoint x: 40, startPoint y: 46, endPoint x: 126, endPoint y: 53, distance: 86.6
click at [40, 46] on div "Kho hàng mới" at bounding box center [76, 53] width 103 height 19
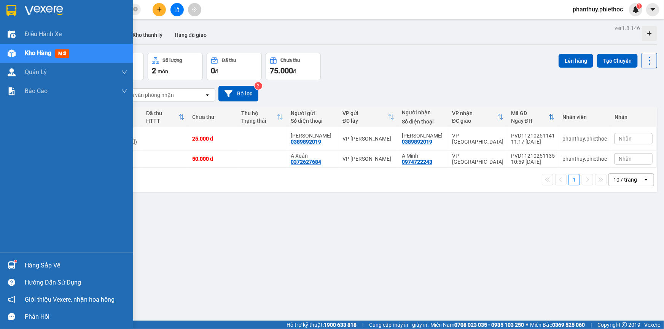
click at [52, 51] on div "Kho hàng mới" at bounding box center [49, 53] width 48 height 10
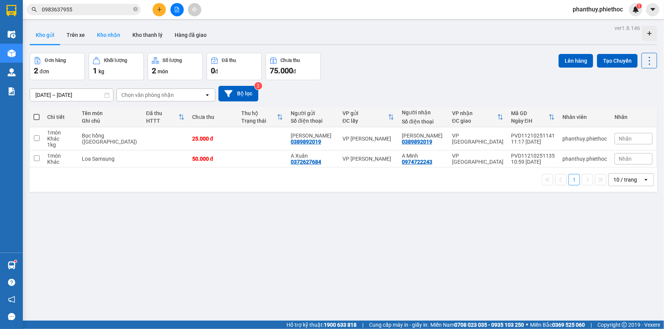
click at [108, 34] on button "Kho nhận" at bounding box center [108, 35] width 35 height 18
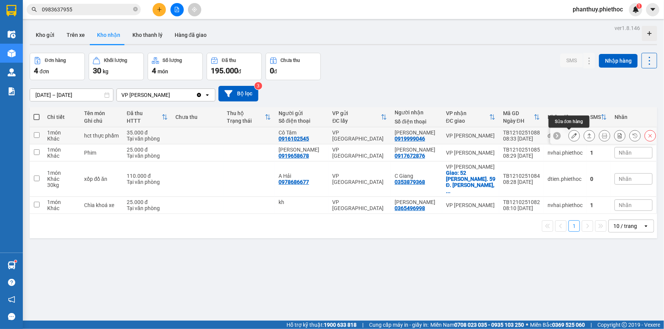
click at [572, 133] on button at bounding box center [573, 135] width 11 height 13
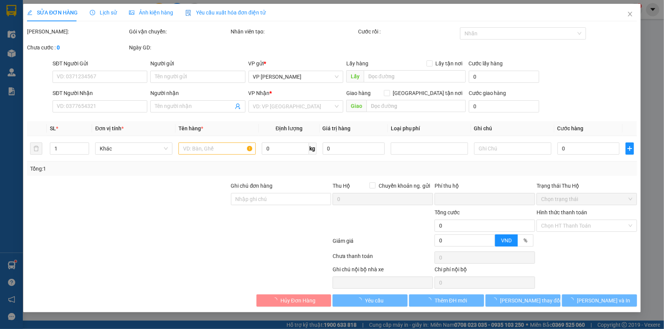
type input "0916102545"
type input "Cô Tâm"
type input "0919999046"
type input "[PERSON_NAME]"
type input "0"
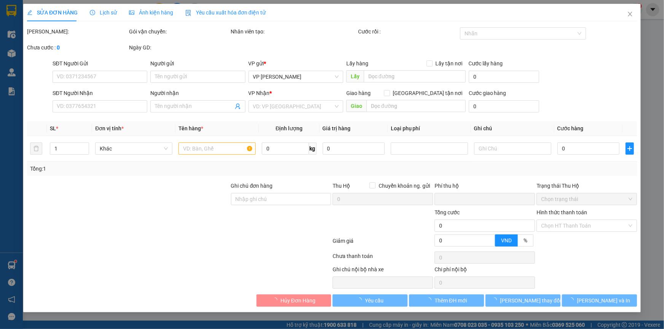
type input "35.000"
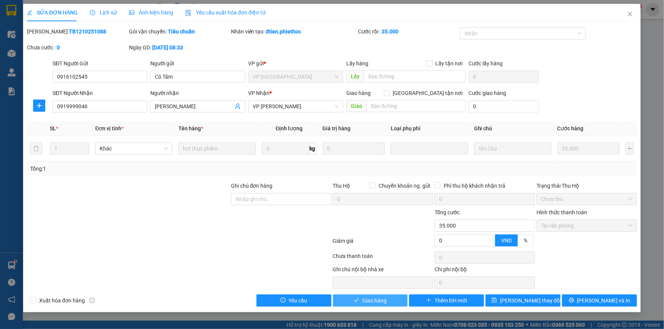
click at [377, 299] on span "Giao hàng" at bounding box center [374, 301] width 24 height 8
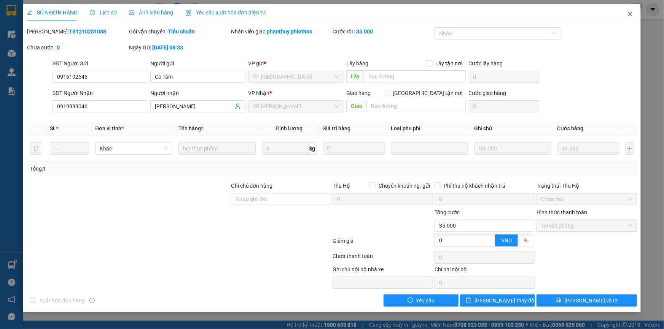
click at [627, 12] on icon "close" at bounding box center [629, 14] width 4 height 5
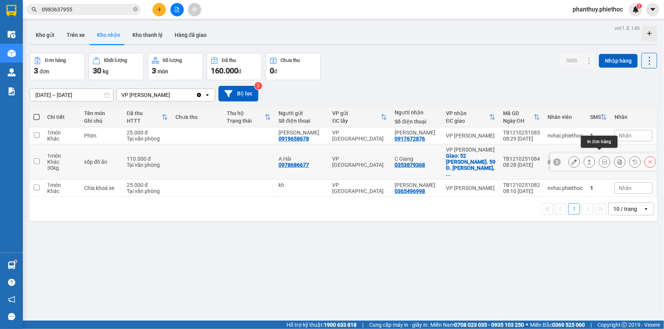
click at [602, 159] on icon at bounding box center [604, 161] width 5 height 5
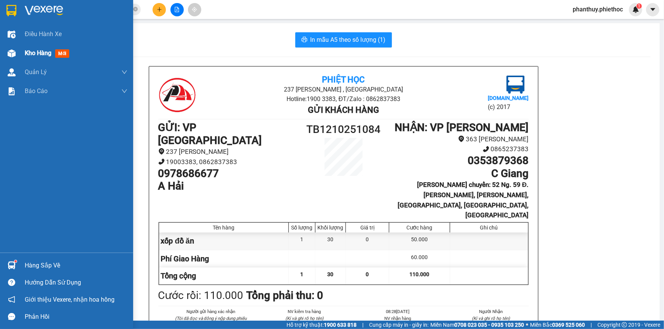
click at [52, 52] on div "Kho hàng mới" at bounding box center [49, 53] width 48 height 10
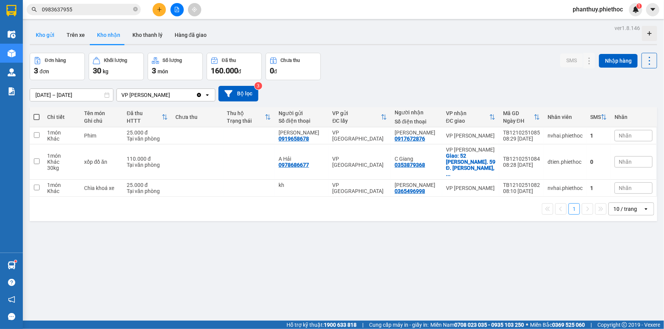
click at [44, 36] on button "Kho gửi" at bounding box center [45, 35] width 31 height 18
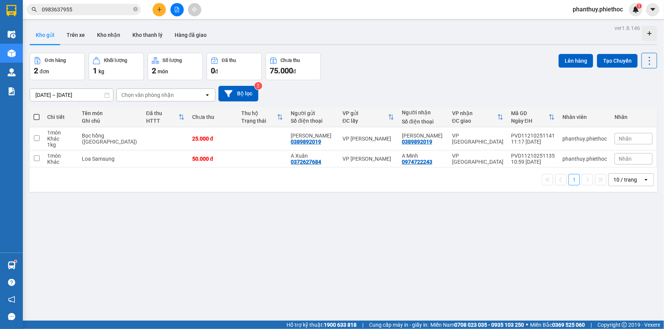
click at [37, 118] on span at bounding box center [36, 117] width 6 height 6
click at [37, 113] on input "checkbox" at bounding box center [37, 113] width 0 height 0
checkbox input "true"
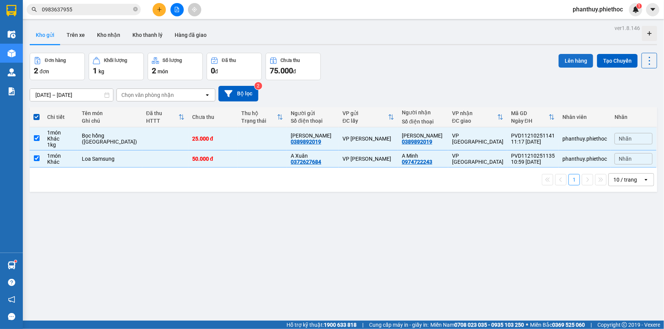
click at [572, 57] on button "Lên hàng" at bounding box center [575, 61] width 35 height 14
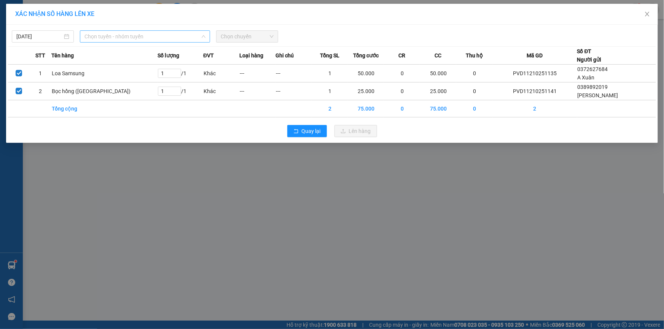
click at [118, 34] on span "Chọn tuyến - nhóm tuyến" at bounding box center [144, 36] width 121 height 11
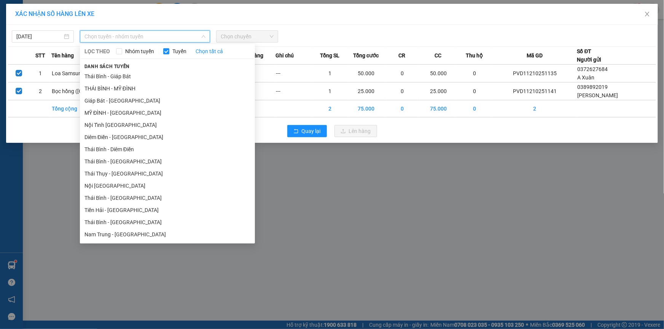
click at [108, 112] on li "MỸ ĐÌNH - [GEOGRAPHIC_DATA]" at bounding box center [167, 113] width 175 height 12
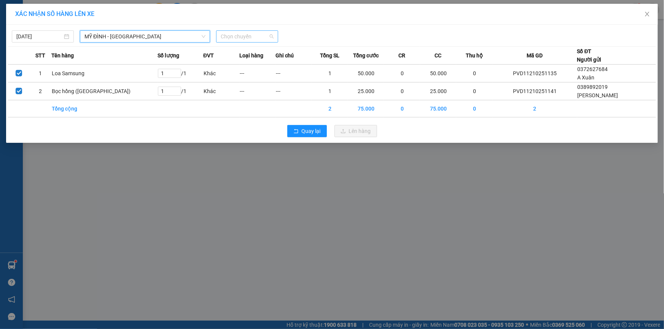
click at [240, 35] on span "Chọn chuyến" at bounding box center [247, 36] width 53 height 11
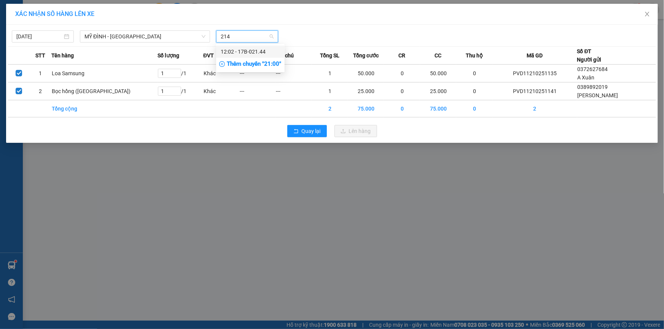
type input "2144"
click at [255, 53] on div "12:02 - 17B-021.44" at bounding box center [250, 52] width 59 height 8
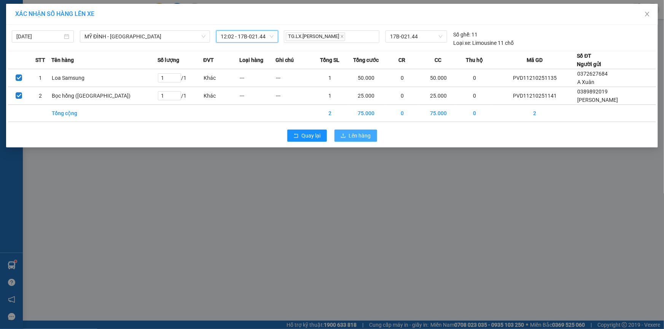
click at [354, 138] on span "Lên hàng" at bounding box center [360, 136] width 22 height 8
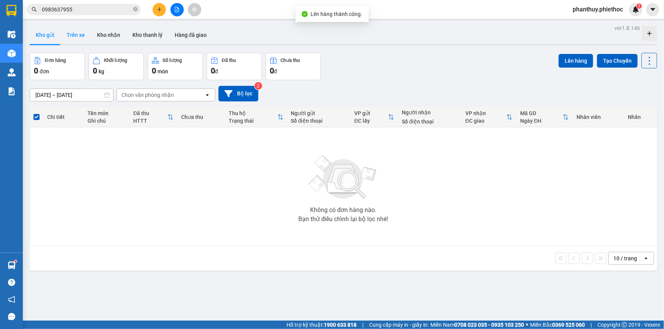
click at [76, 33] on button "Trên xe" at bounding box center [75, 35] width 30 height 18
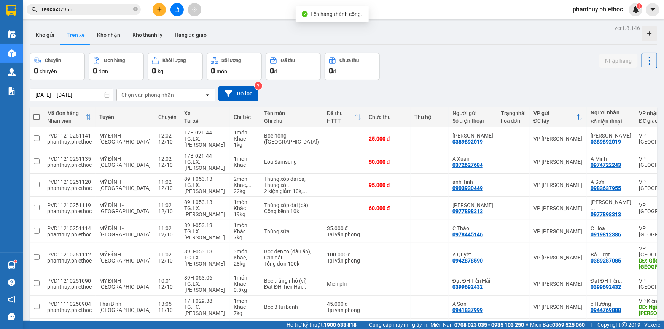
click at [75, 35] on button "Trên xe" at bounding box center [75, 35] width 30 height 18
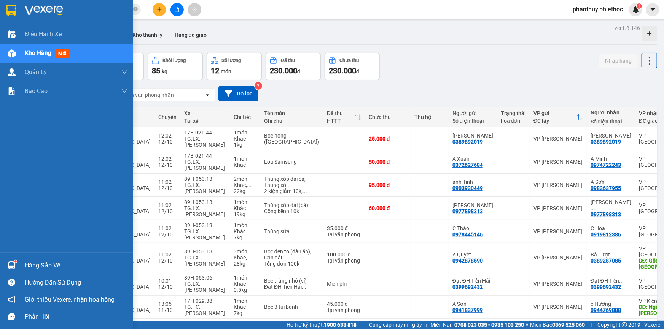
click at [31, 263] on div "Hàng sắp về" at bounding box center [76, 265] width 103 height 11
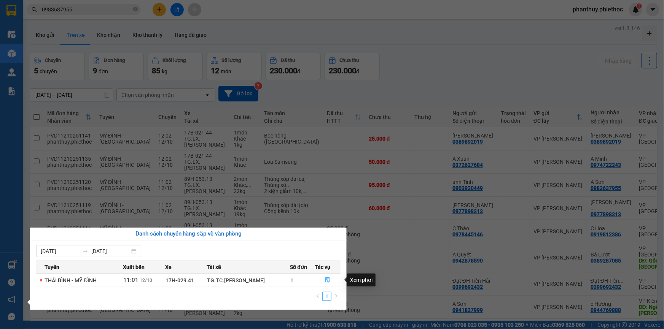
click at [326, 279] on icon "file-done" at bounding box center [327, 280] width 5 height 5
